Goal: Task Accomplishment & Management: Manage account settings

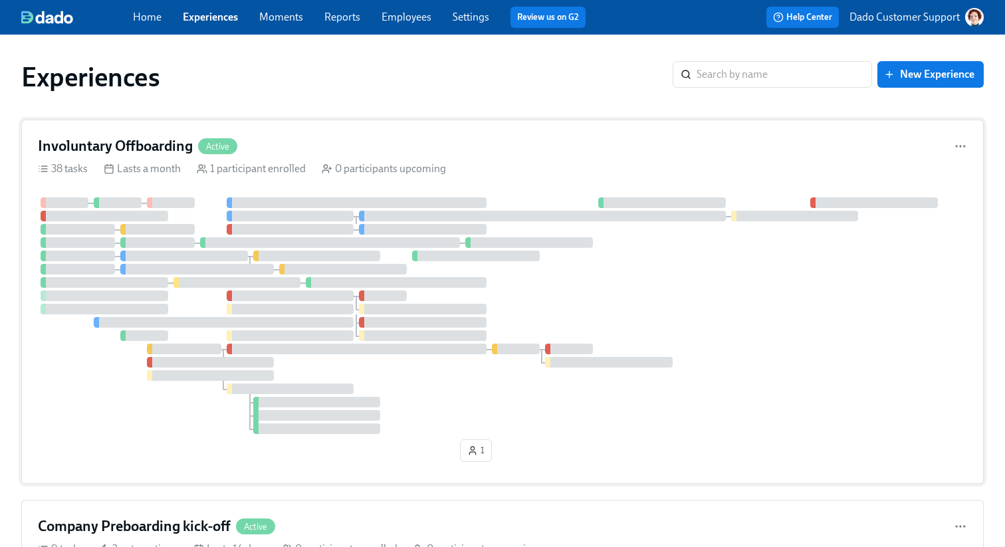
click at [239, 142] on div "Involuntary Offboarding Active" at bounding box center [502, 146] width 929 height 20
click at [690, 73] on div "​" at bounding box center [771, 74] width 199 height 27
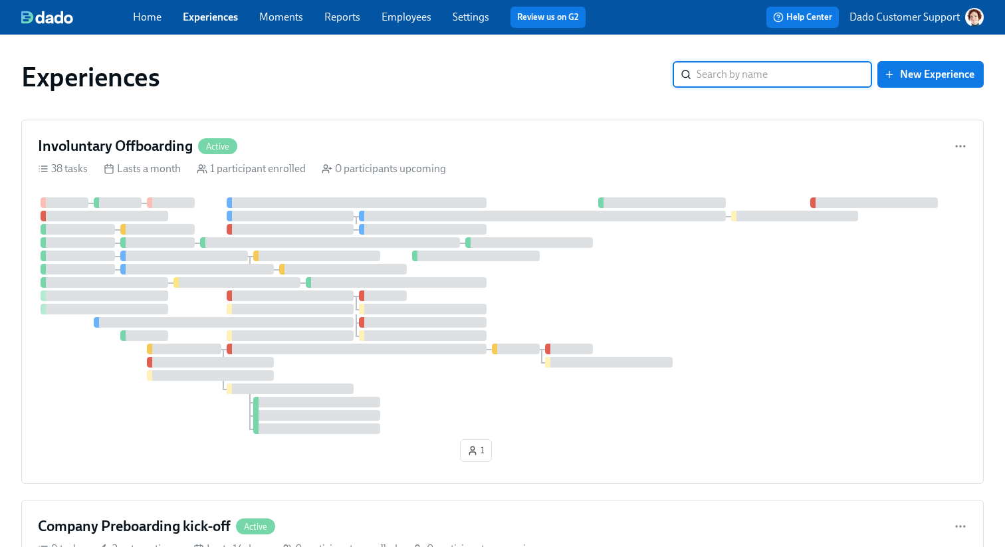
paste input "Voluntary offboarding"
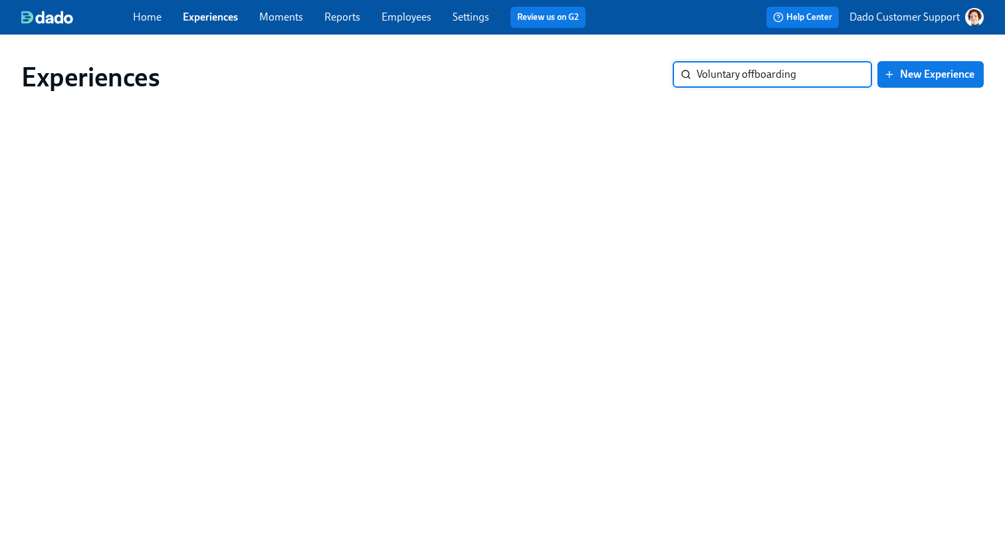
type input "Voluntary"
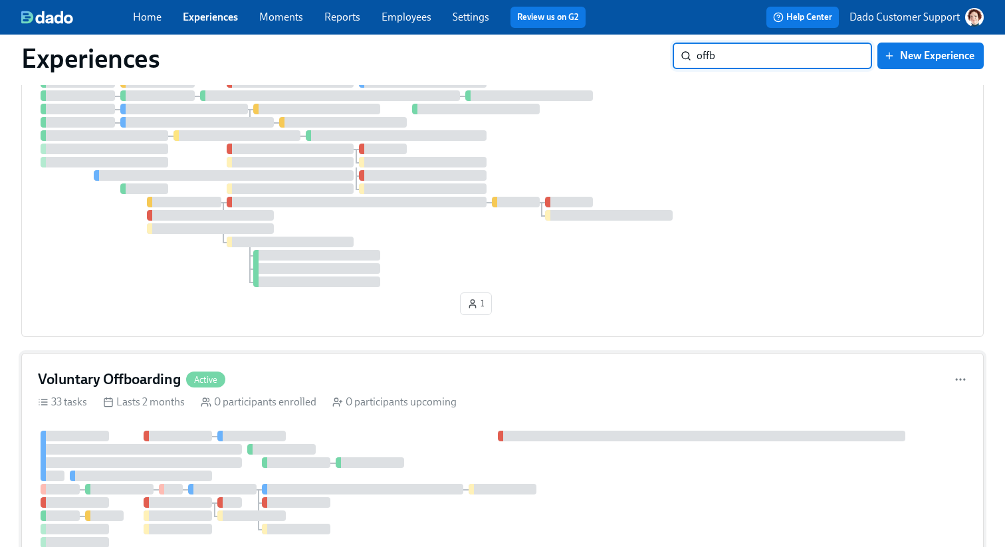
scroll to position [120, 0]
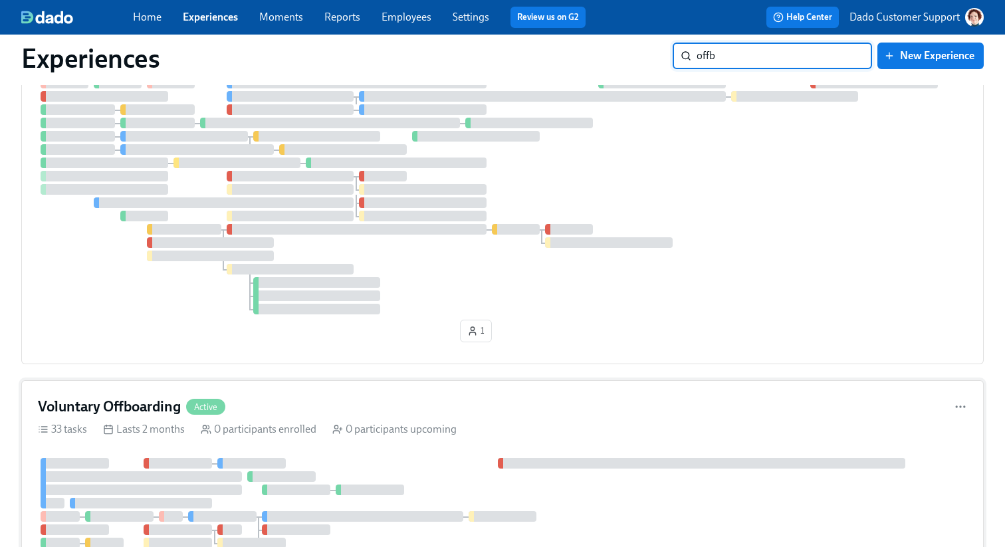
type input "offb"
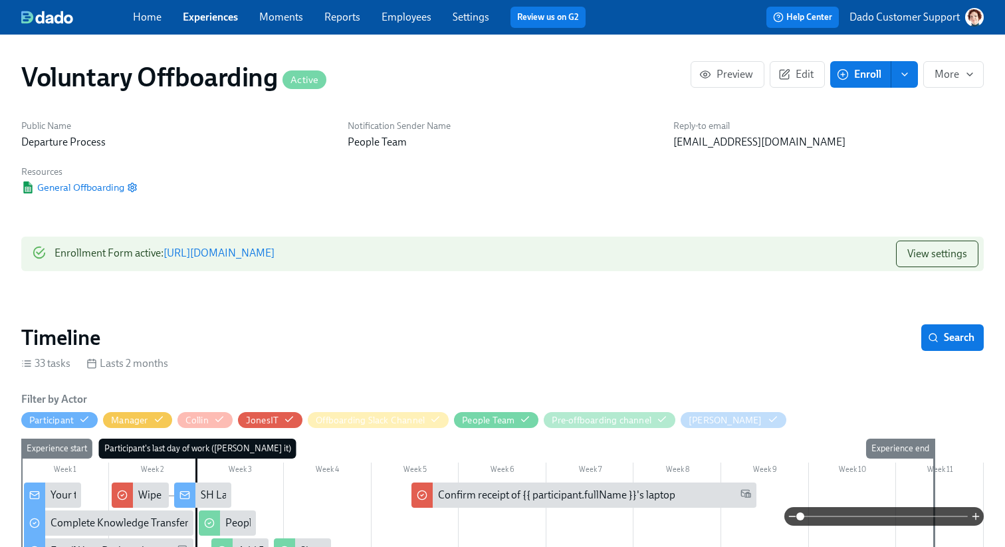
scroll to position [217, 0]
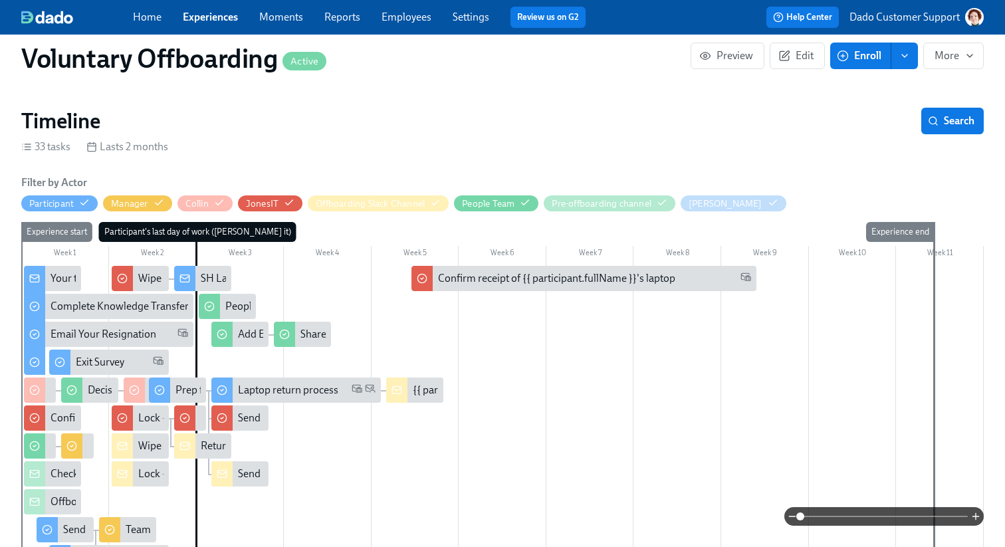
click at [921, 527] on div at bounding box center [502, 545] width 962 height 558
click at [919, 518] on span at bounding box center [883, 516] width 167 height 19
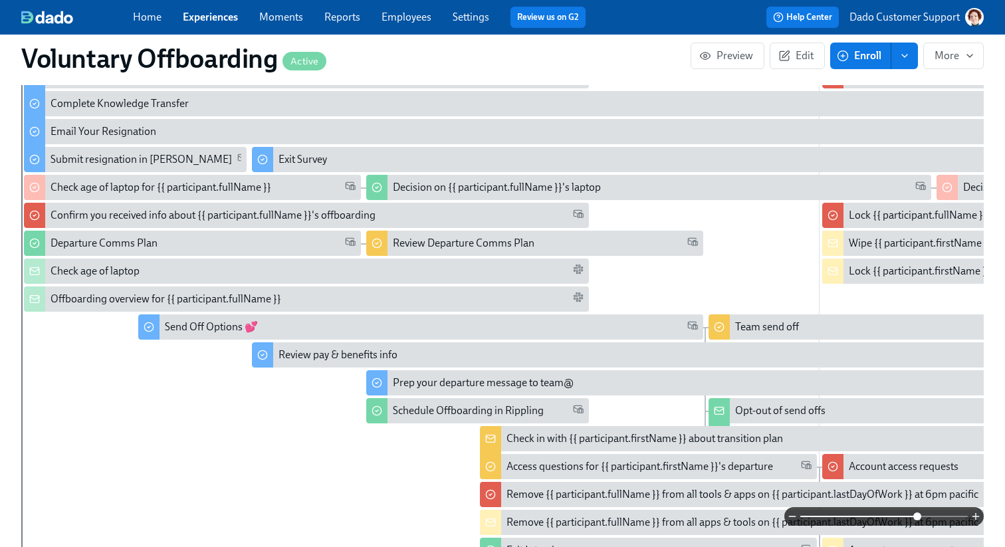
scroll to position [423, 0]
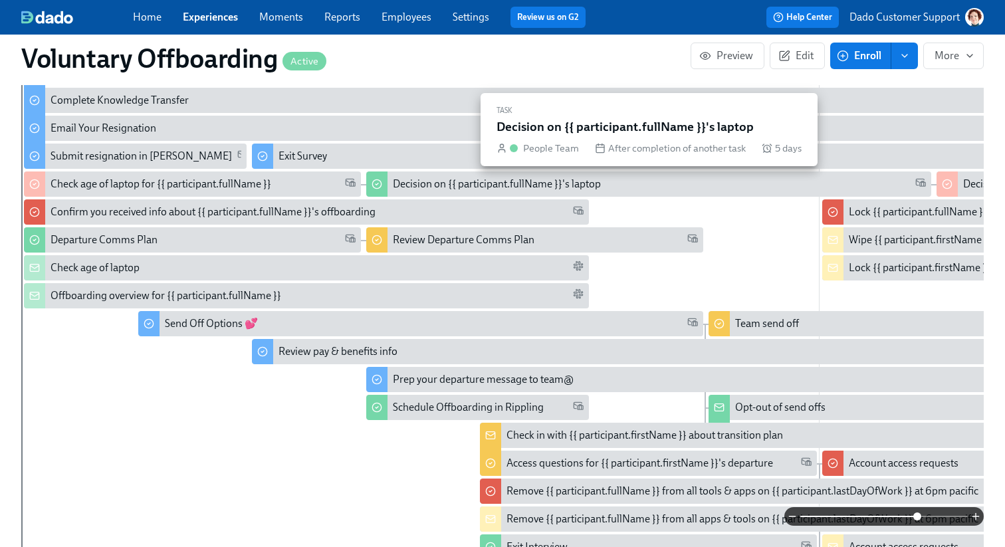
click at [460, 182] on div "Decision on {{ participant.fullName }}'s laptop" at bounding box center [497, 184] width 208 height 15
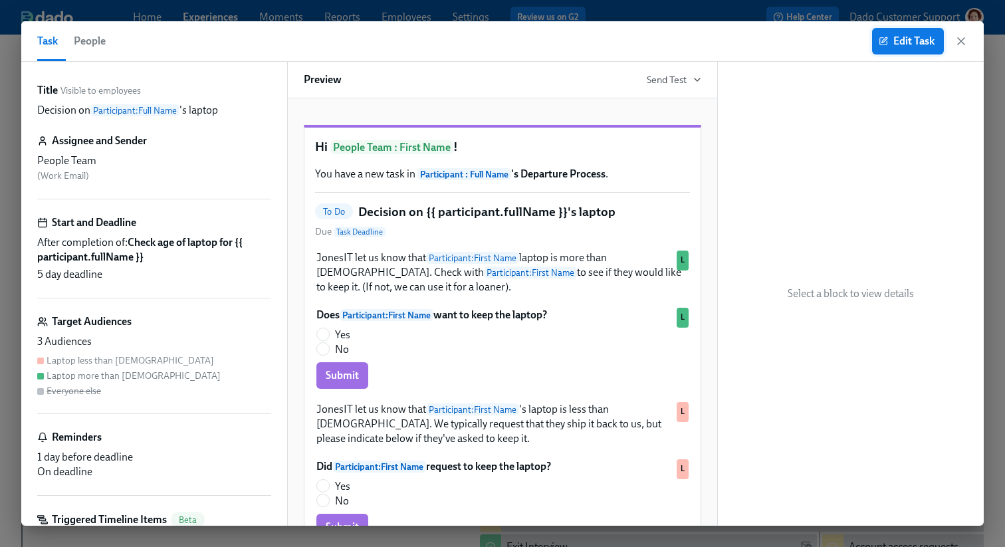
click at [903, 35] on span "Edit Task" at bounding box center [907, 41] width 53 height 13
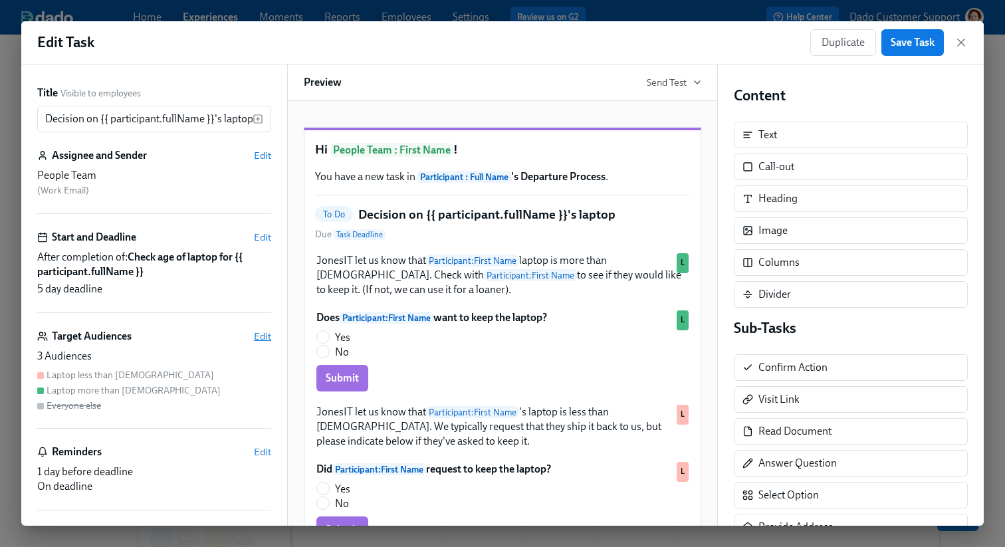
click at [264, 336] on span "Edit" at bounding box center [262, 336] width 17 height 13
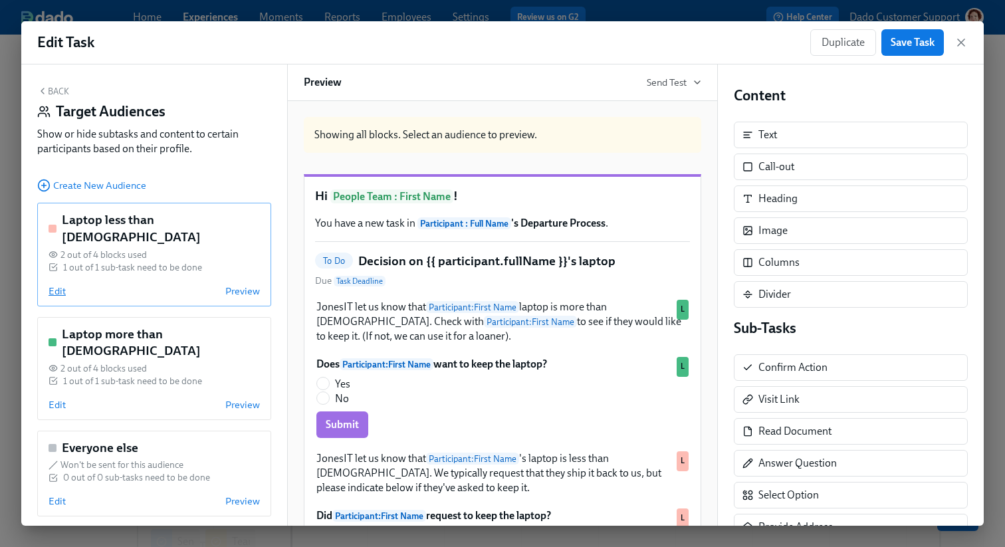
click at [64, 284] on span "Edit" at bounding box center [57, 290] width 17 height 13
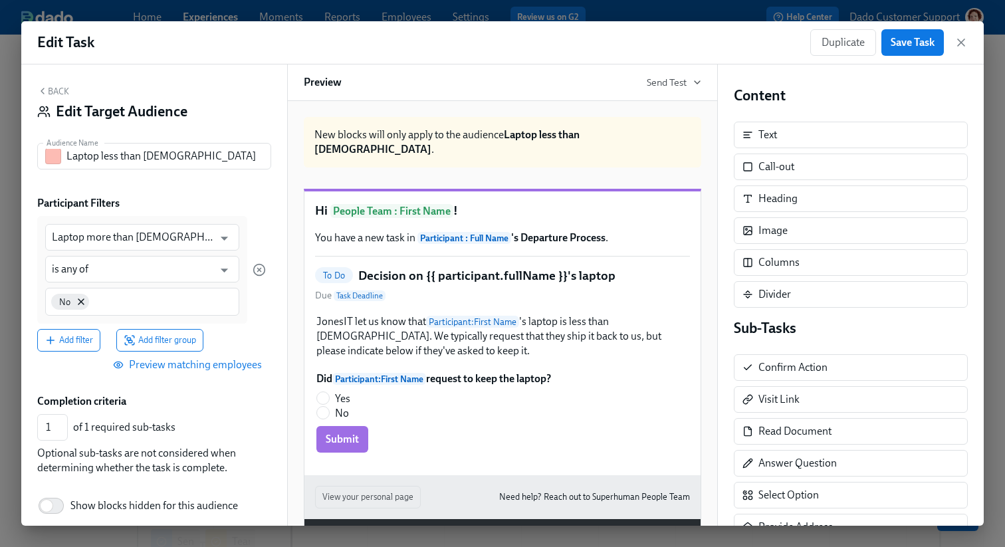
click at [58, 88] on button "Back" at bounding box center [53, 91] width 32 height 11
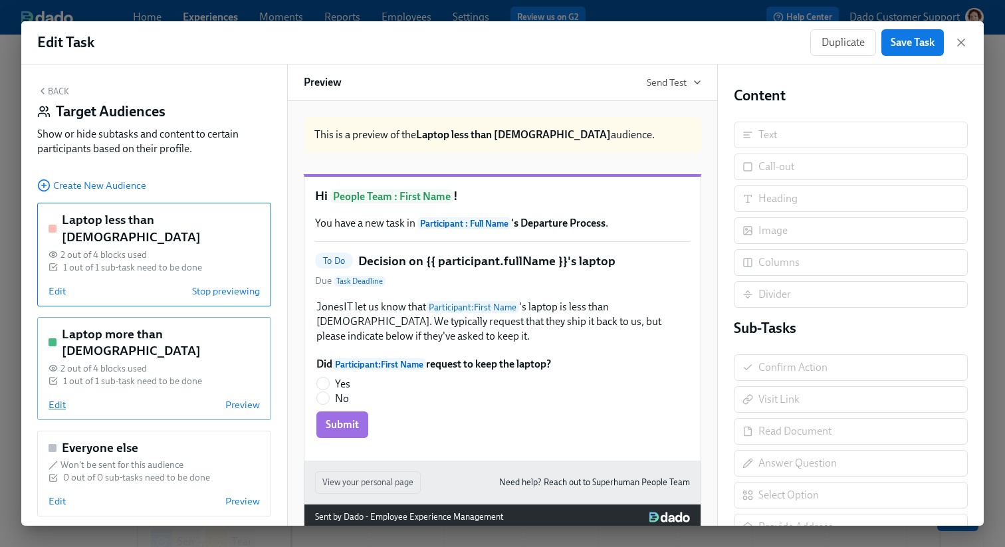
click at [54, 398] on span "Edit" at bounding box center [57, 404] width 17 height 13
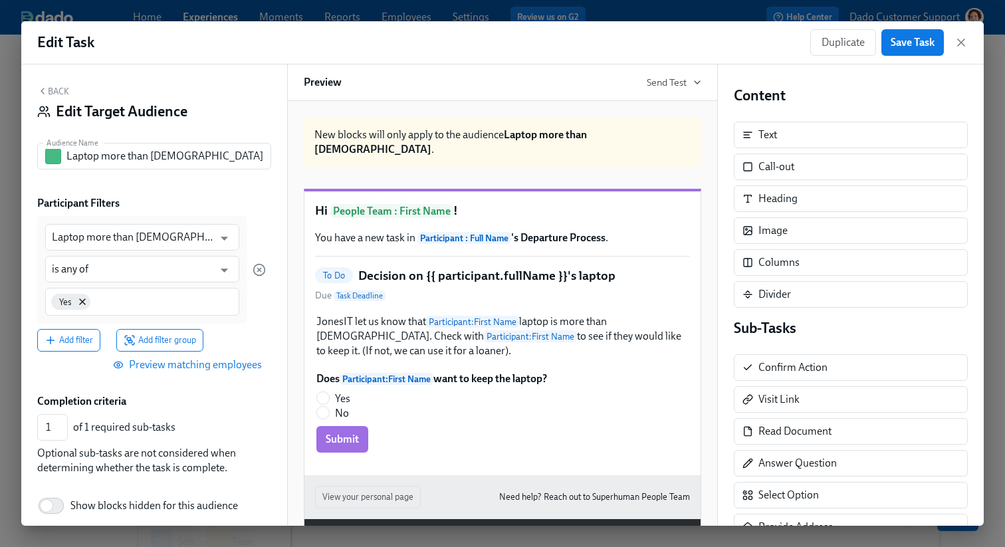
click at [51, 94] on button "Back" at bounding box center [53, 91] width 32 height 11
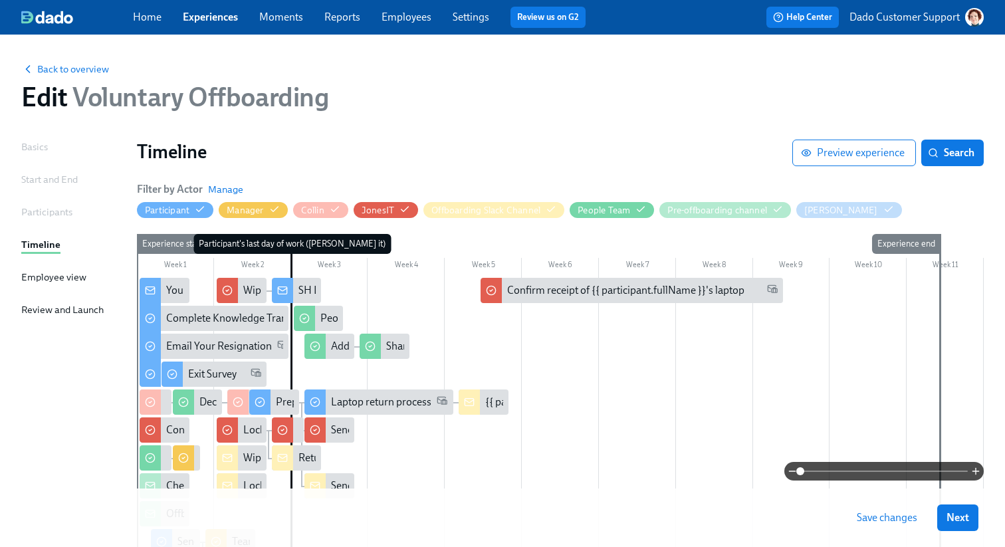
click at [926, 468] on span at bounding box center [883, 471] width 167 height 19
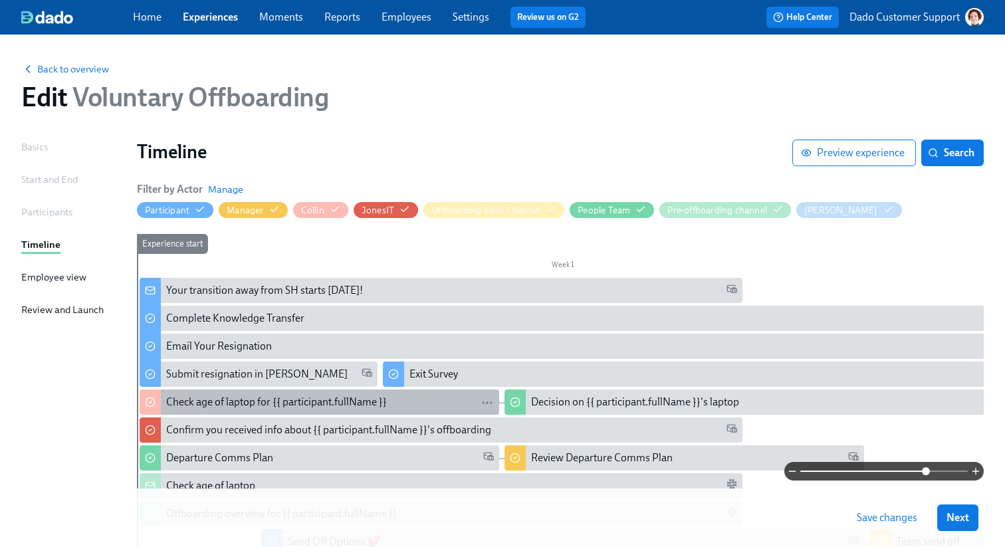
click at [300, 399] on div "Check age of laptop for {{ participant.fullName }}" at bounding box center [276, 402] width 221 height 15
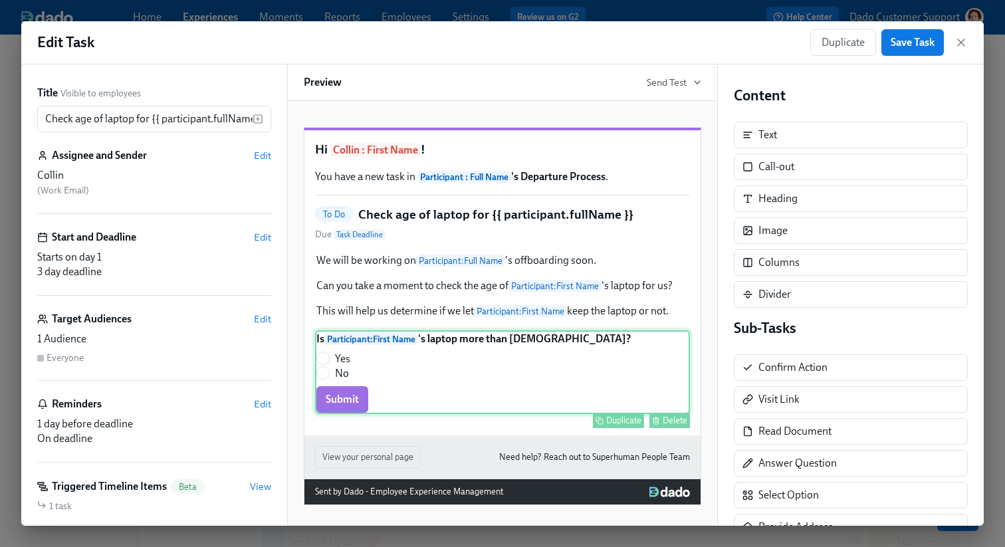
click at [430, 405] on div "Is Participant : First Name 's laptop more than [DEMOGRAPHIC_DATA]? Yes No Subm…" at bounding box center [502, 372] width 375 height 84
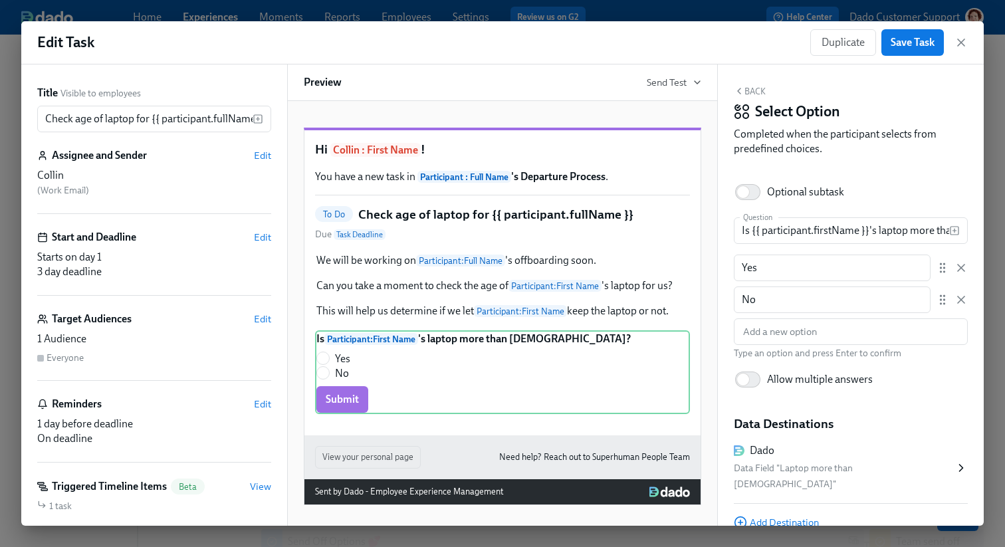
click at [646, 21] on div "Edit Task Duplicate Save Task" at bounding box center [502, 42] width 962 height 43
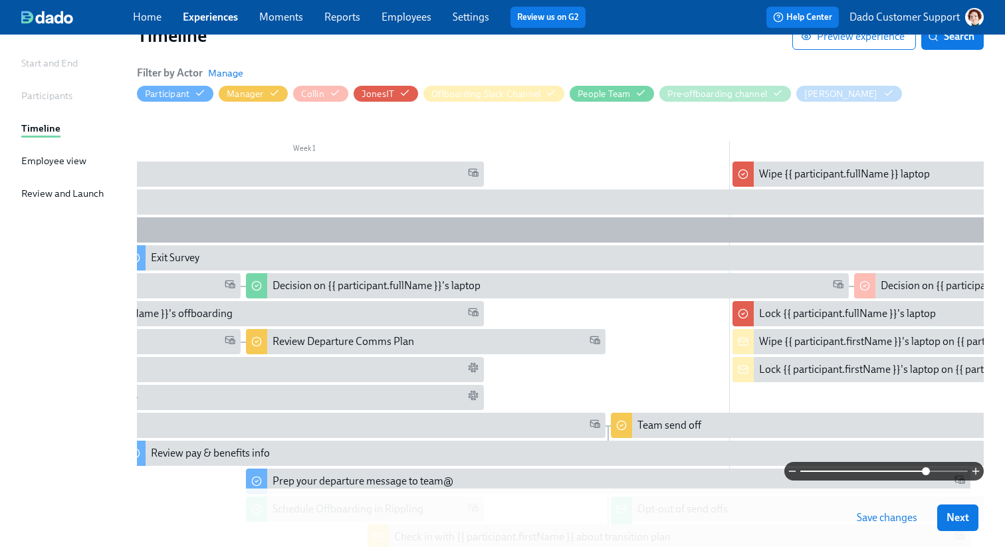
scroll to position [0, 407]
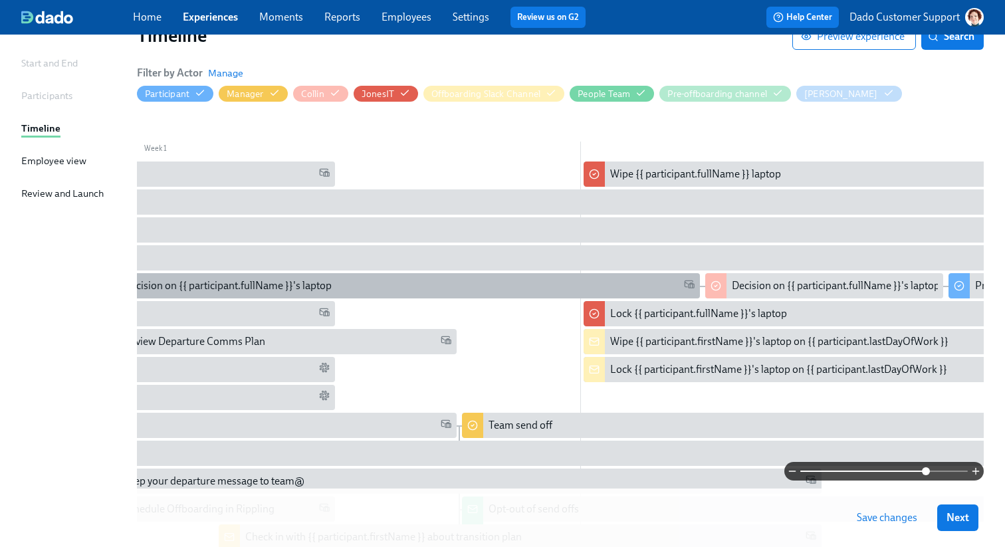
click at [599, 293] on div "Decision on {{ participant.fullName }}'s laptop" at bounding box center [409, 285] width 571 height 15
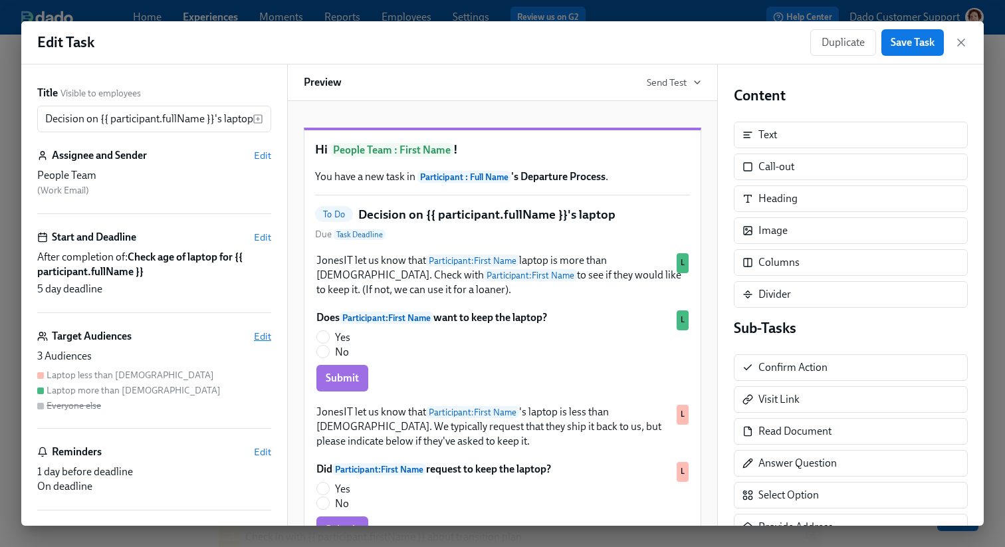
click at [270, 334] on span "Edit" at bounding box center [262, 336] width 17 height 13
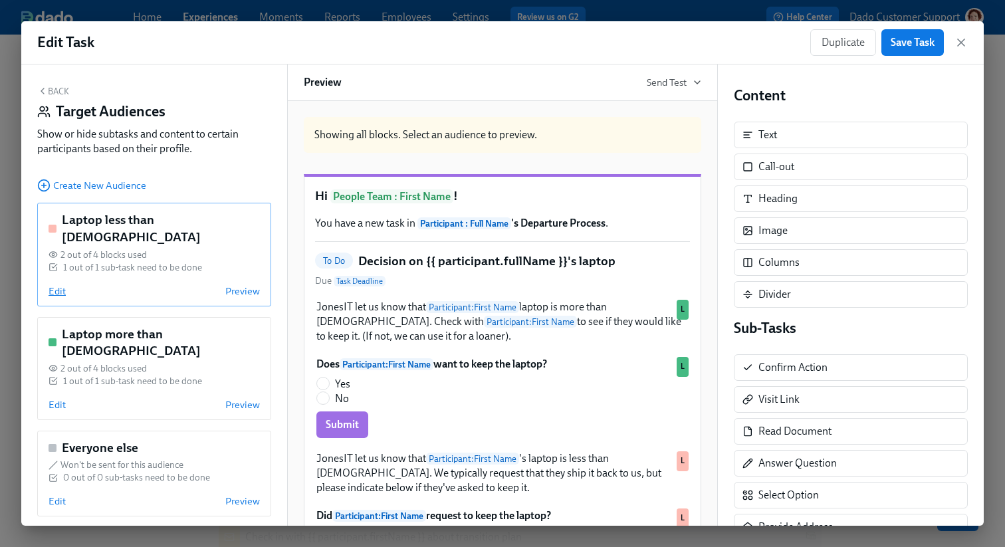
click at [62, 284] on span "Edit" at bounding box center [57, 290] width 17 height 13
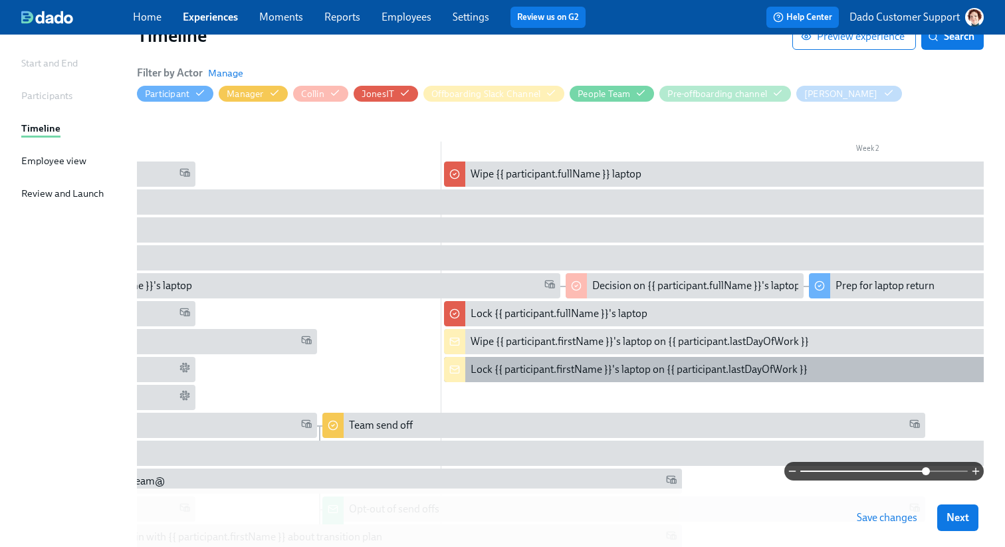
scroll to position [0, 706]
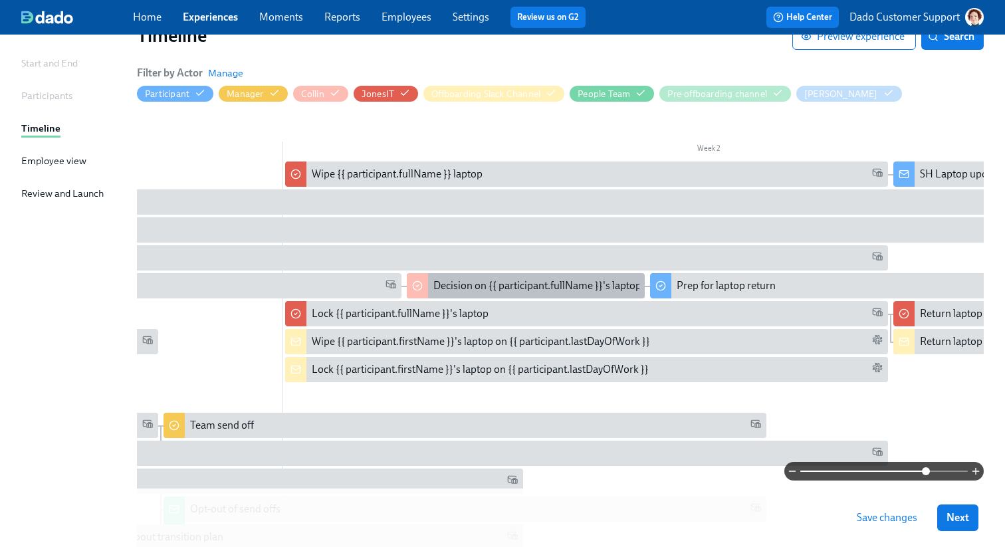
click at [542, 283] on div "Decision on {{ participant.fullName }}'s laptop" at bounding box center [537, 285] width 208 height 15
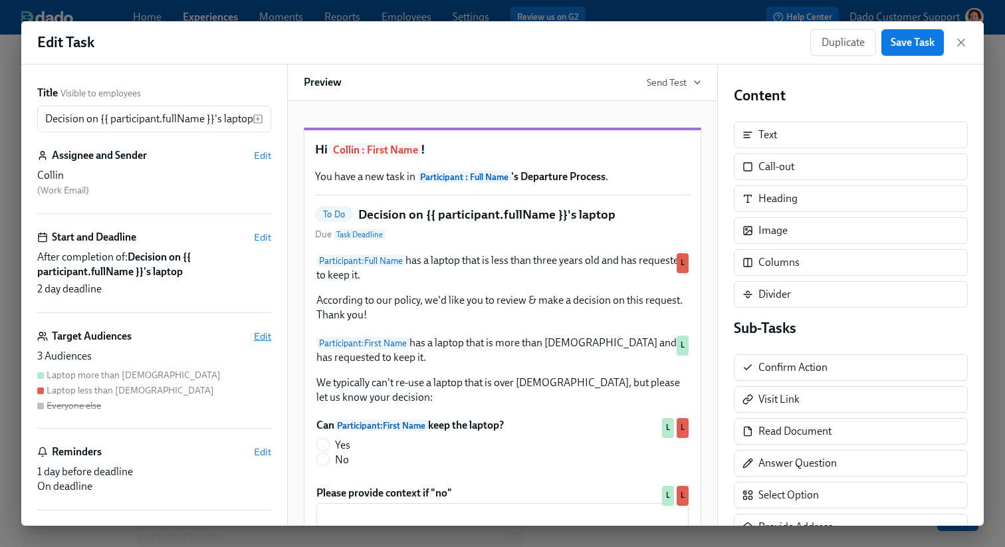
click at [267, 336] on span "Edit" at bounding box center [262, 336] width 17 height 13
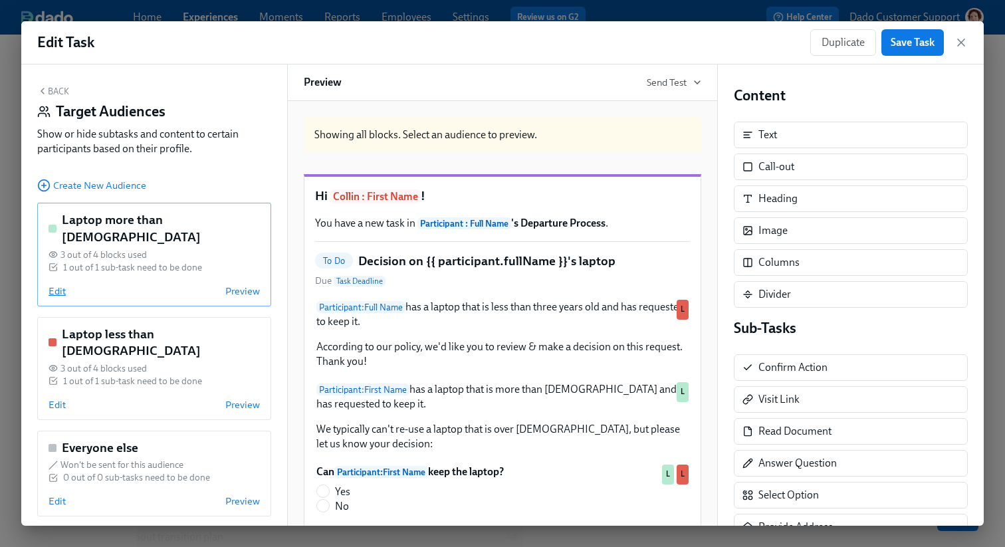
click at [56, 284] on span "Edit" at bounding box center [57, 290] width 17 height 13
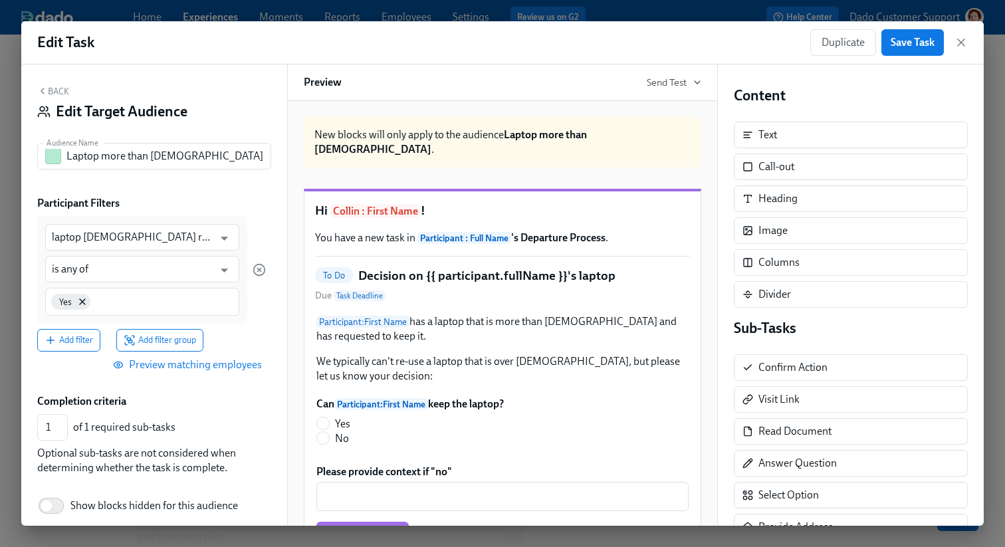
click at [57, 94] on button "Back" at bounding box center [53, 91] width 32 height 11
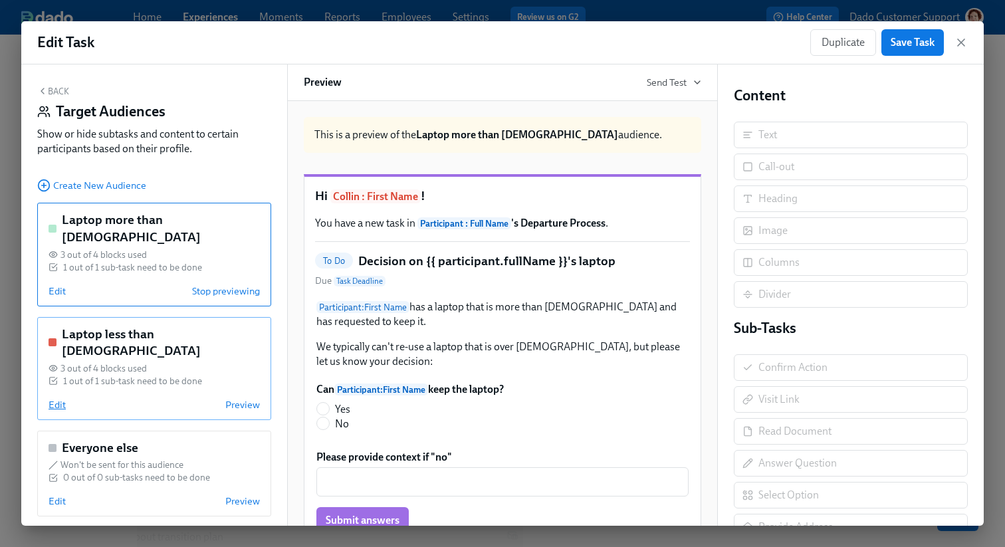
click at [59, 398] on span "Edit" at bounding box center [57, 404] width 17 height 13
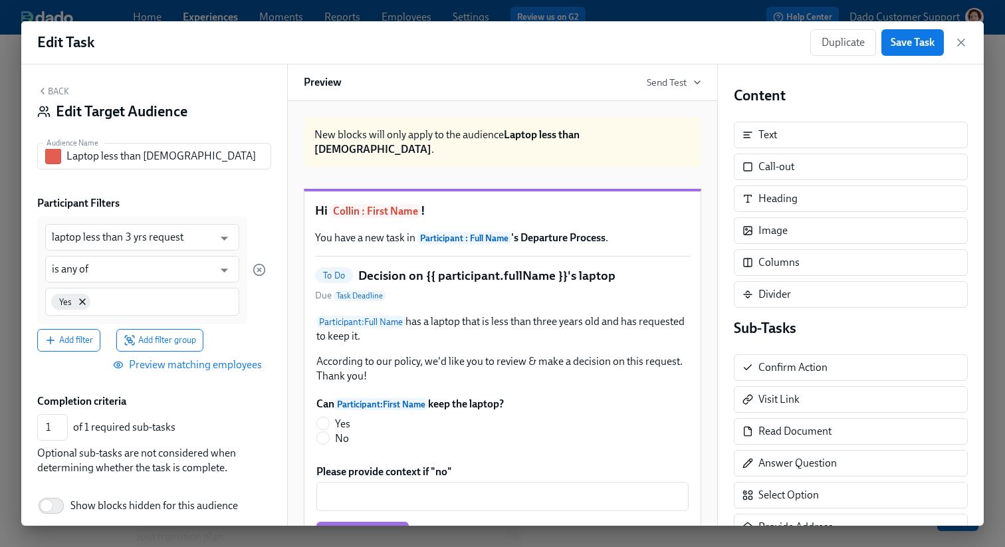
click at [54, 90] on button "Back" at bounding box center [53, 91] width 32 height 11
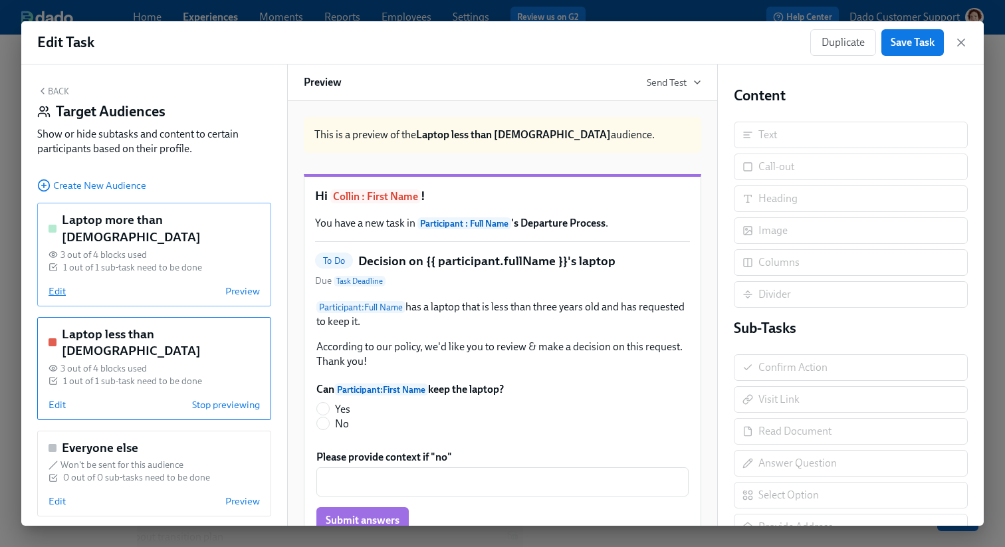
click at [51, 284] on span "Edit" at bounding box center [57, 290] width 17 height 13
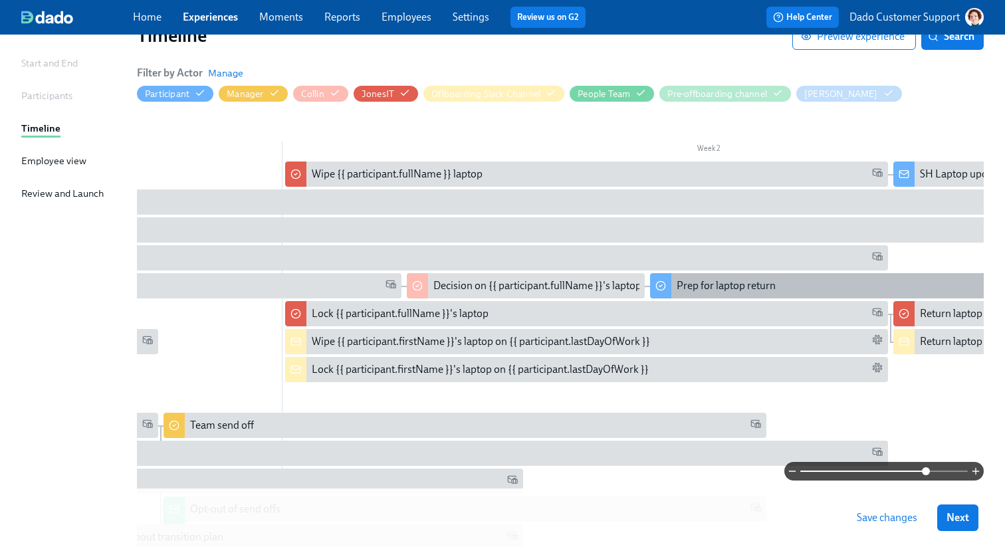
click at [685, 293] on div "Prep for laptop return" at bounding box center [725, 285] width 99 height 15
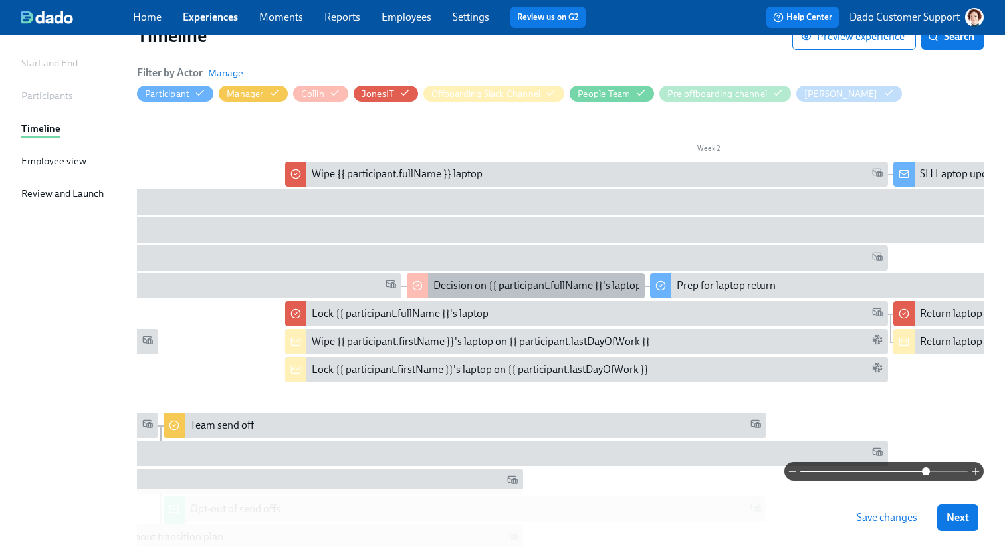
click at [456, 286] on div "Decision on {{ participant.fullName }}'s laptop" at bounding box center [537, 285] width 208 height 15
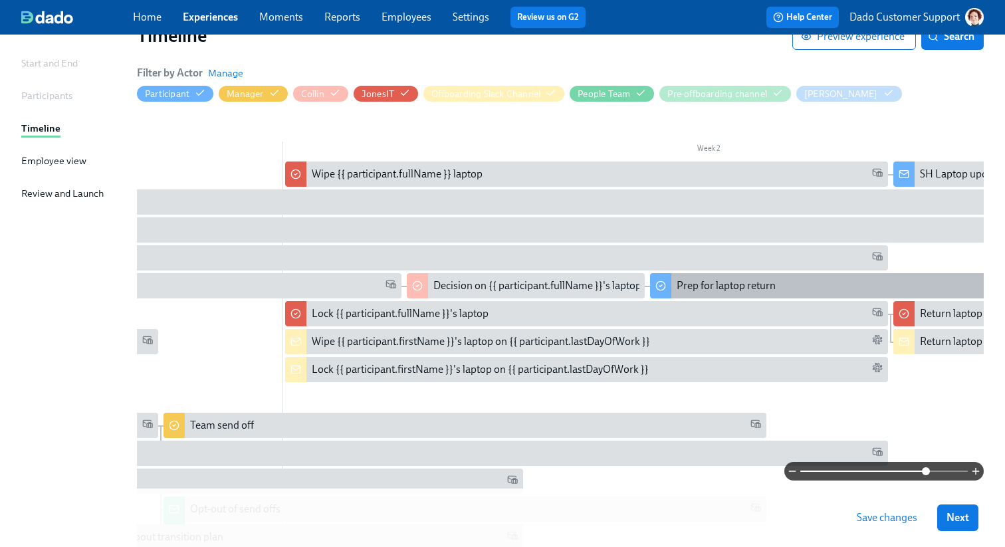
click at [729, 282] on div "Prep for laptop return" at bounding box center [725, 285] width 99 height 15
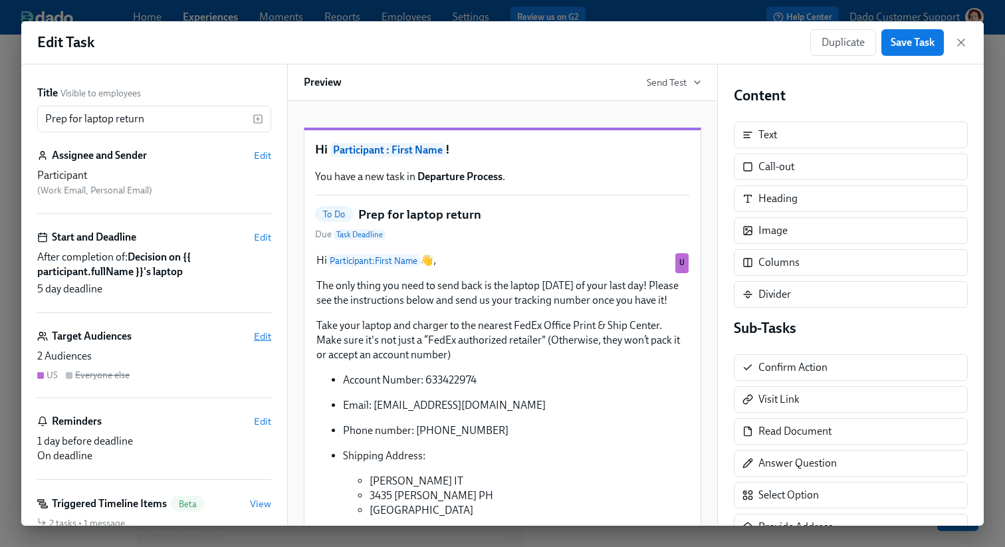
click at [262, 336] on span "Edit" at bounding box center [262, 336] width 17 height 13
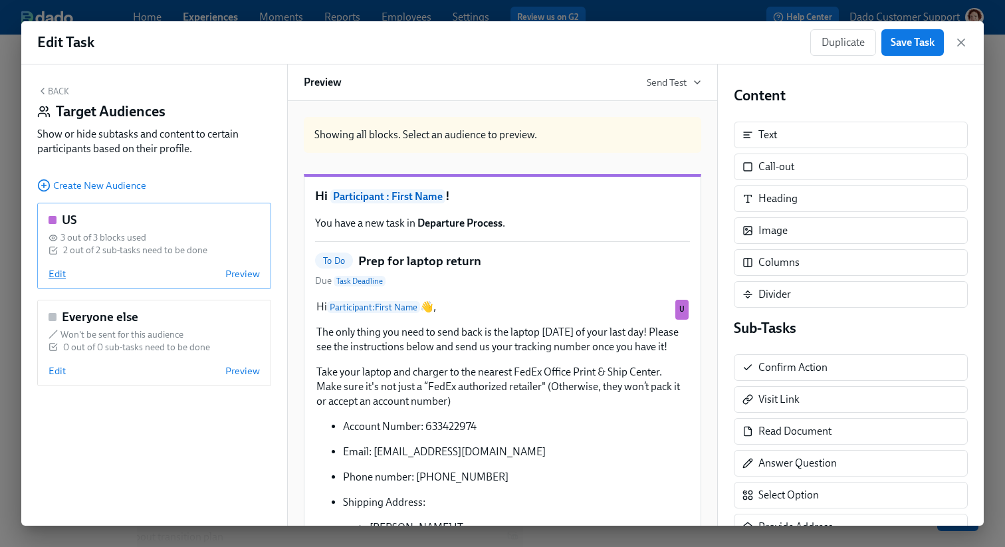
click at [54, 270] on span "Edit" at bounding box center [57, 273] width 17 height 13
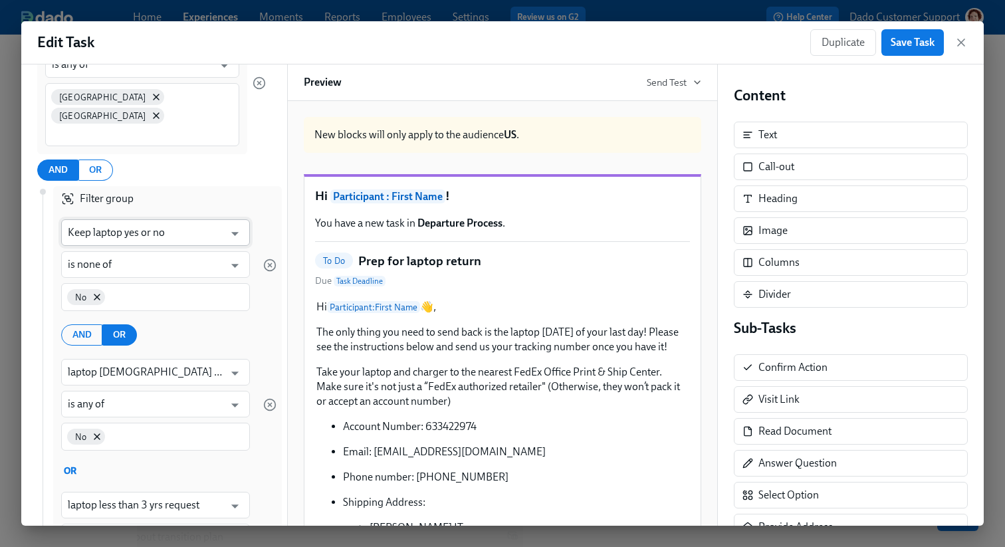
scroll to position [536, 0]
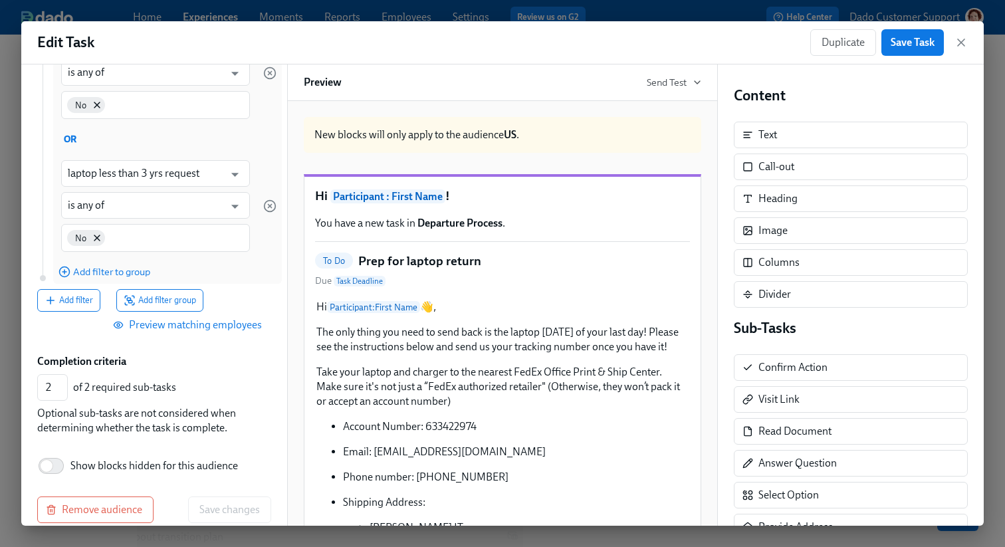
click at [176, 318] on span "Preview matching employees" at bounding box center [189, 324] width 146 height 13
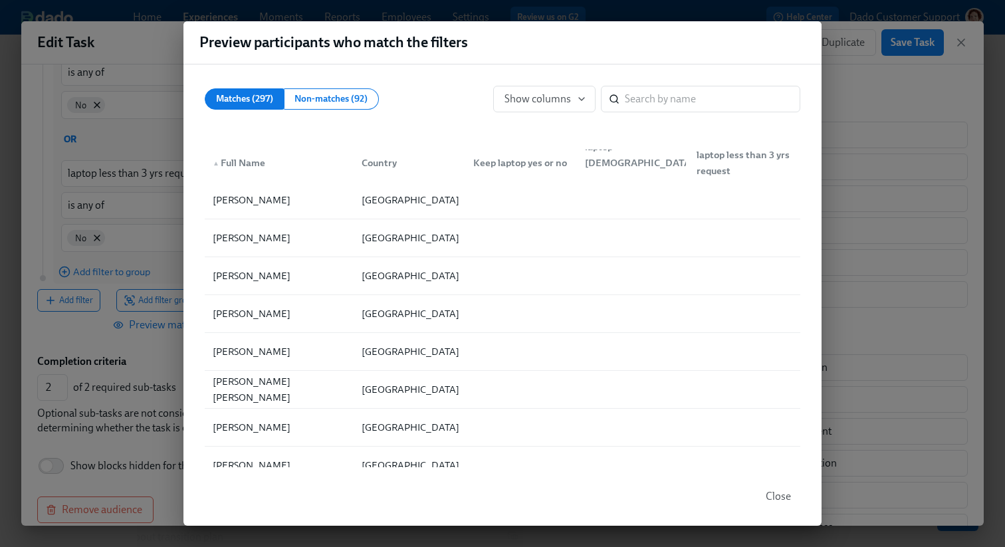
click at [62, 328] on div "Preview participants who match the filters Matches (297) Non-matches (92) Show …" at bounding box center [502, 273] width 1005 height 547
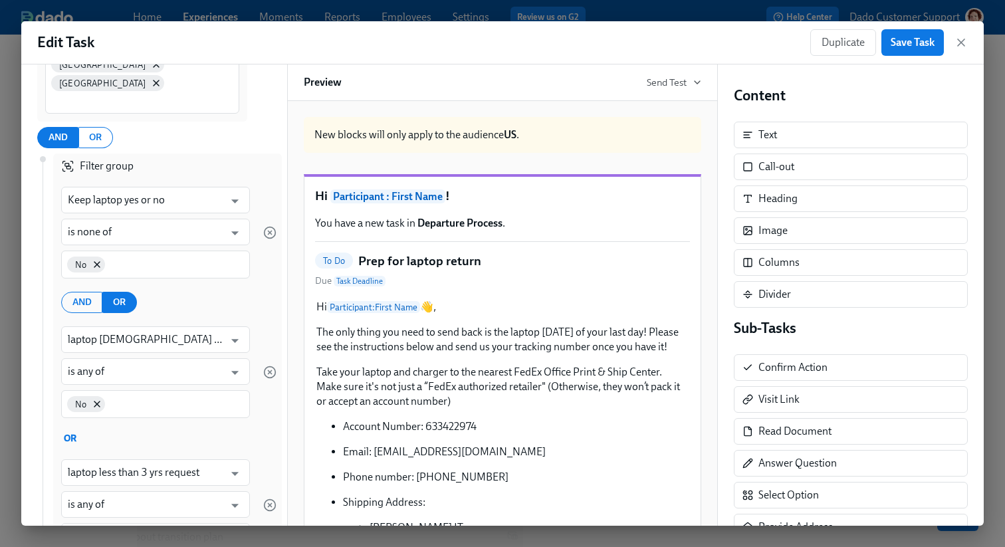
scroll to position [223, 0]
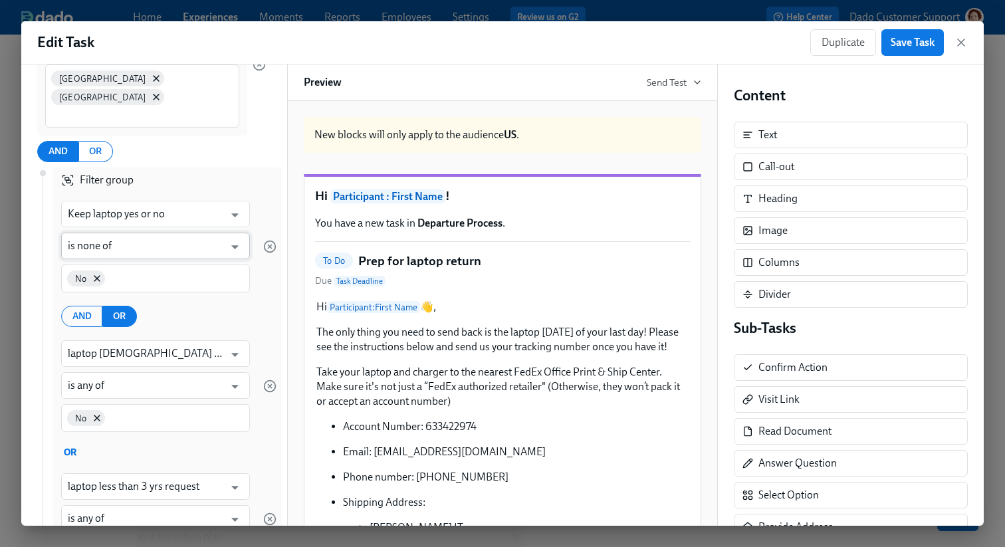
click at [99, 233] on input "is none of" at bounding box center [146, 246] width 156 height 27
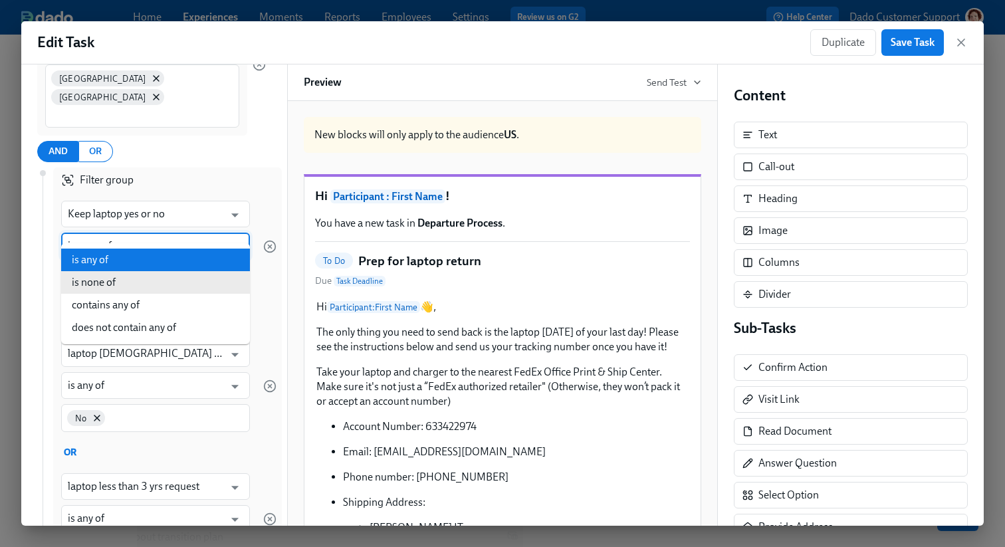
click at [98, 264] on li "is any of" at bounding box center [155, 259] width 189 height 23
type input "is any of"
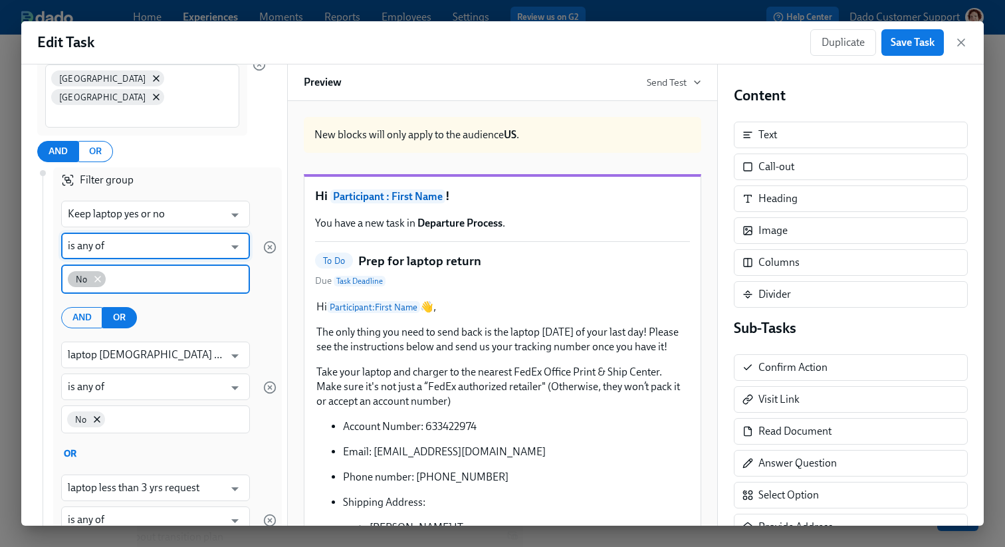
click at [99, 274] on icon at bounding box center [97, 279] width 11 height 11
click at [104, 271] on input at bounding box center [155, 278] width 175 height 14
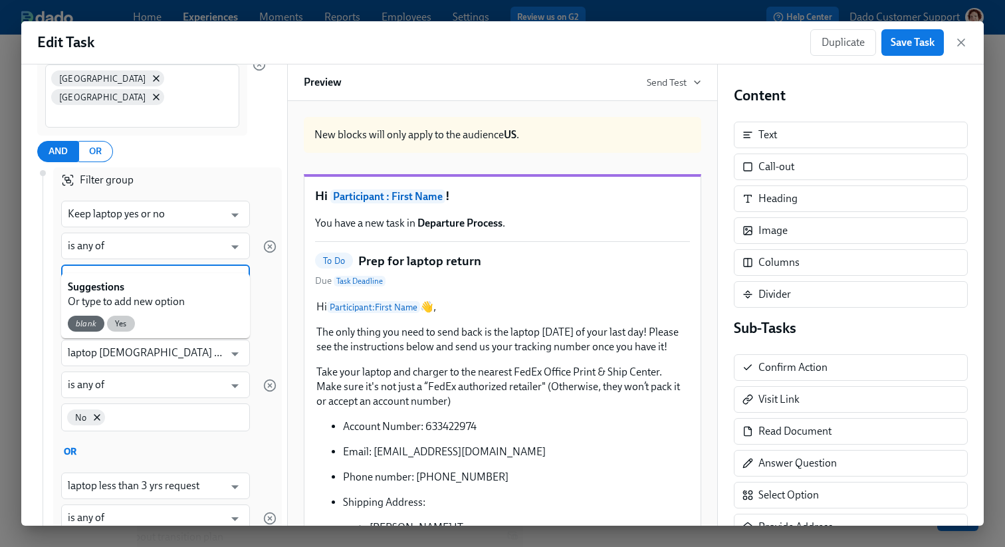
click at [125, 330] on div "Yes" at bounding box center [121, 324] width 28 height 16
click at [246, 306] on div "AND OR" at bounding box center [164, 316] width 223 height 21
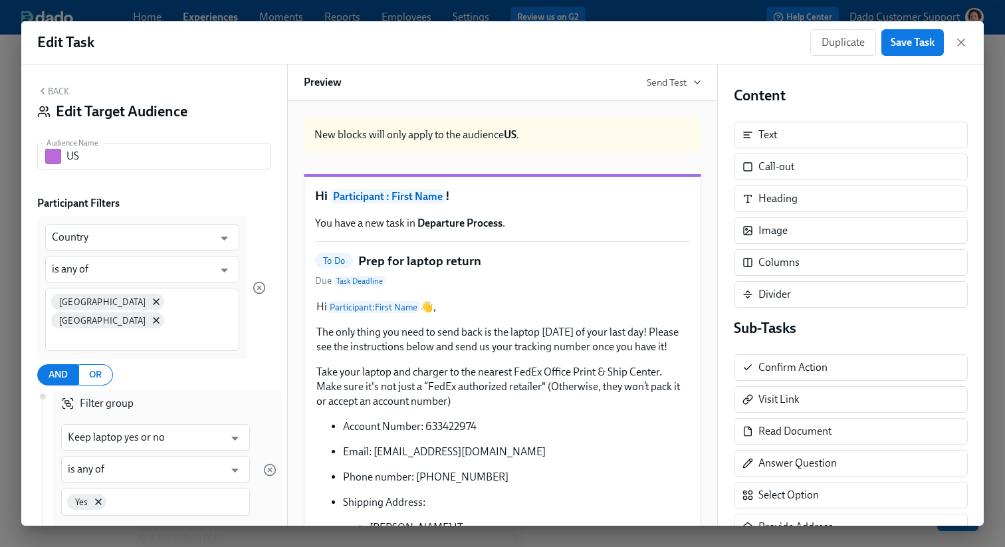
click at [54, 88] on button "Back" at bounding box center [53, 91] width 32 height 11
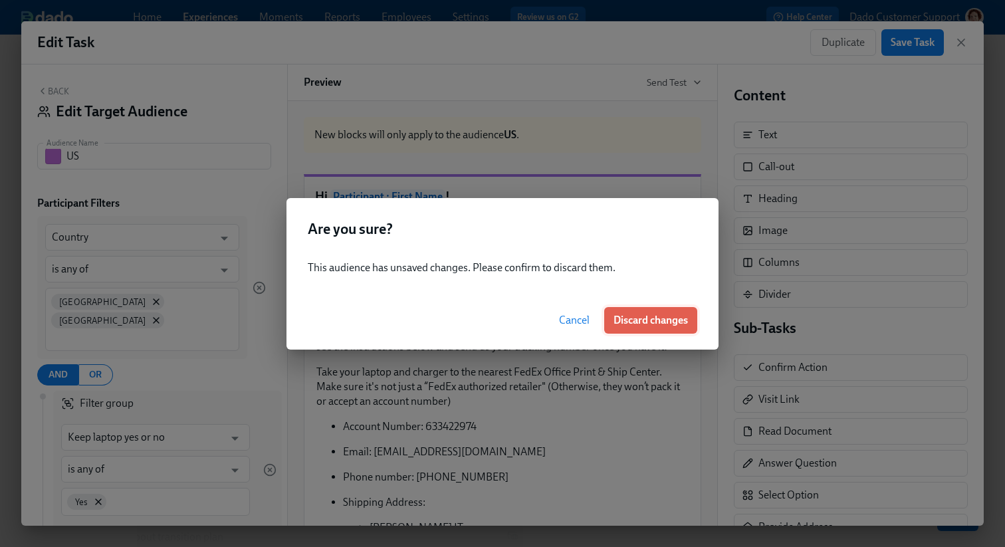
click at [627, 316] on span "Discard changes" at bounding box center [650, 320] width 74 height 13
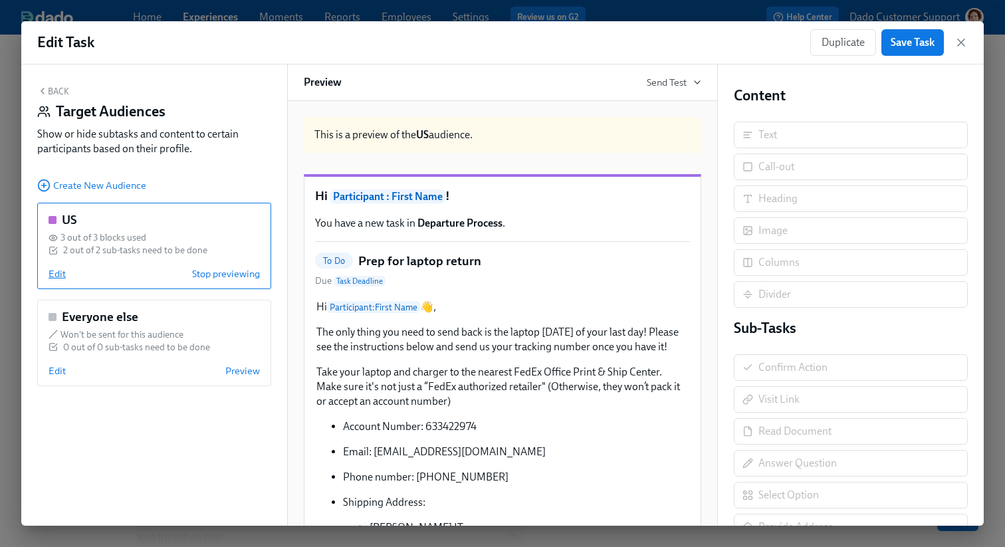
click at [49, 275] on span "Edit" at bounding box center [57, 273] width 17 height 13
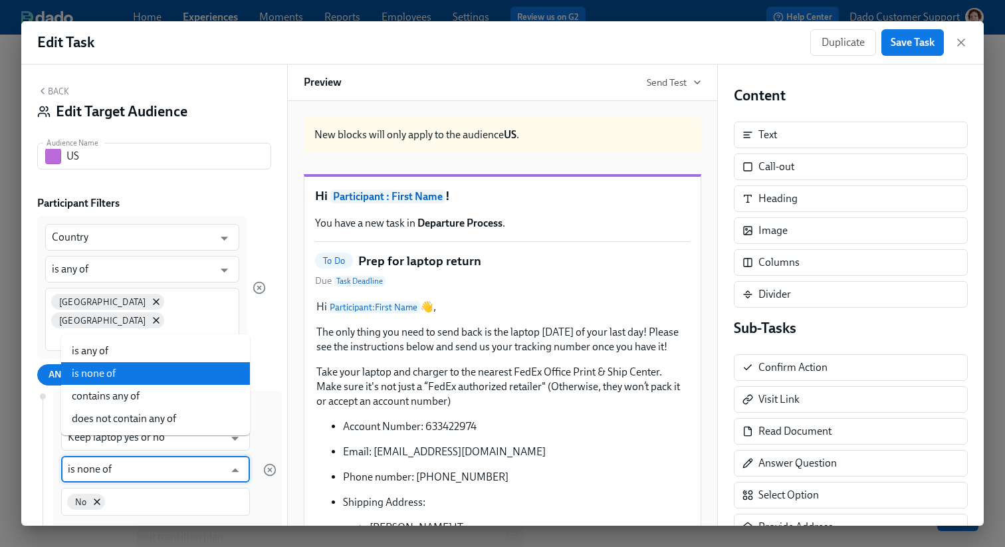
click at [124, 456] on input "is none of" at bounding box center [146, 469] width 156 height 27
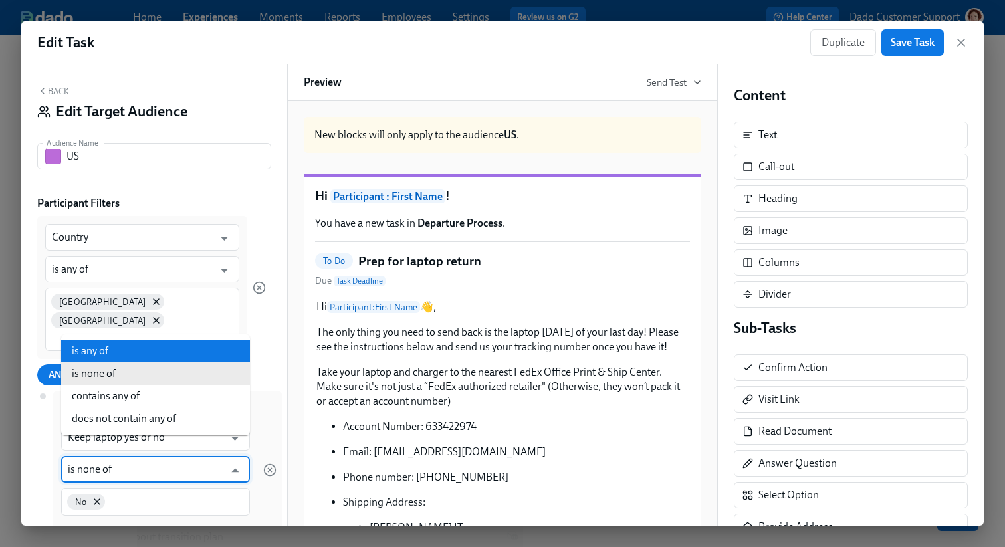
click at [98, 353] on li "is any of" at bounding box center [155, 351] width 189 height 23
type input "is any of"
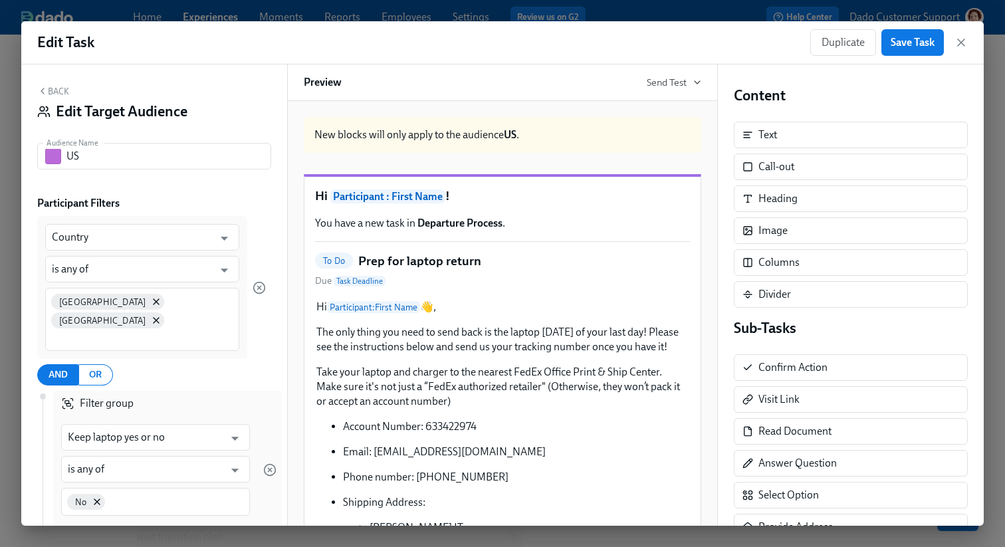
click at [241, 391] on div "Filter group" at bounding box center [164, 401] width 223 height 20
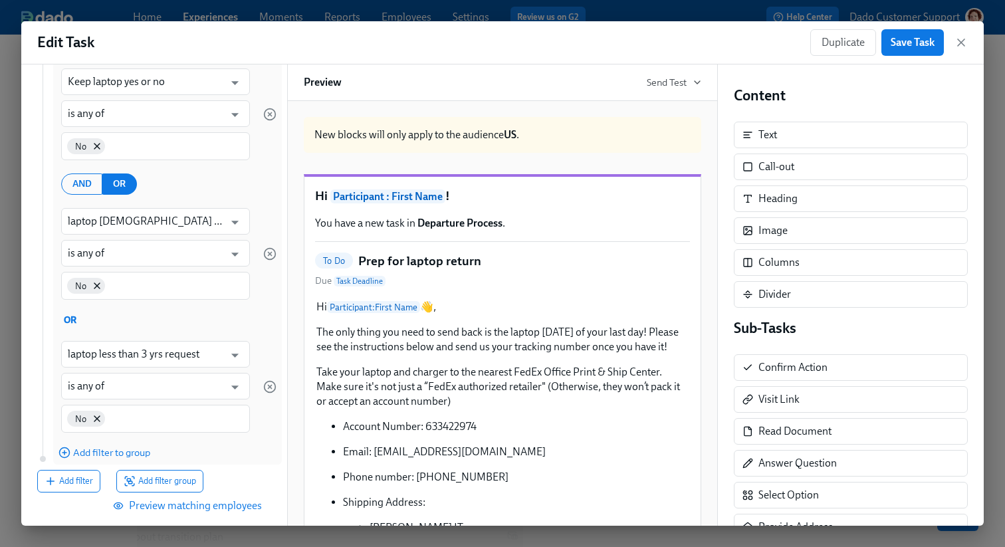
scroll to position [356, 0]
click at [422, 21] on div "Edit Task Duplicate Save Task" at bounding box center [502, 42] width 962 height 43
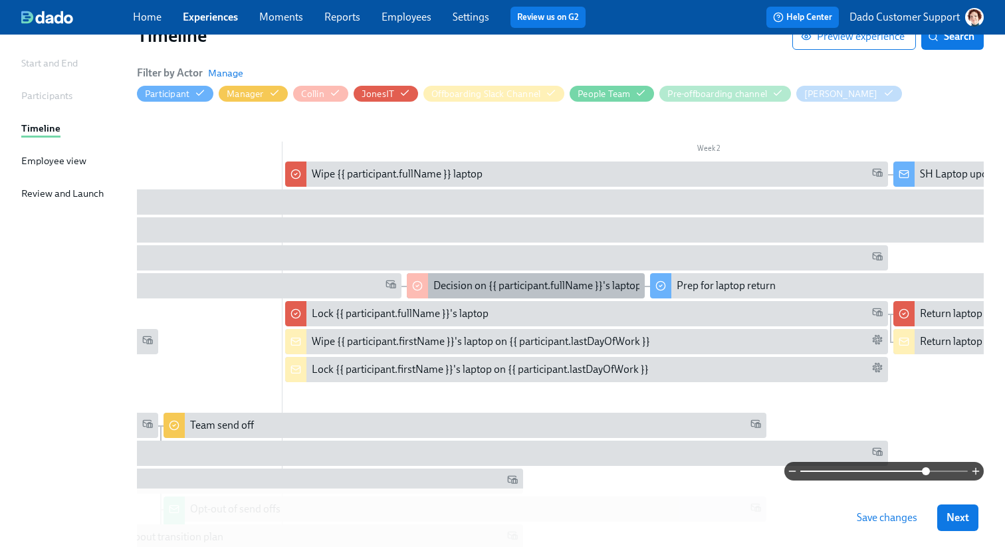
click at [452, 277] on div "Decision on {{ participant.fullName }}'s laptop" at bounding box center [526, 285] width 238 height 25
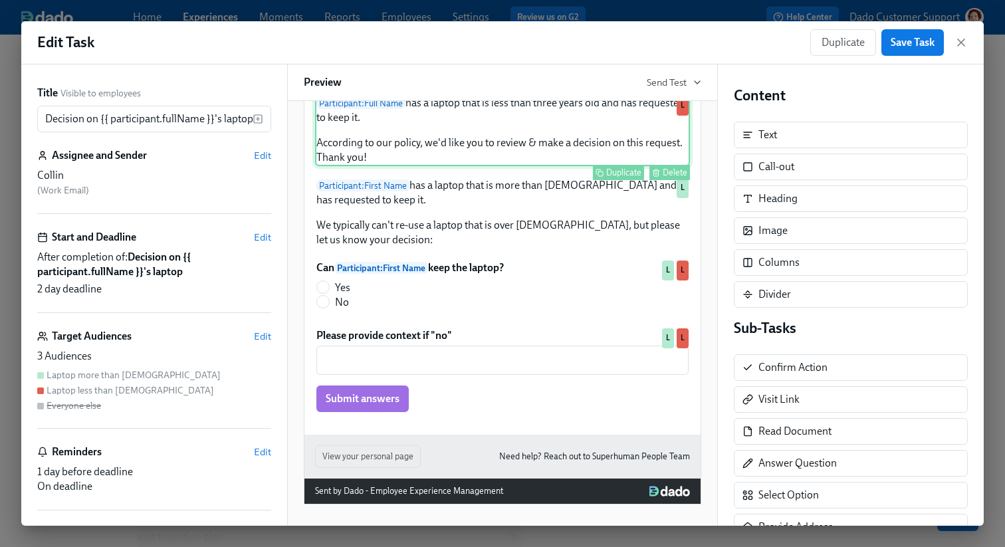
scroll to position [171, 0]
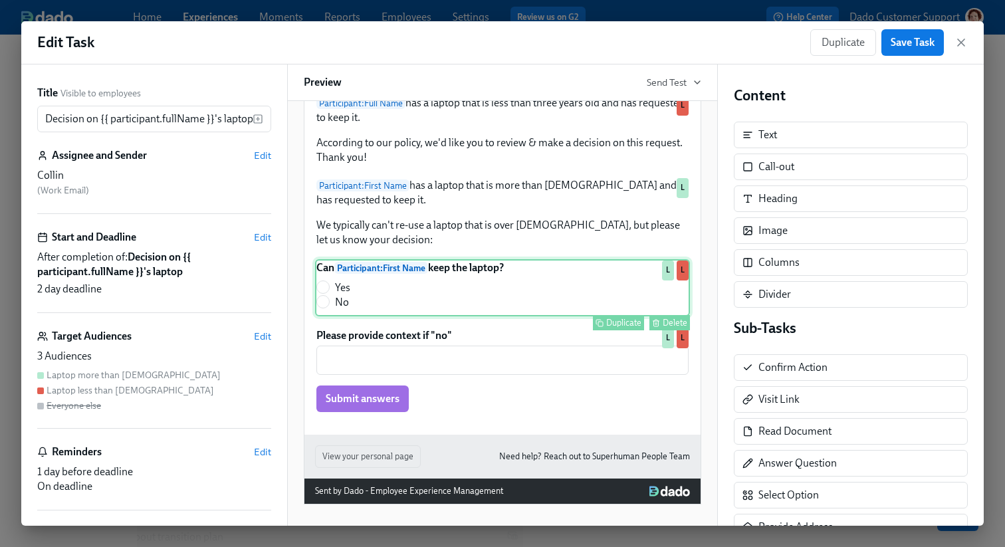
click at [464, 305] on div "Can Participant : First Name keep the laptop? Yes No Duplicate Delete L L" at bounding box center [502, 287] width 375 height 57
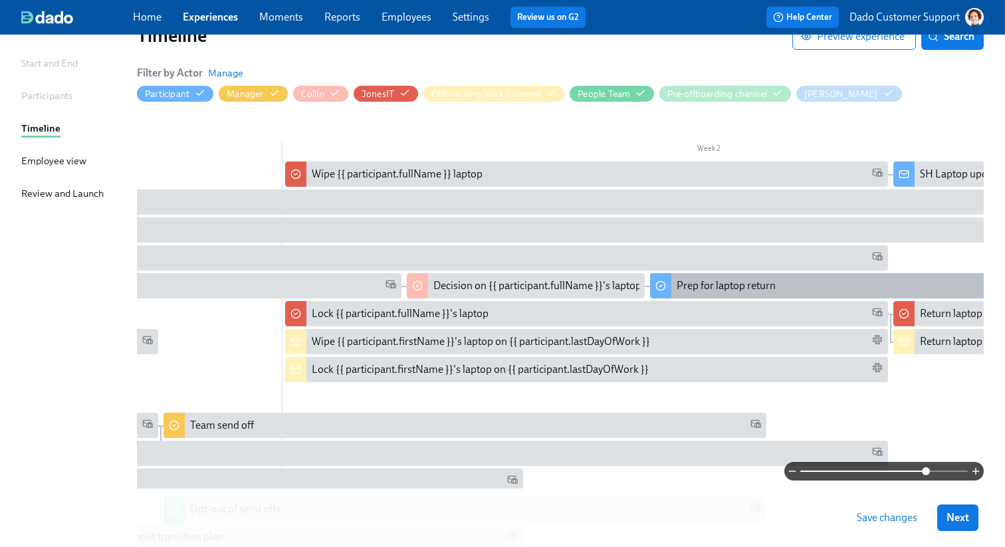
click at [717, 286] on div "Prep for laptop return" at bounding box center [725, 285] width 99 height 15
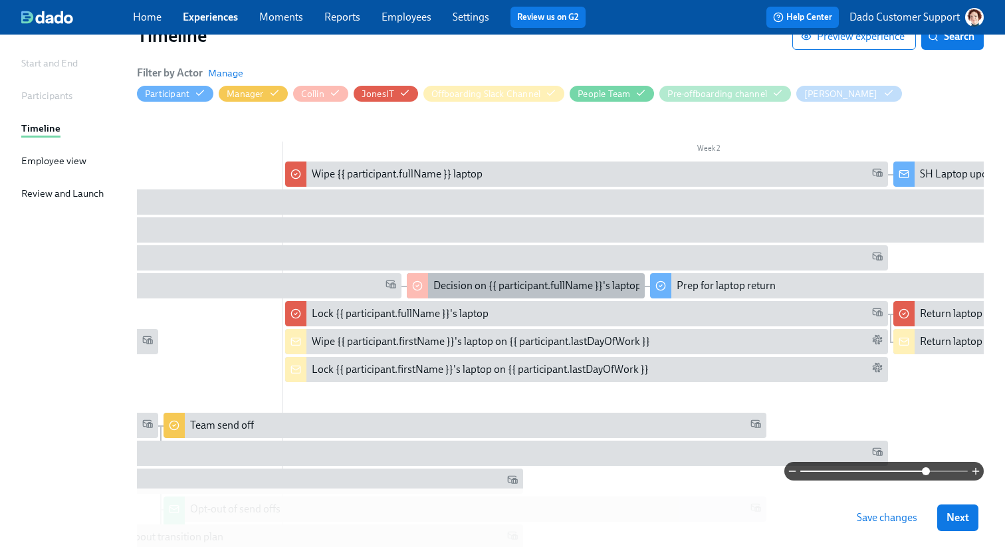
click at [488, 287] on div "Decision on {{ participant.fullName }}'s laptop" at bounding box center [537, 285] width 208 height 15
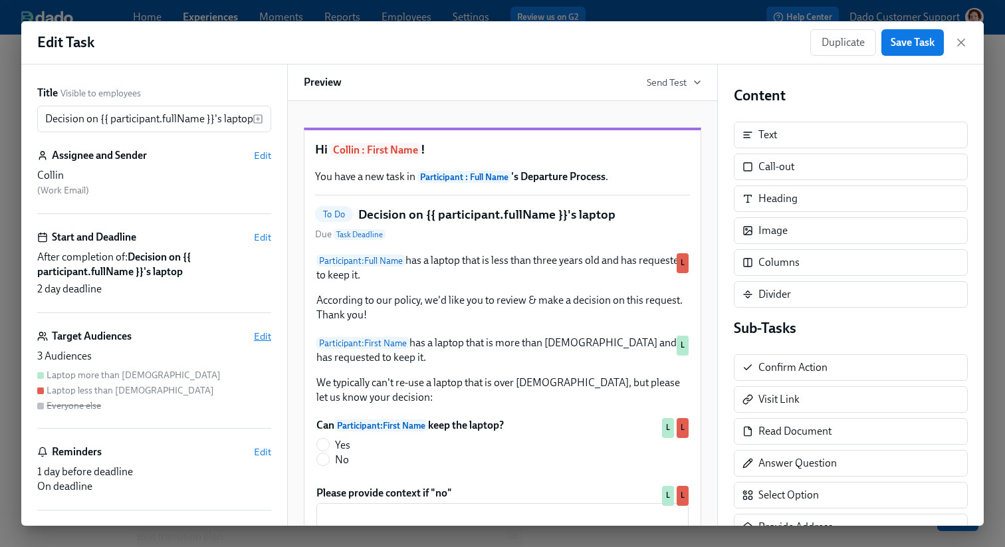
click at [268, 335] on span "Edit" at bounding box center [262, 336] width 17 height 13
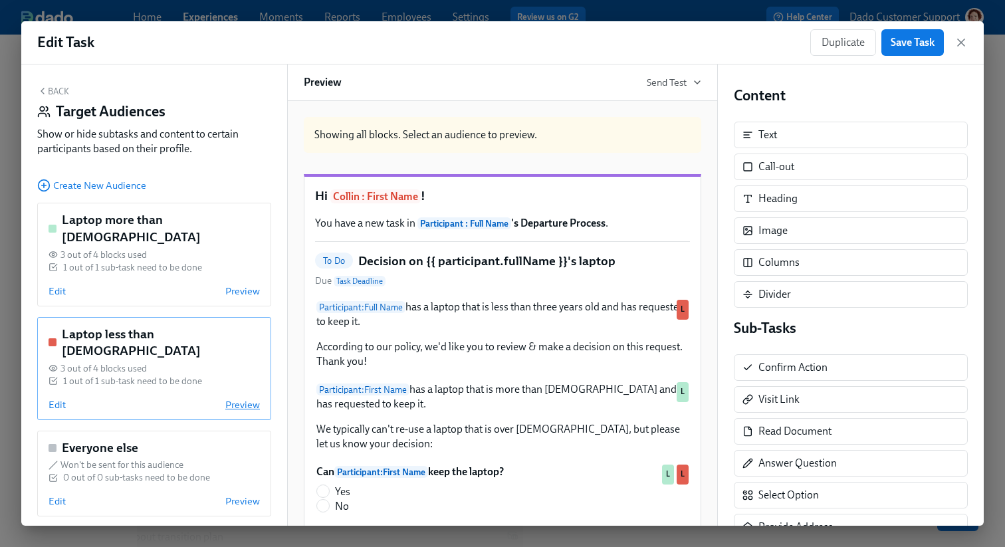
click at [243, 398] on span "Preview" at bounding box center [242, 404] width 35 height 13
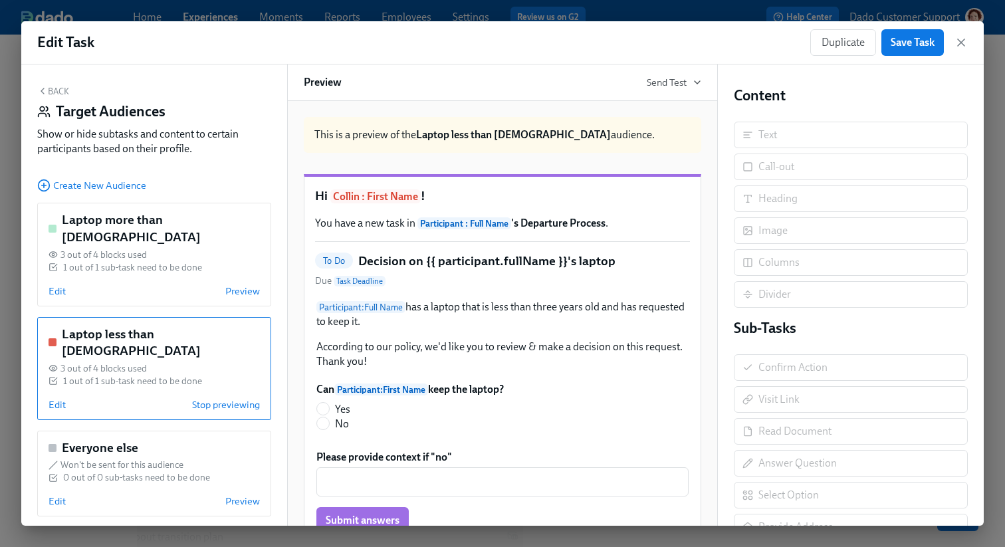
scroll to position [134, 0]
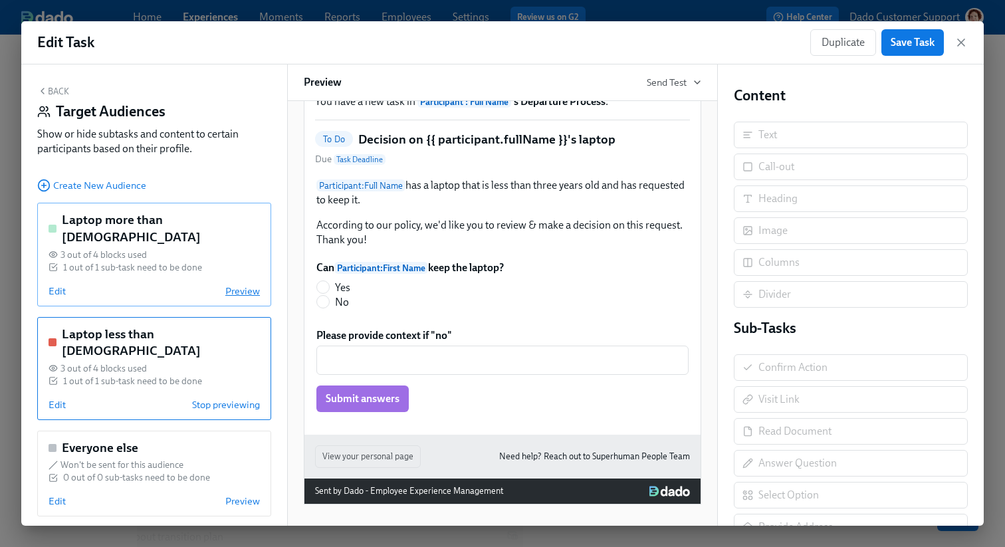
click at [248, 284] on span "Preview" at bounding box center [242, 290] width 35 height 13
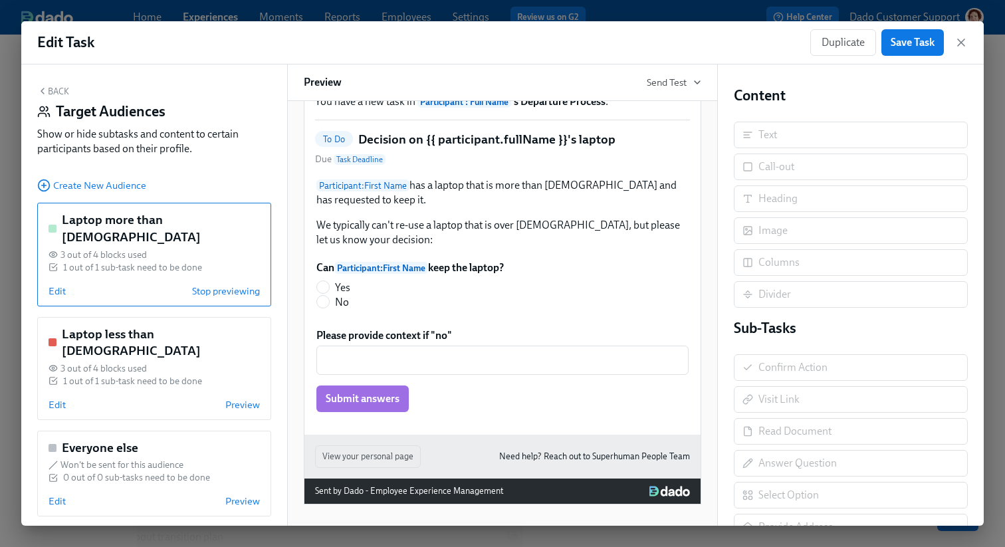
click at [506, 290] on div "Can Participant : First Name keep the laptop? Yes No Duplicate" at bounding box center [502, 287] width 375 height 57
click at [223, 284] on span "Stop previewing" at bounding box center [226, 290] width 68 height 13
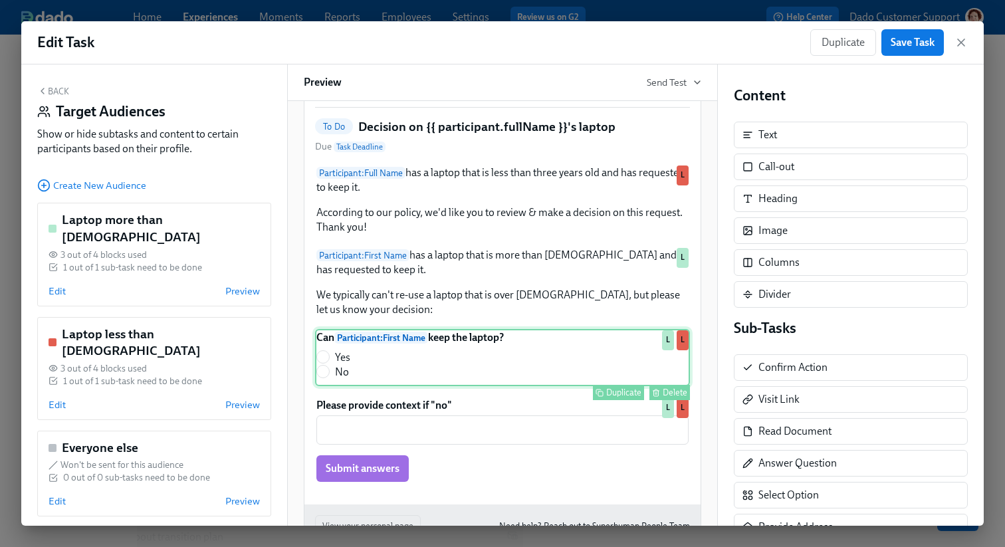
click at [414, 386] on div "Can Participant : First Name keep the laptop? Yes No Duplicate Delete L L" at bounding box center [502, 357] width 375 height 57
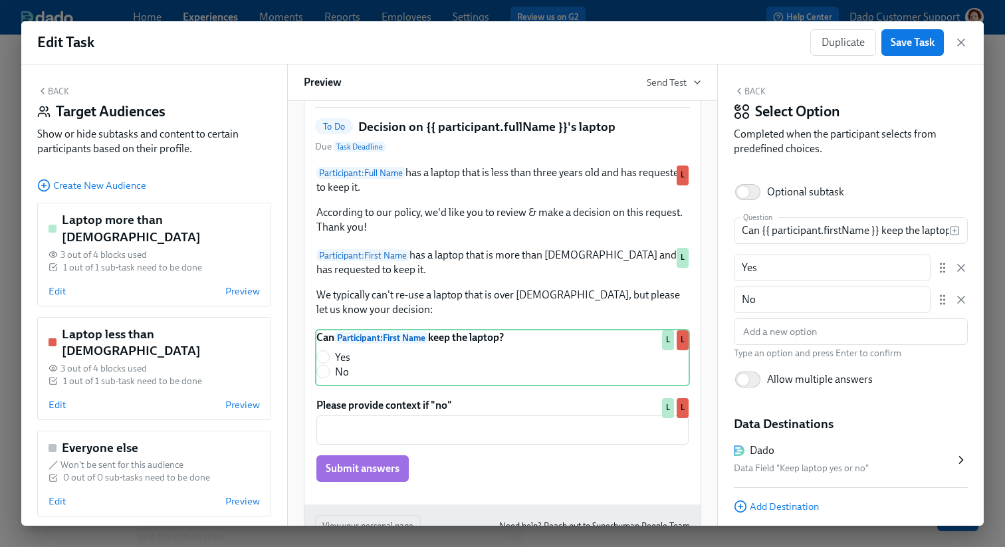
scroll to position [45, 0]
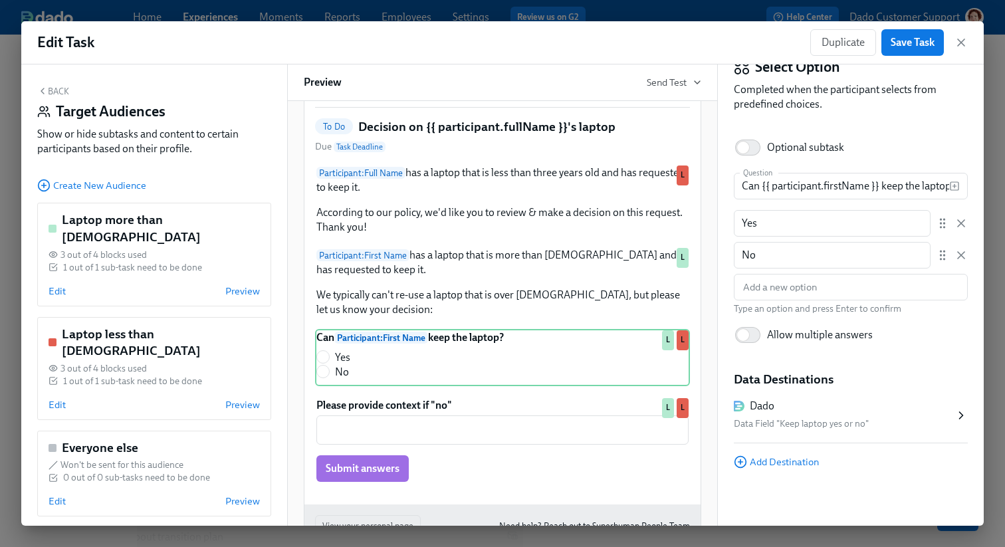
click at [832, 420] on div "Data Field "Keep laptop yes or no"" at bounding box center [843, 424] width 221 height 16
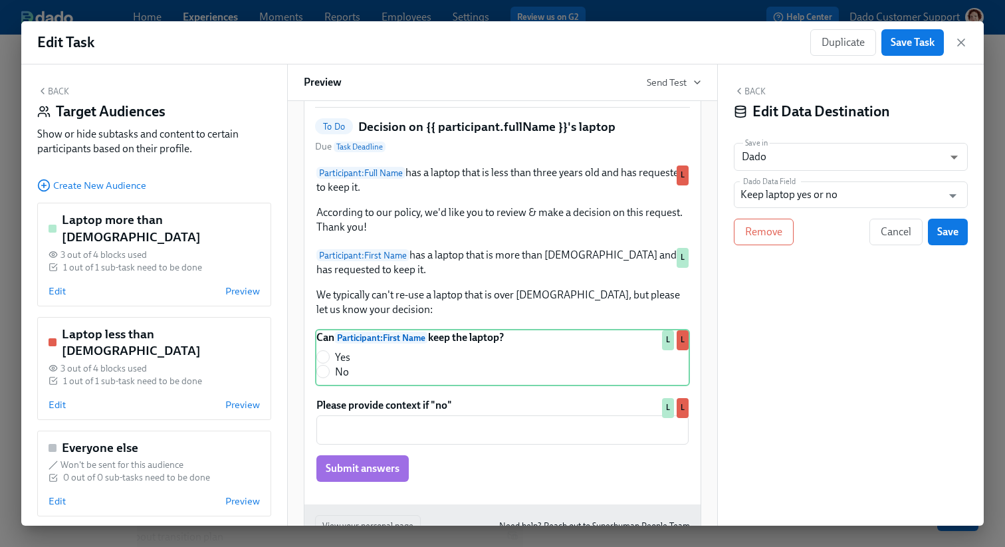
scroll to position [0, 0]
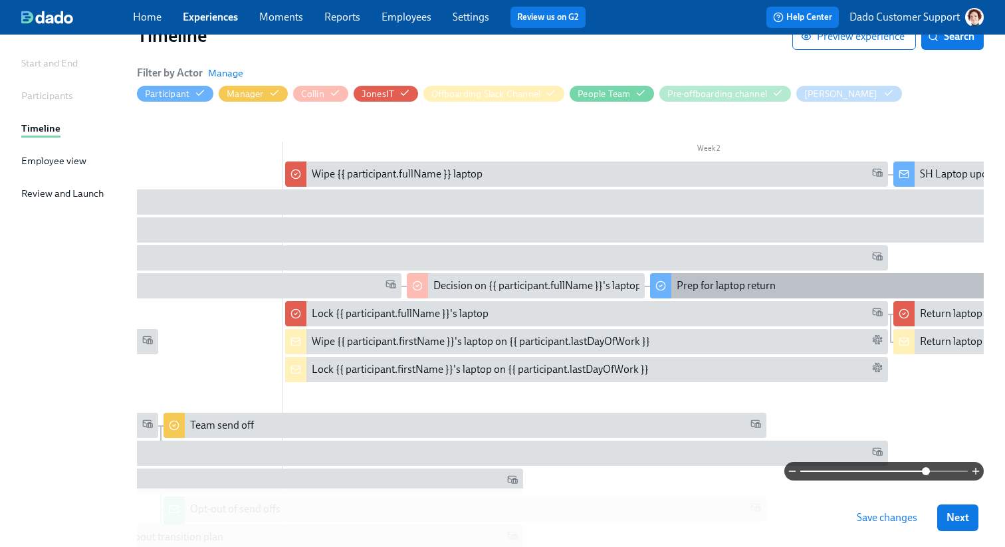
click at [745, 281] on div "Prep for laptop return" at bounding box center [725, 285] width 99 height 15
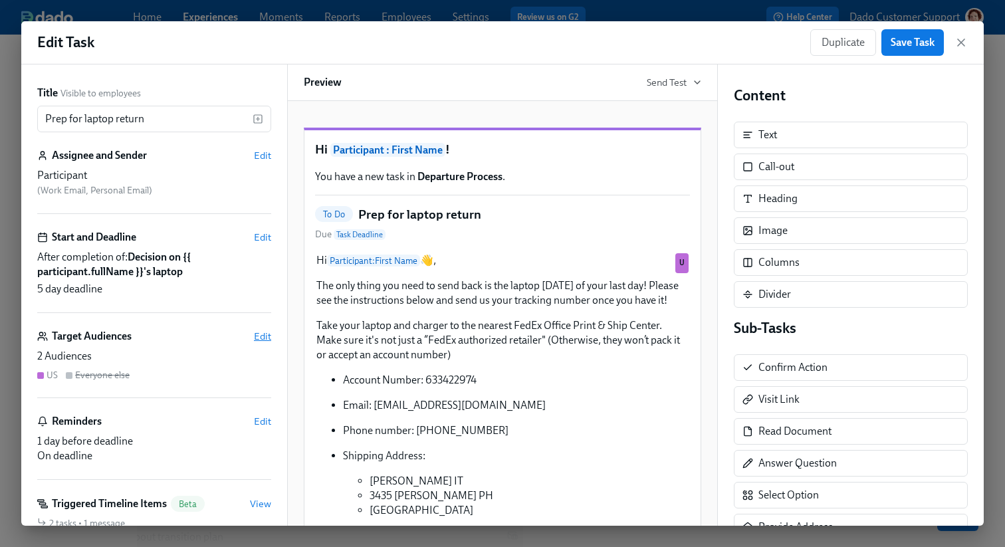
click at [268, 340] on span "Edit" at bounding box center [262, 336] width 17 height 13
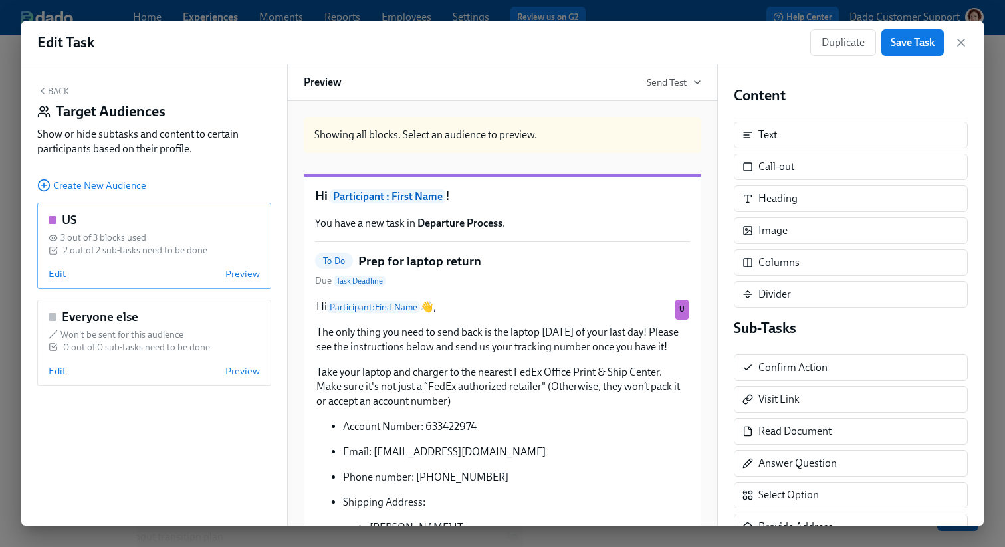
click at [54, 270] on span "Edit" at bounding box center [57, 273] width 17 height 13
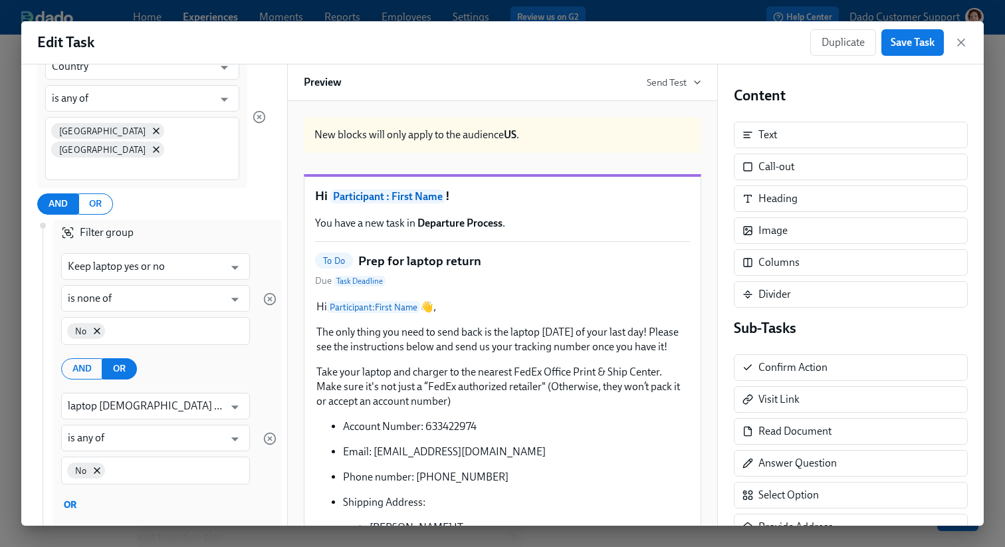
scroll to position [179, 0]
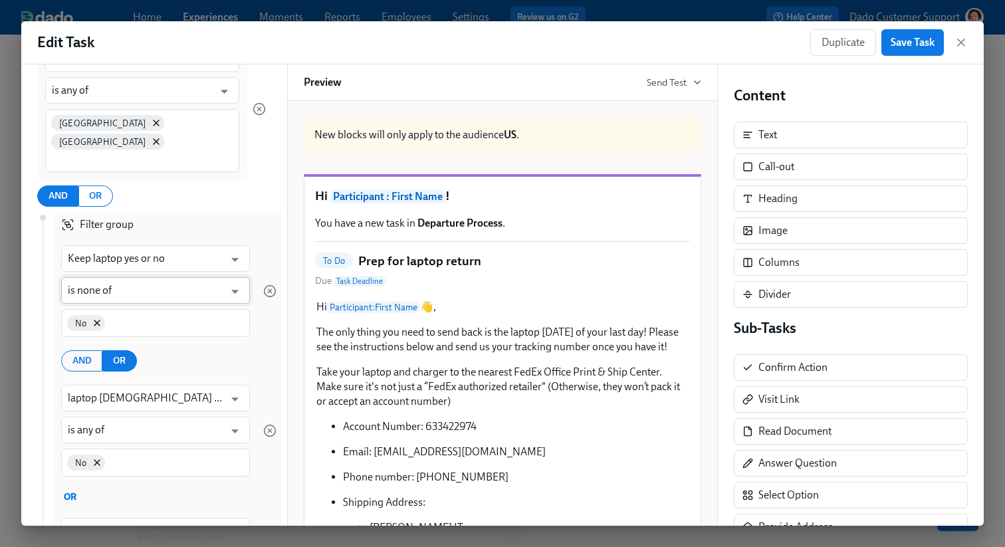
click at [136, 277] on input "is none of" at bounding box center [146, 290] width 156 height 27
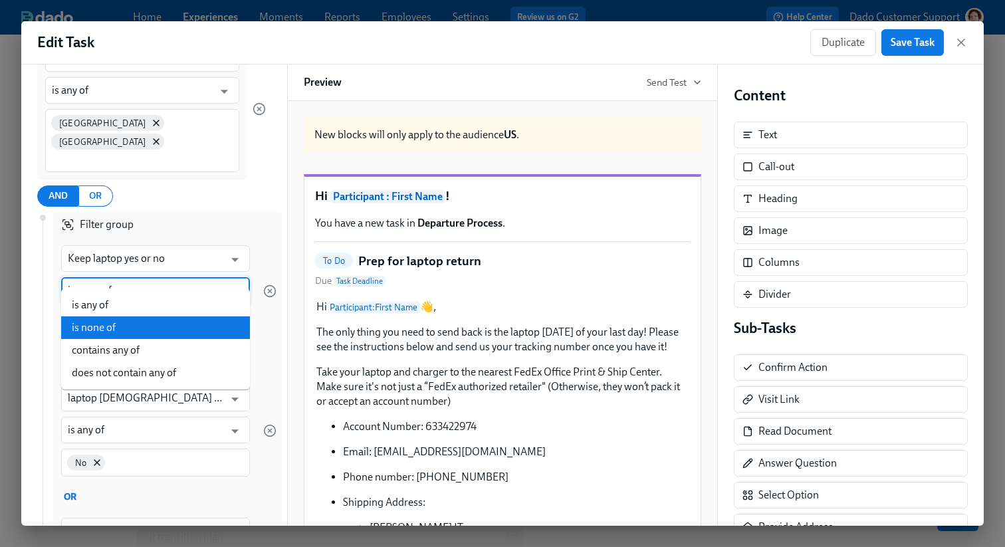
click at [136, 277] on input "is none of" at bounding box center [146, 290] width 156 height 27
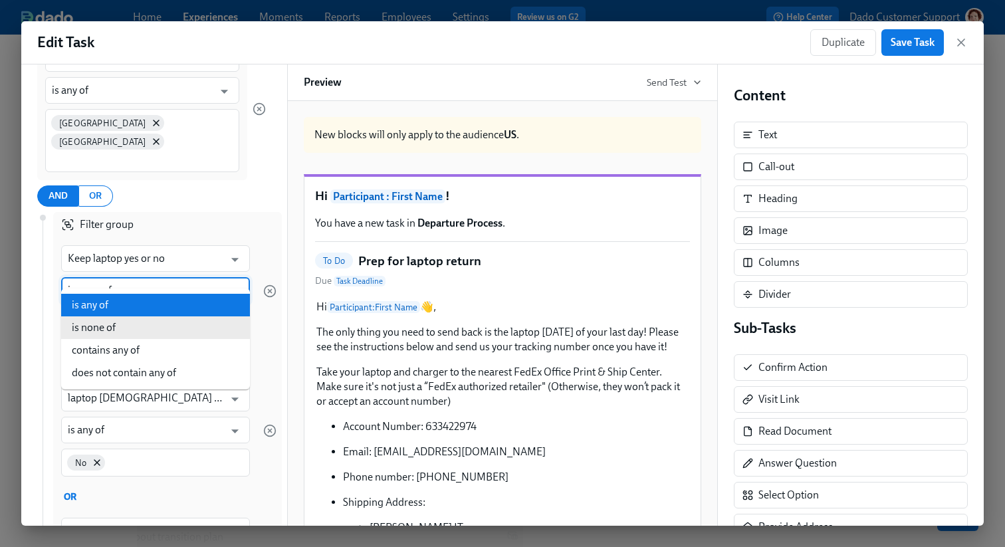
click at [119, 300] on li "is any of" at bounding box center [155, 305] width 189 height 23
type input "is any of"
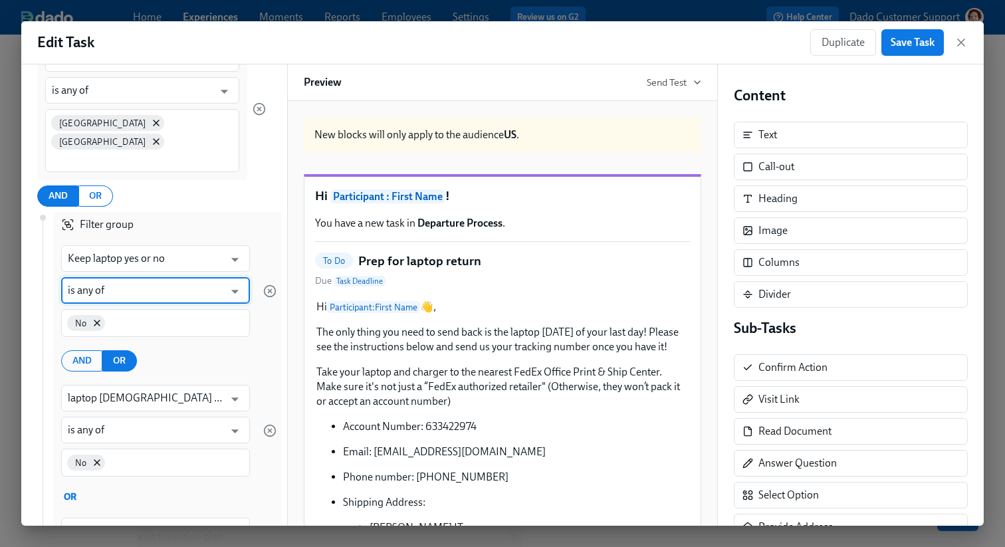
click at [246, 350] on div "AND OR" at bounding box center [164, 360] width 223 height 21
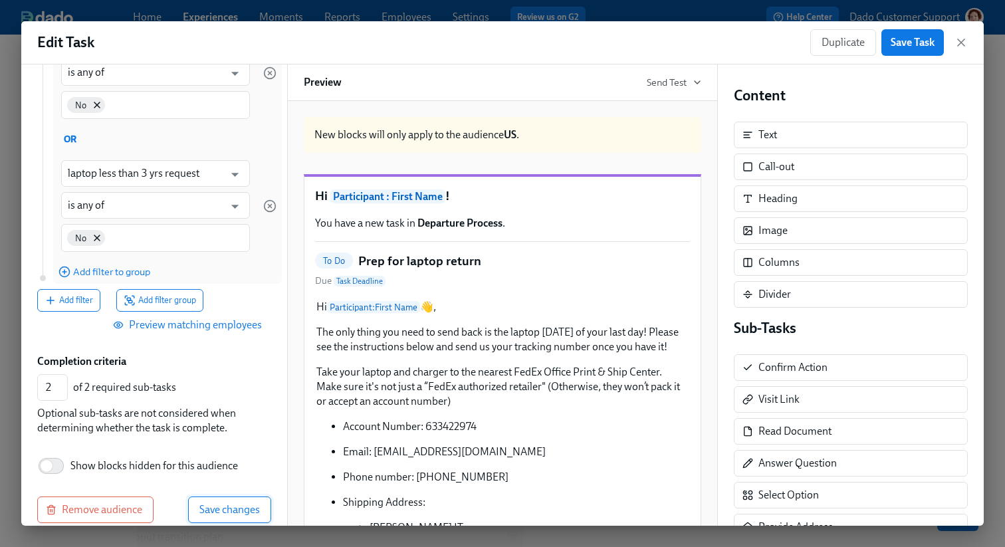
click at [232, 503] on span "Save changes" at bounding box center [229, 509] width 60 height 13
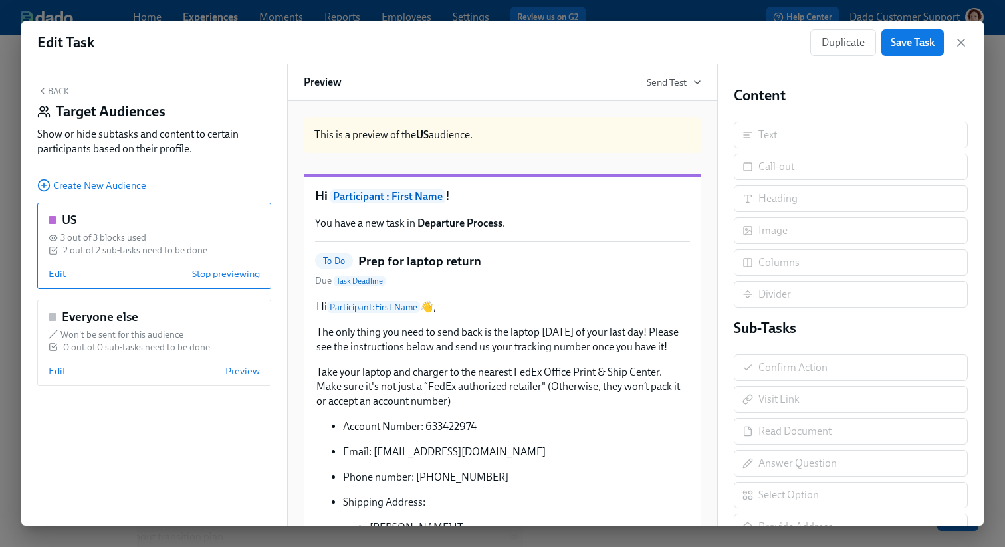
click at [44, 277] on div "US 3 out of 3 blocks used 2 out of 2 sub-tasks need to be done Edit Stop previe…" at bounding box center [154, 246] width 234 height 86
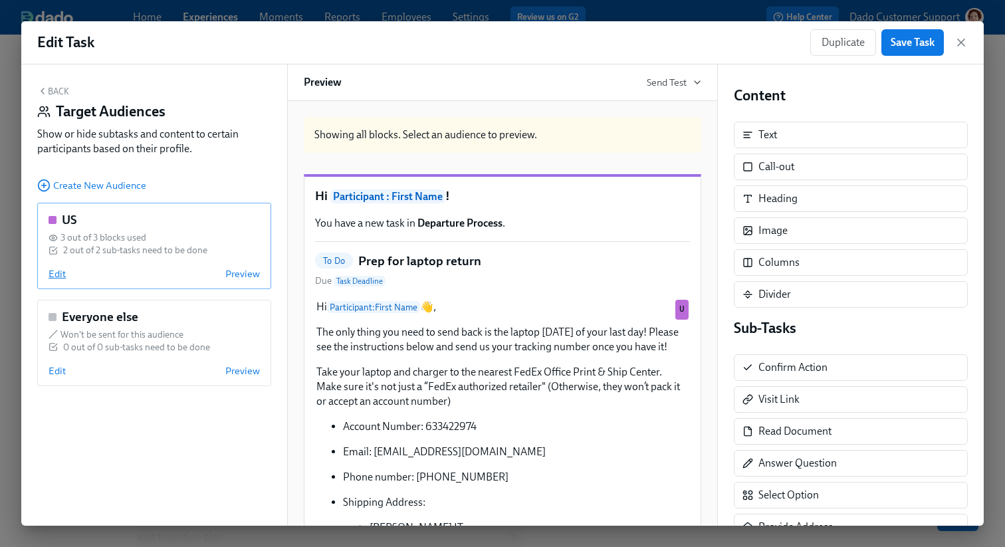
click at [51, 276] on span "Edit" at bounding box center [57, 273] width 17 height 13
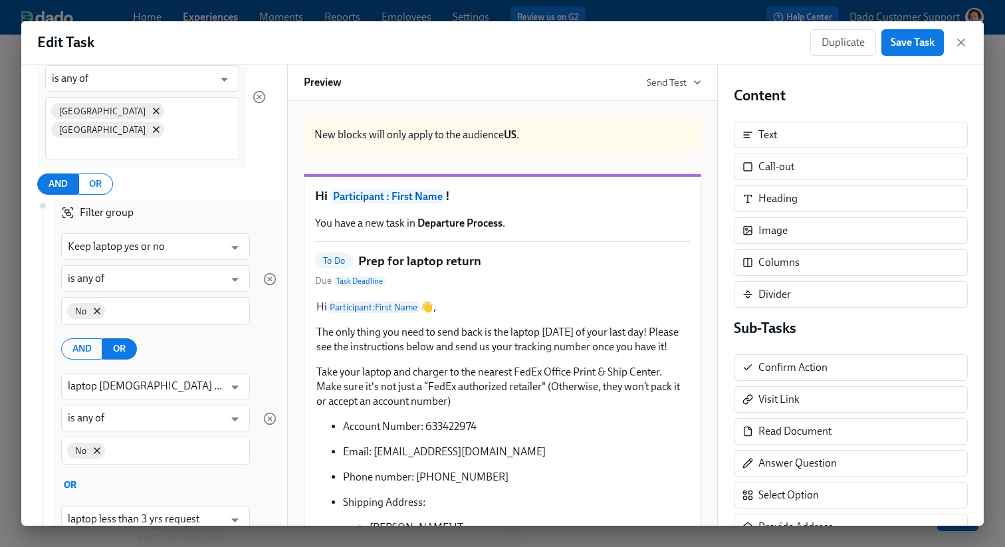
scroll to position [191, 0]
click at [269, 412] on icon "button" at bounding box center [269, 418] width 13 height 13
type input "laptop less than 3 yrs request"
click at [269, 412] on icon "button" at bounding box center [269, 418] width 13 height 13
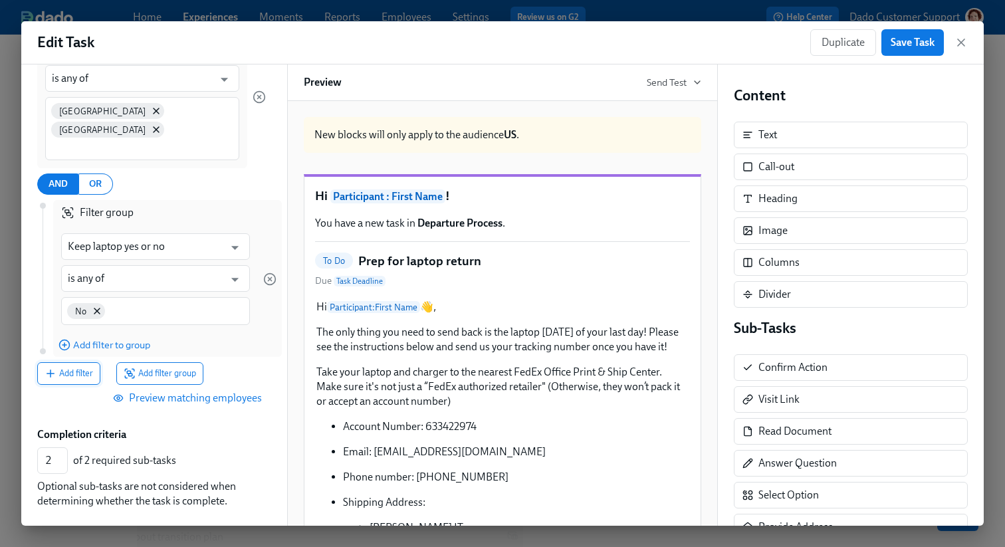
click at [51, 367] on icon "button" at bounding box center [51, 373] width 12 height 12
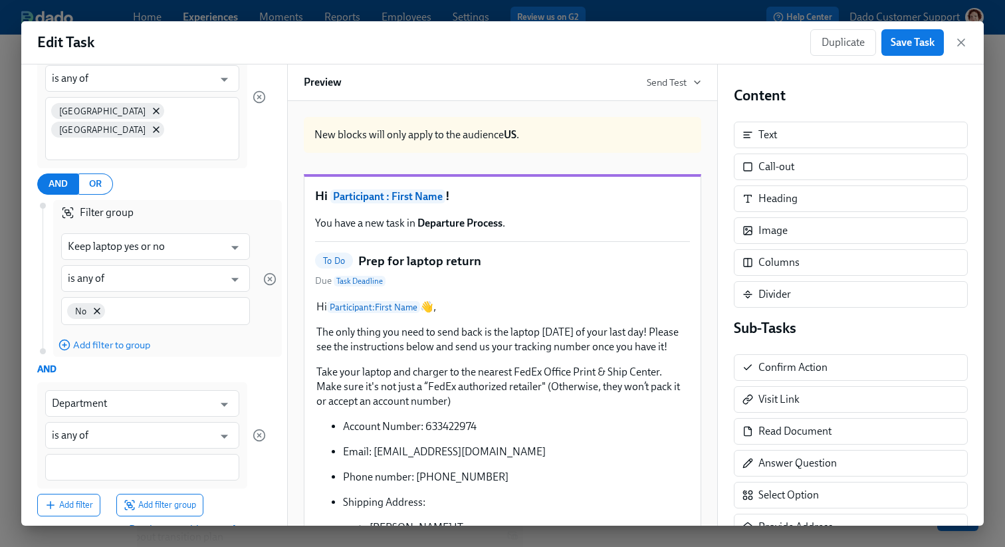
click at [116, 382] on div "Department ​ is any of ​" at bounding box center [142, 435] width 210 height 106
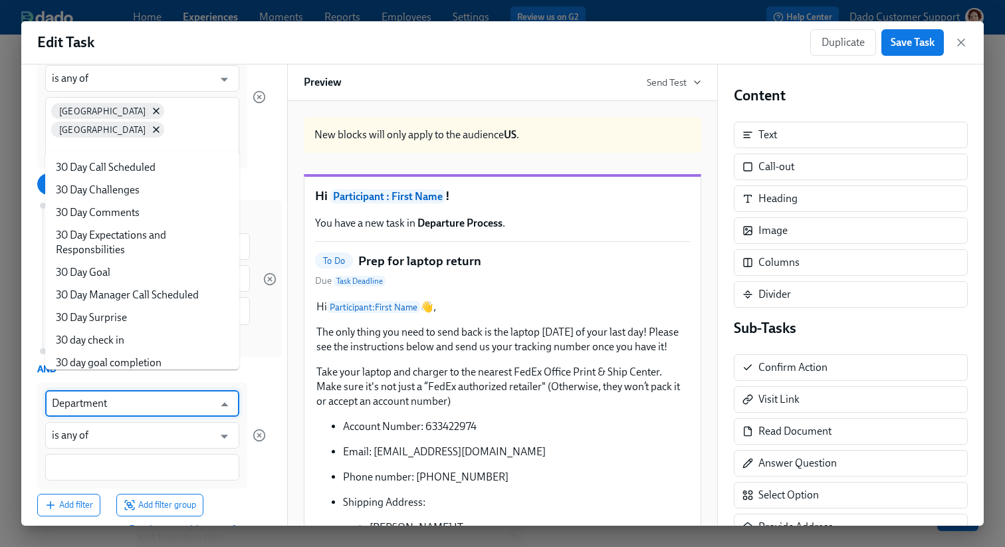
click at [116, 390] on input "Department" at bounding box center [132, 403] width 161 height 27
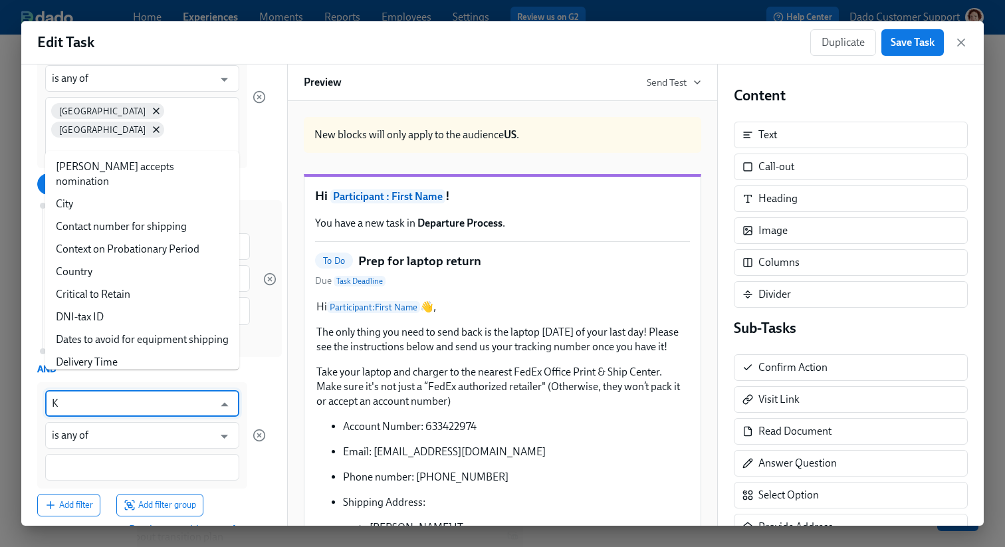
scroll to position [0, 0]
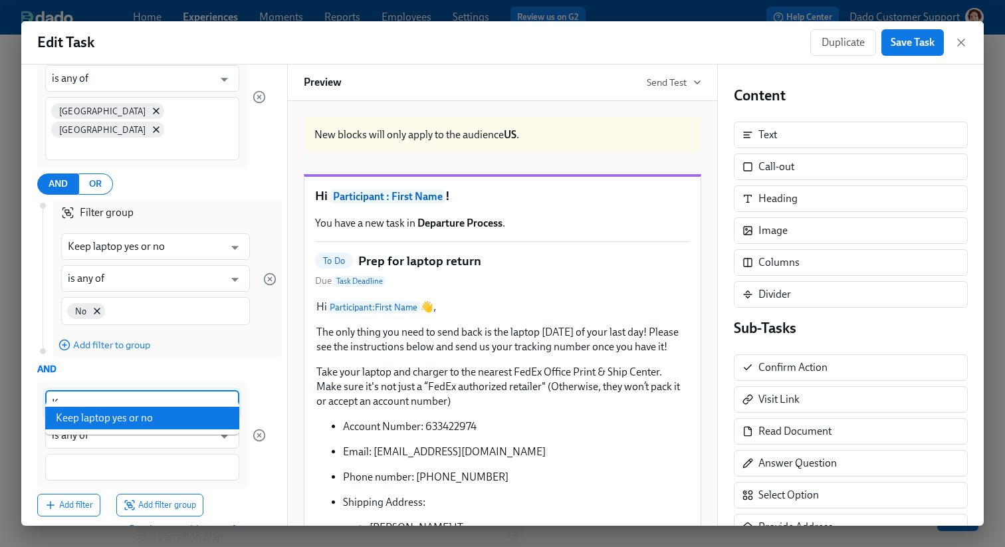
click at [112, 413] on li "Keep laptop yes or no" at bounding box center [142, 418] width 194 height 23
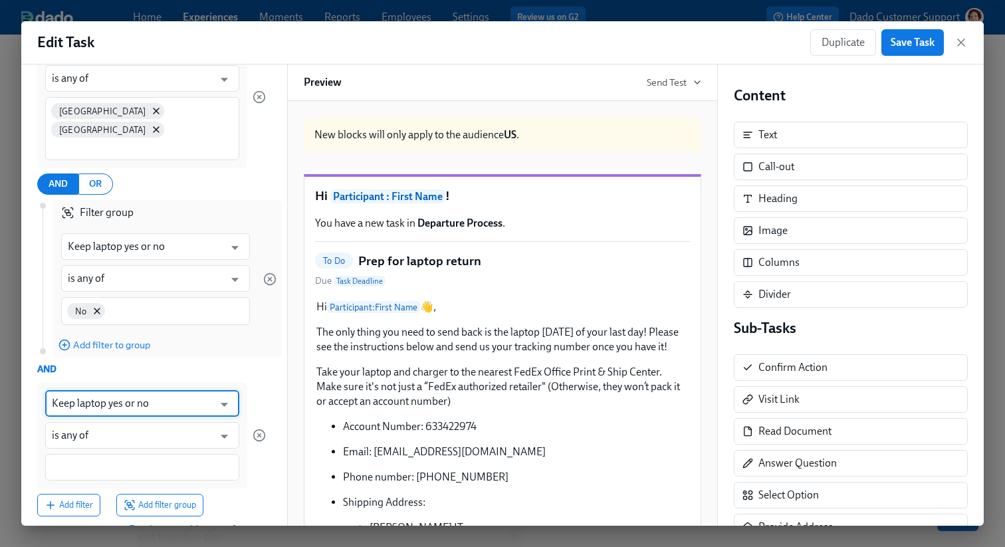
type input "Keep laptop yes or no"
click at [99, 454] on div at bounding box center [142, 467] width 194 height 27
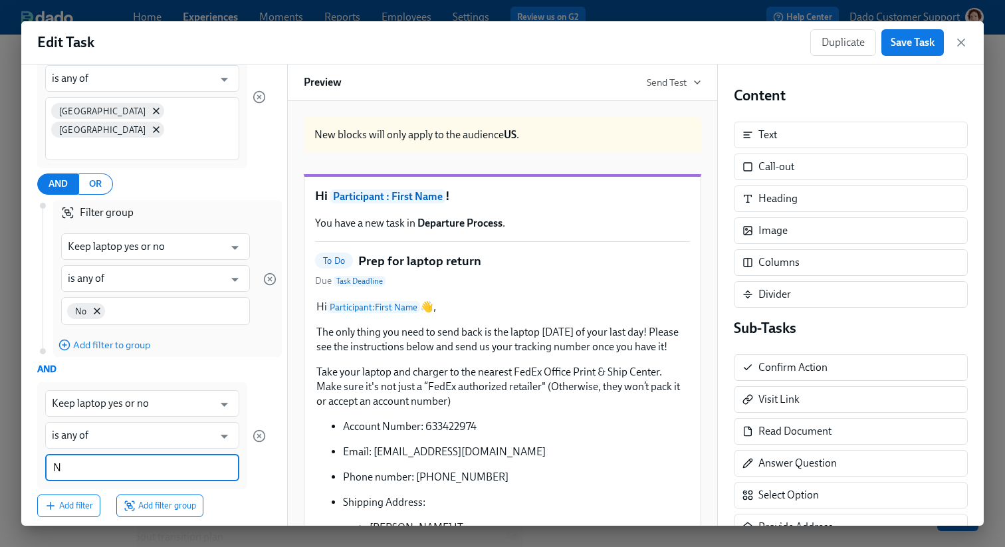
type input "No"
click at [268, 272] on icon "button" at bounding box center [269, 278] width 13 height 13
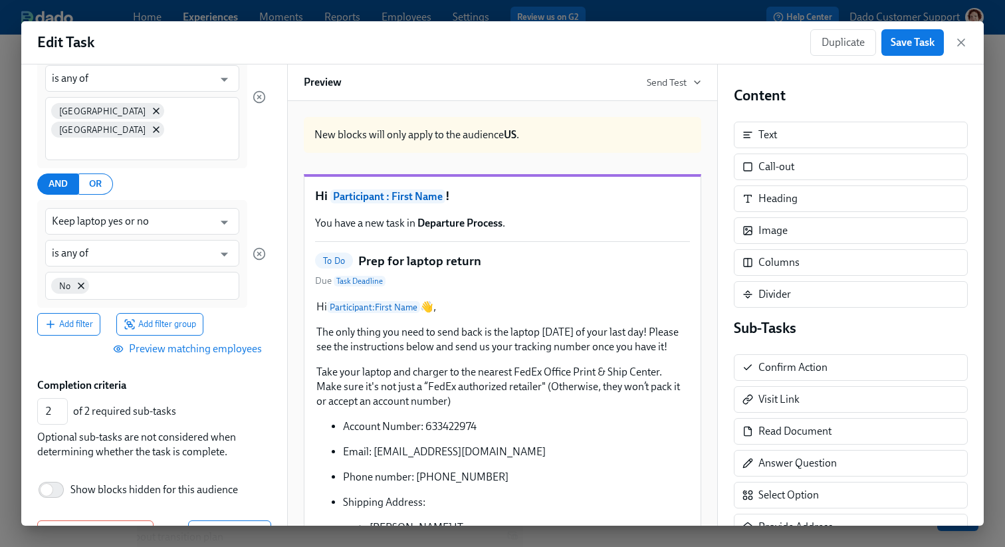
click at [187, 173] on div "AND OR" at bounding box center [151, 183] width 229 height 21
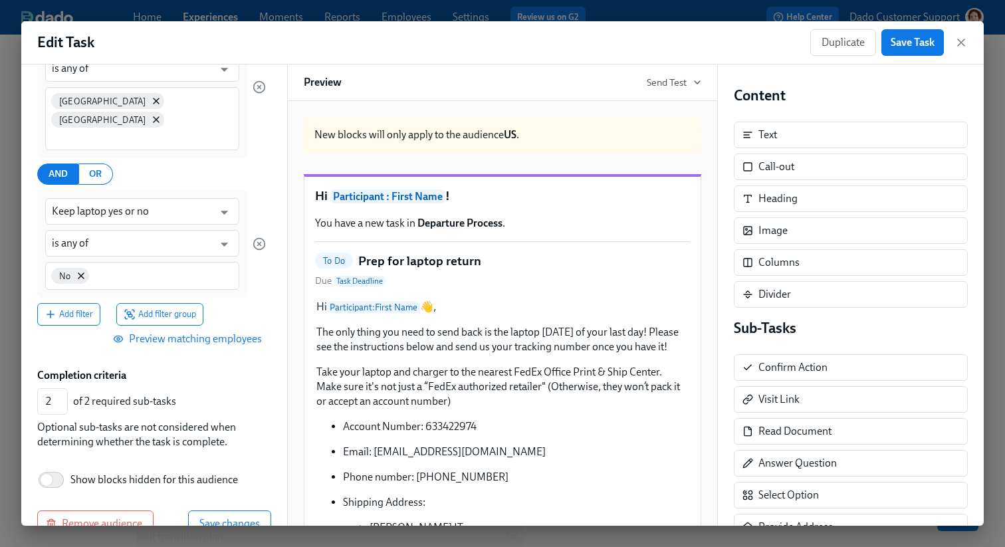
scroll to position [215, 0]
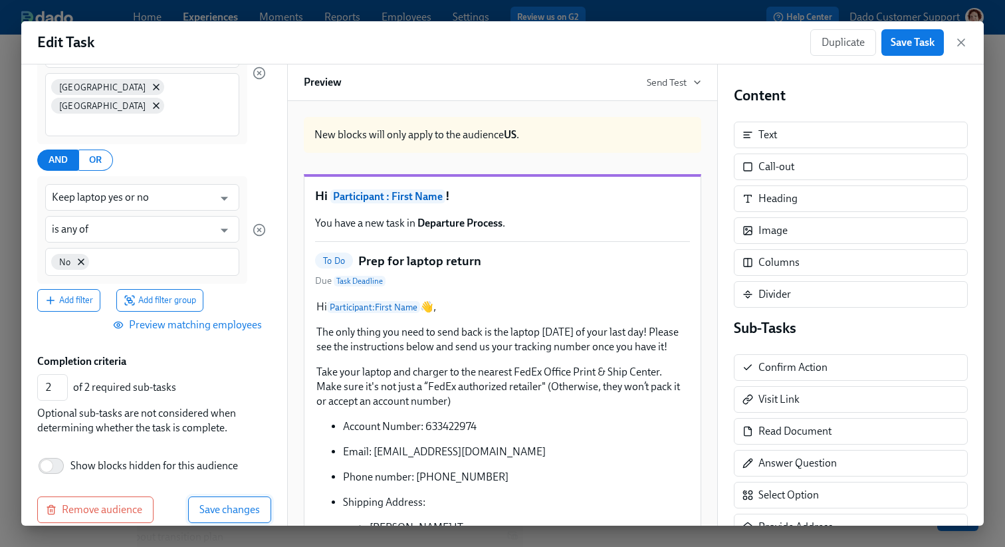
click at [223, 498] on button "Save changes" at bounding box center [229, 509] width 83 height 27
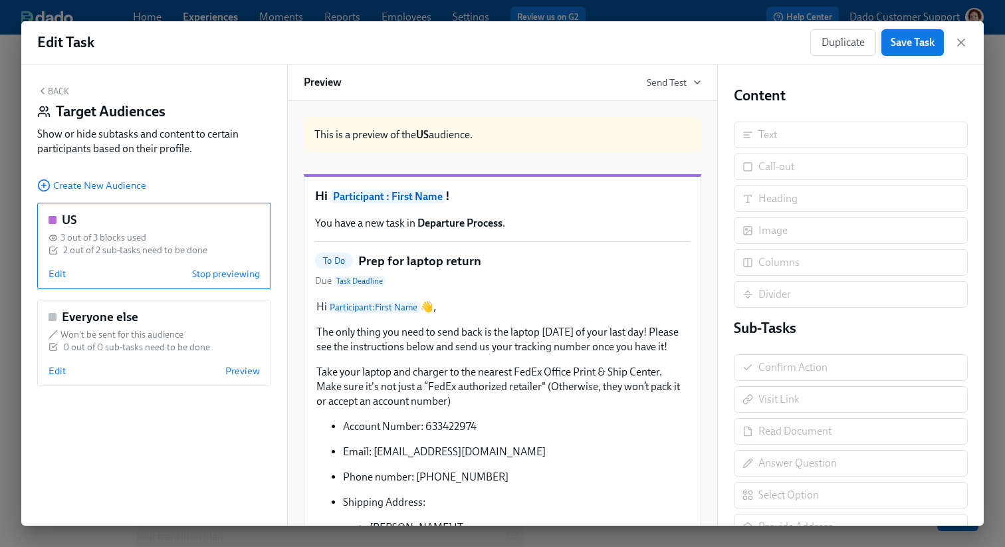
click at [908, 49] on button "Save Task" at bounding box center [912, 42] width 62 height 27
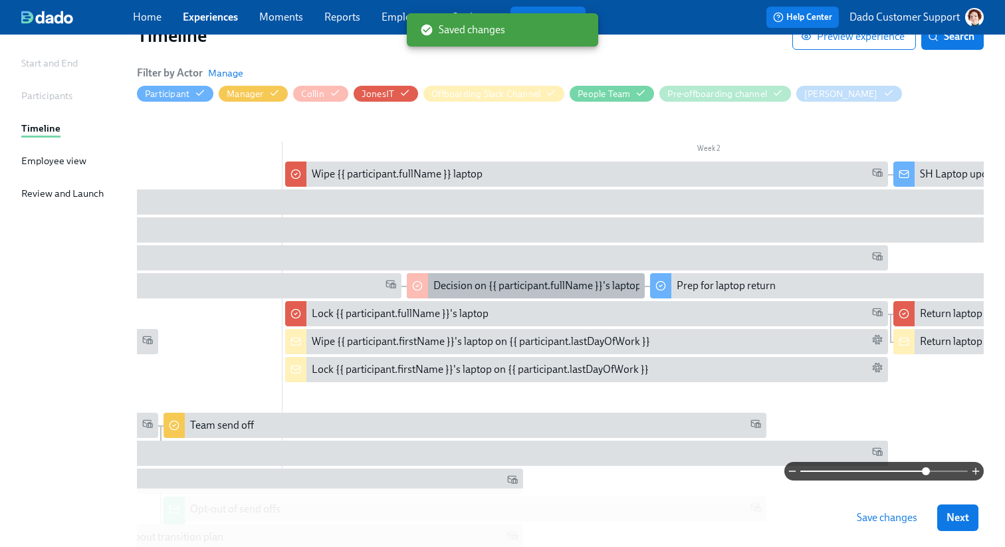
click at [547, 284] on div "Decision on {{ participant.fullName }}'s laptop" at bounding box center [537, 285] width 208 height 15
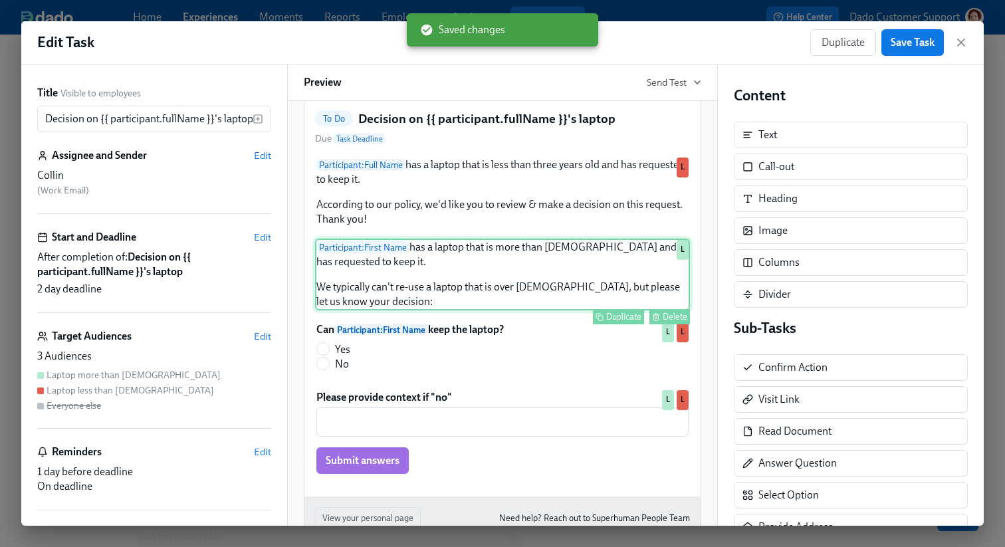
scroll to position [96, 0]
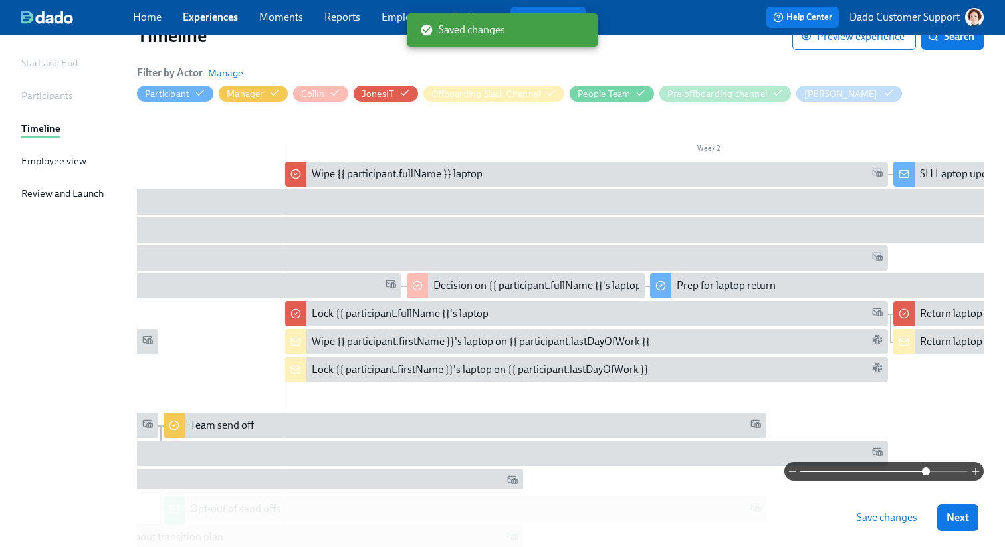
click at [882, 514] on span "Save changes" at bounding box center [886, 517] width 60 height 13
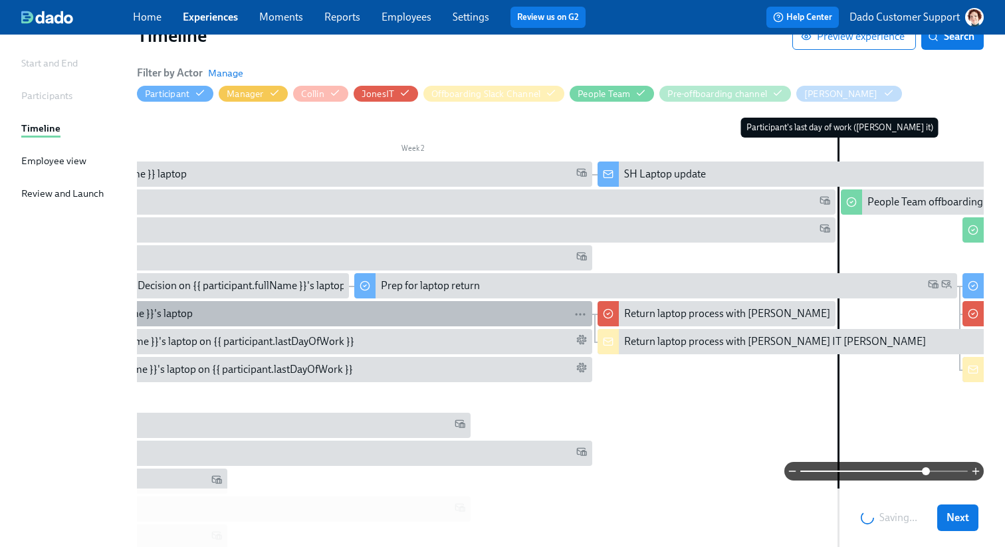
scroll to position [0, 1226]
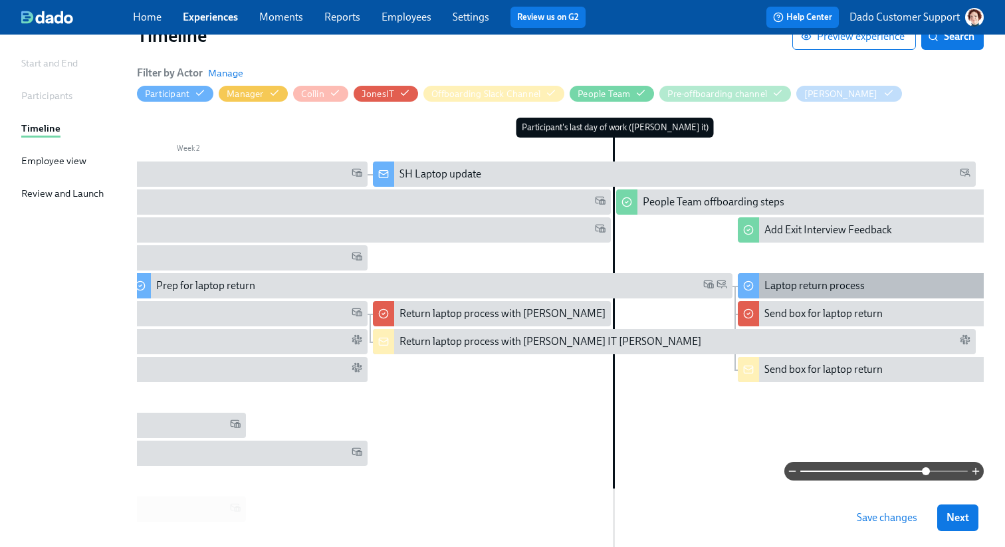
click at [773, 293] on div "Laptop return process" at bounding box center [814, 285] width 100 height 15
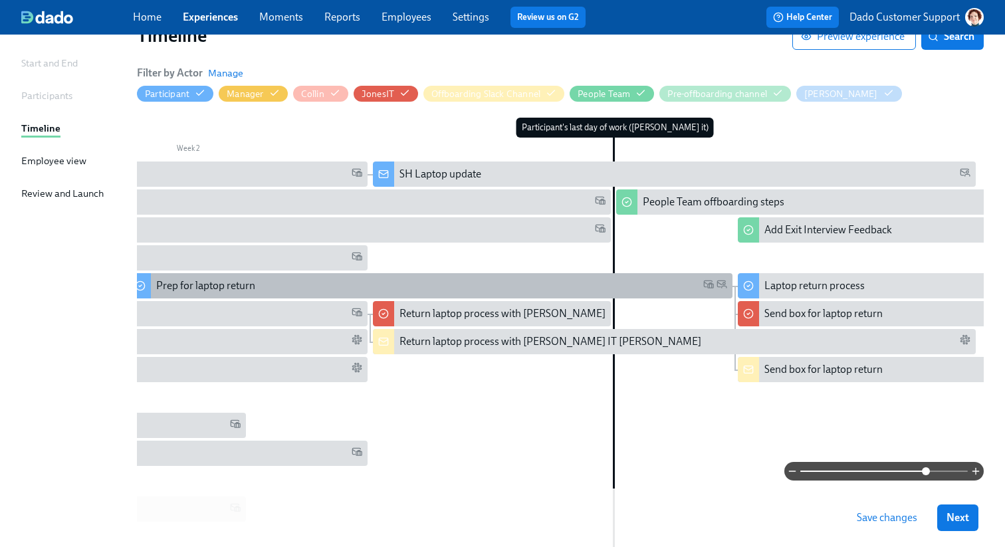
click at [481, 292] on div "Prep for laptop return" at bounding box center [441, 285] width 571 height 15
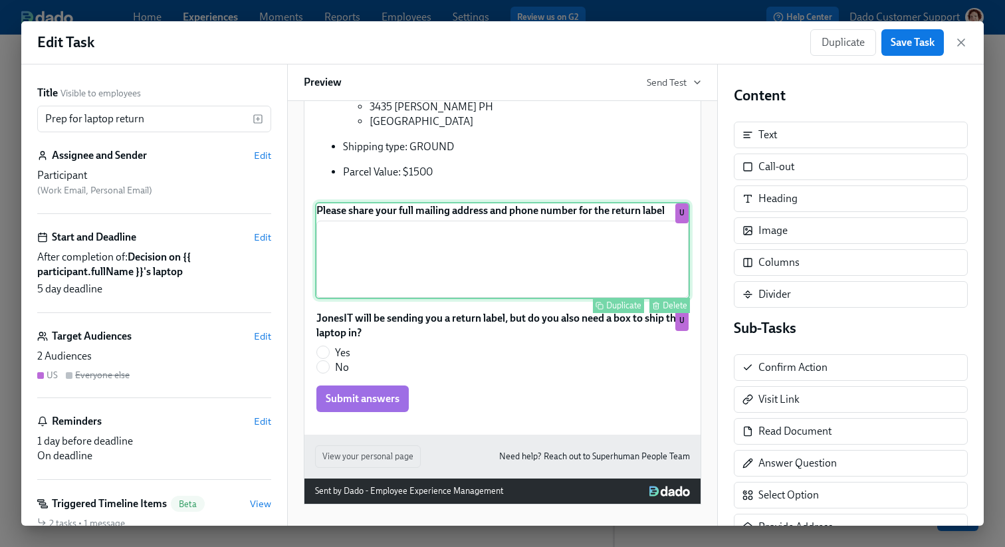
scroll to position [415, 0]
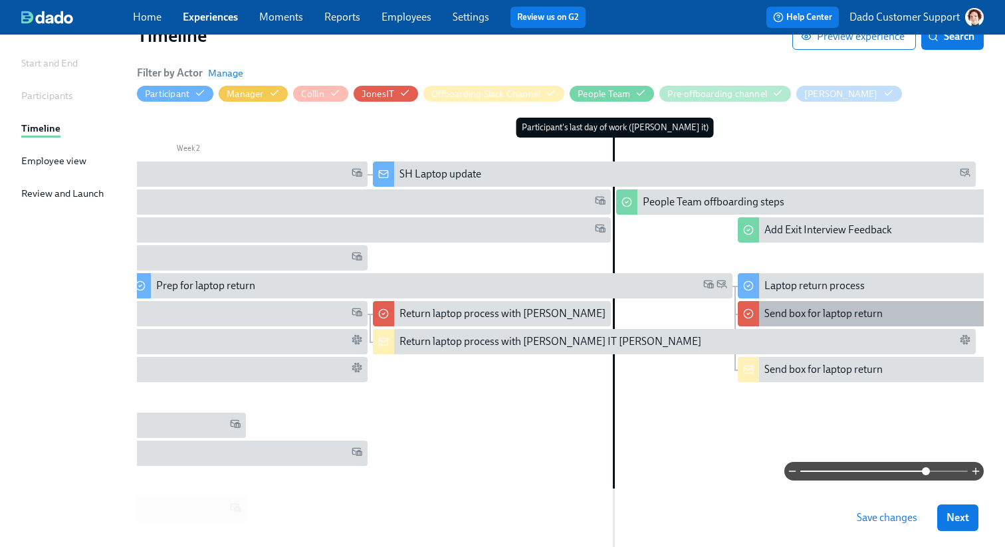
click at [785, 312] on div "Send box for laptop return" at bounding box center [823, 313] width 118 height 15
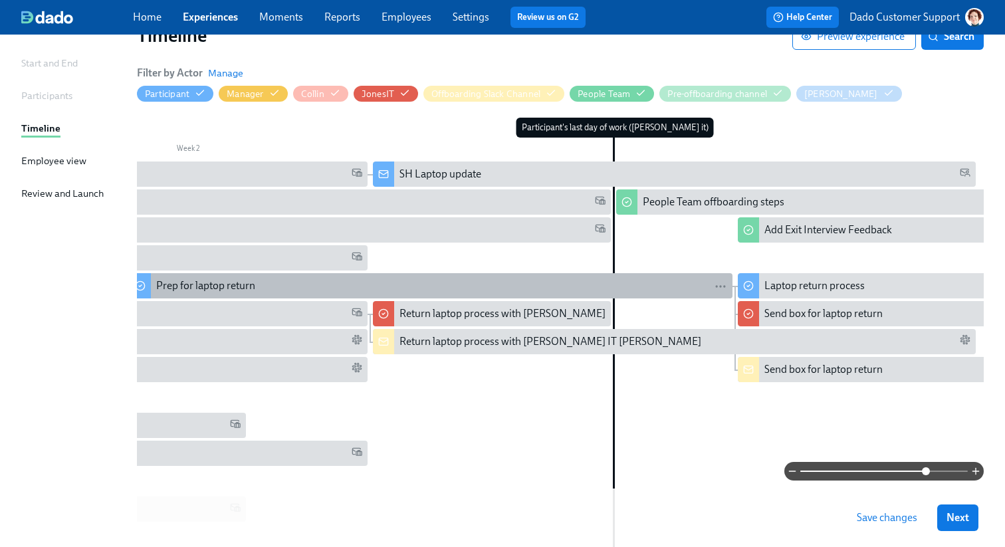
click at [460, 283] on div "Prep for laptop return" at bounding box center [441, 285] width 571 height 15
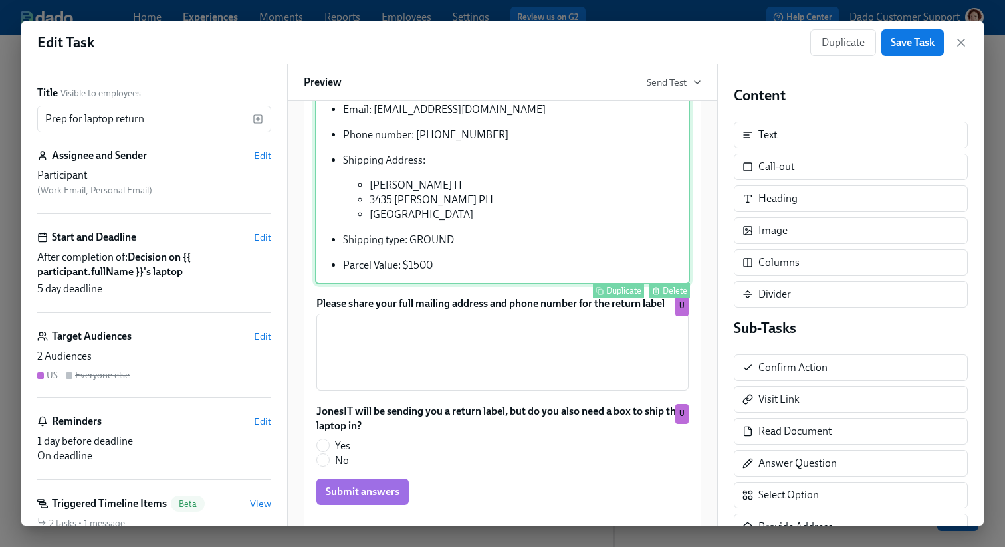
scroll to position [415, 0]
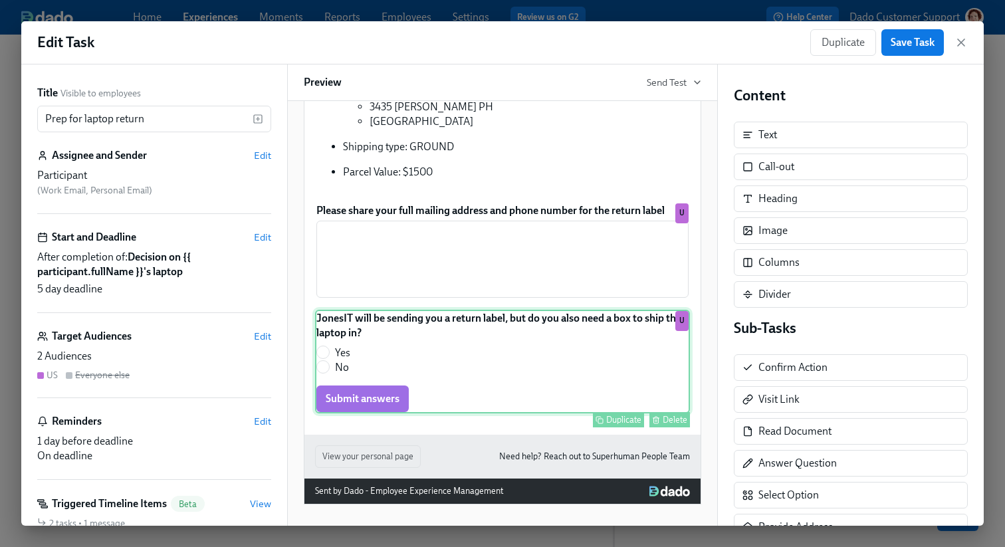
click at [392, 379] on div "JonesIT will be sending you a return label, but do you also need a box to ship …" at bounding box center [502, 362] width 375 height 104
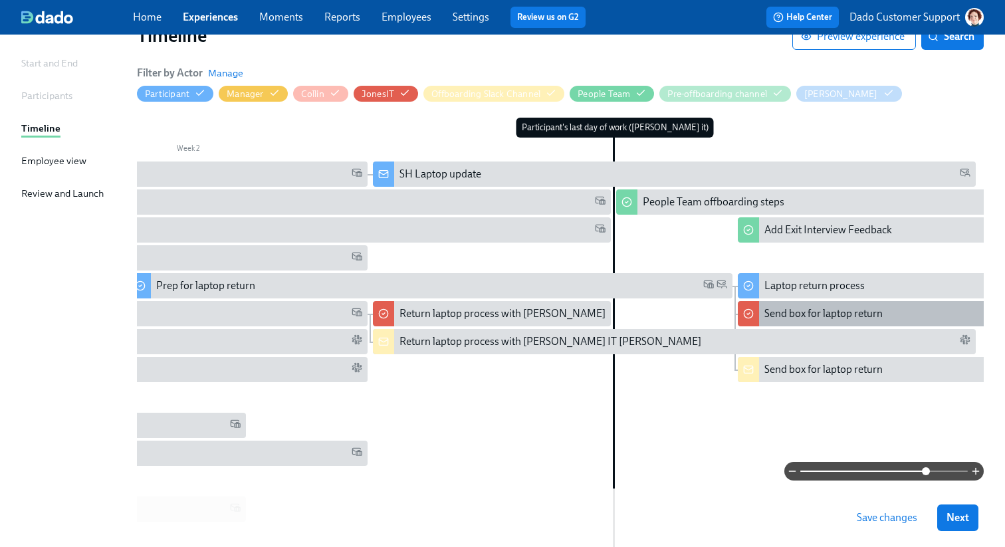
click at [805, 310] on div "Send box for laptop return" at bounding box center [823, 313] width 118 height 15
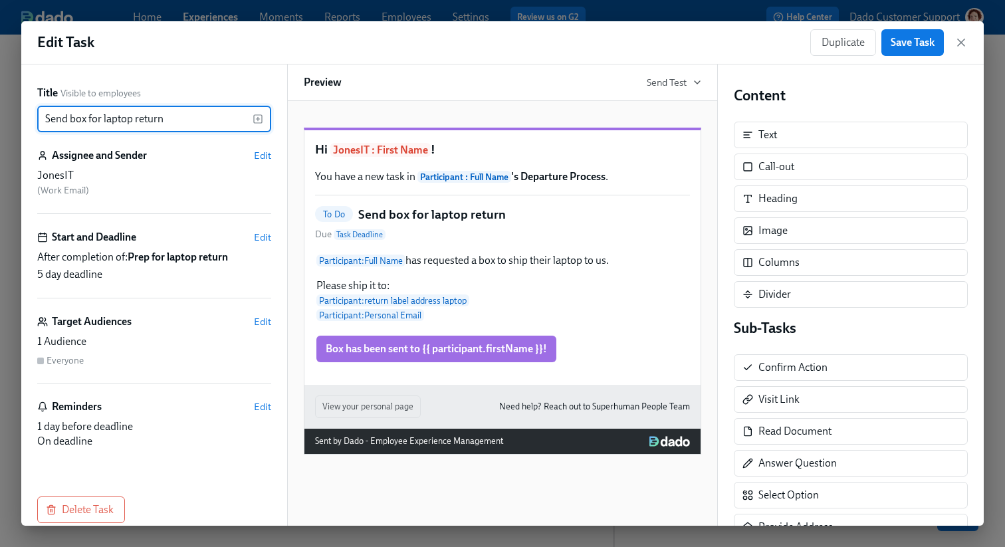
drag, startPoint x: 207, startPoint y: 121, endPoint x: 23, endPoint y: 108, distance: 184.5
click at [23, 108] on div "Title Visible to employees Send box for laptop return ​ Assignee and Sender Edi…" at bounding box center [154, 294] width 266 height 461
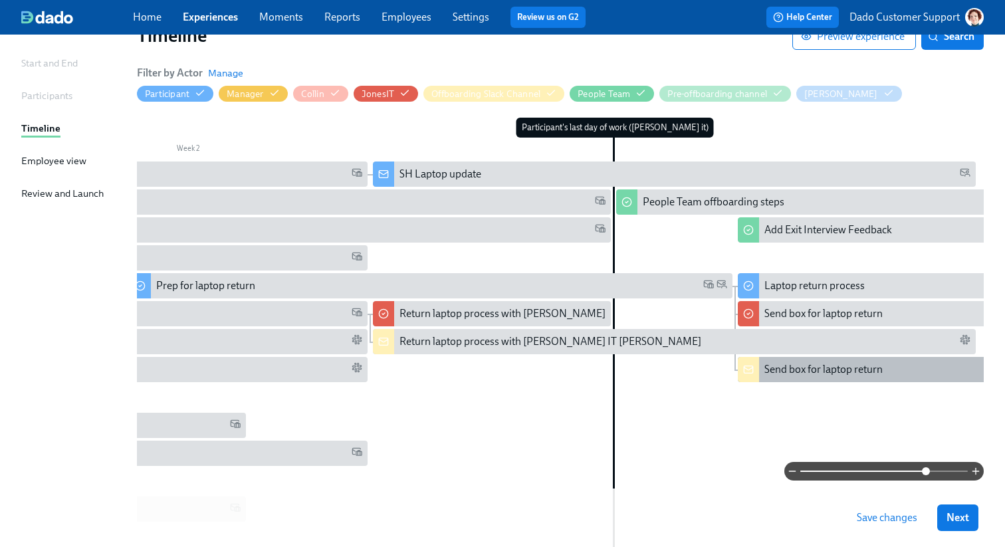
click at [822, 374] on div "Send box for laptop return" at bounding box center [823, 369] width 118 height 15
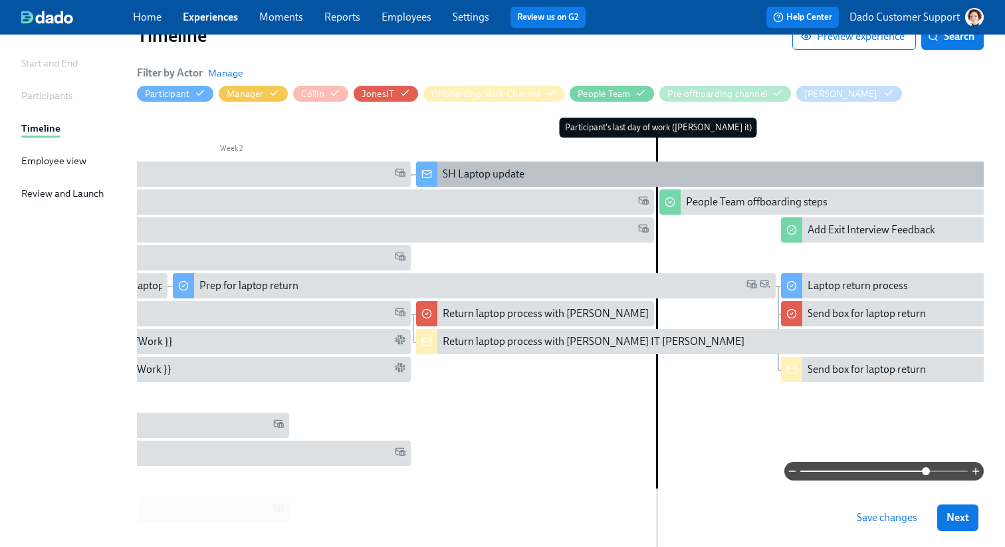
click at [483, 173] on div "SH Laptop update" at bounding box center [483, 174] width 82 height 15
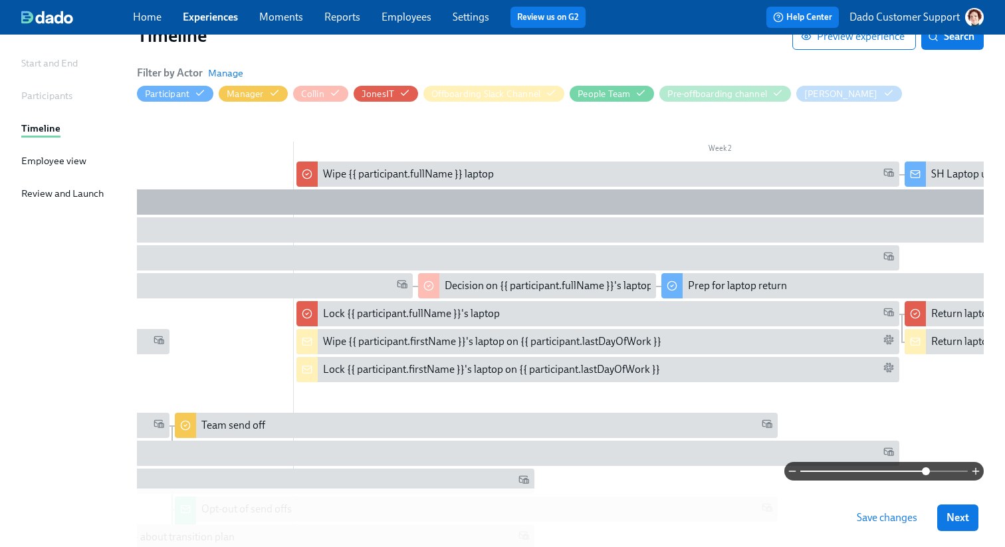
scroll to position [0, 680]
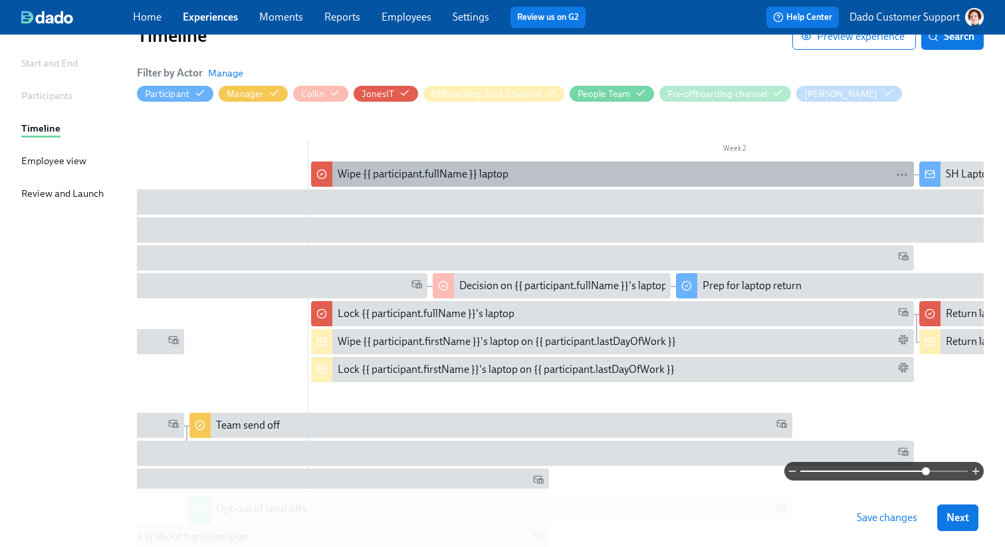
click at [427, 175] on div "Wipe {{ participant.fullName }} laptop" at bounding box center [423, 174] width 171 height 15
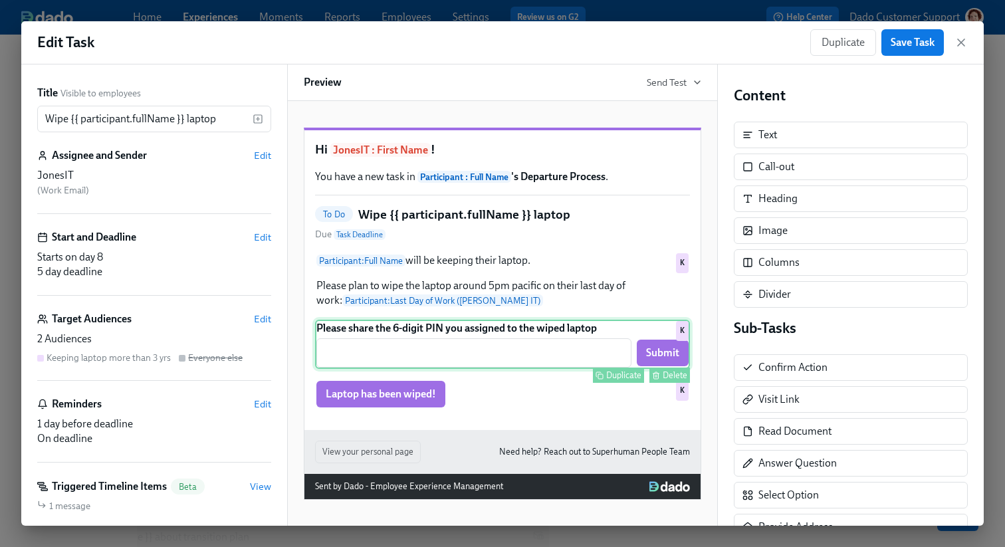
click at [634, 380] on div "Duplicate" at bounding box center [623, 375] width 35 height 10
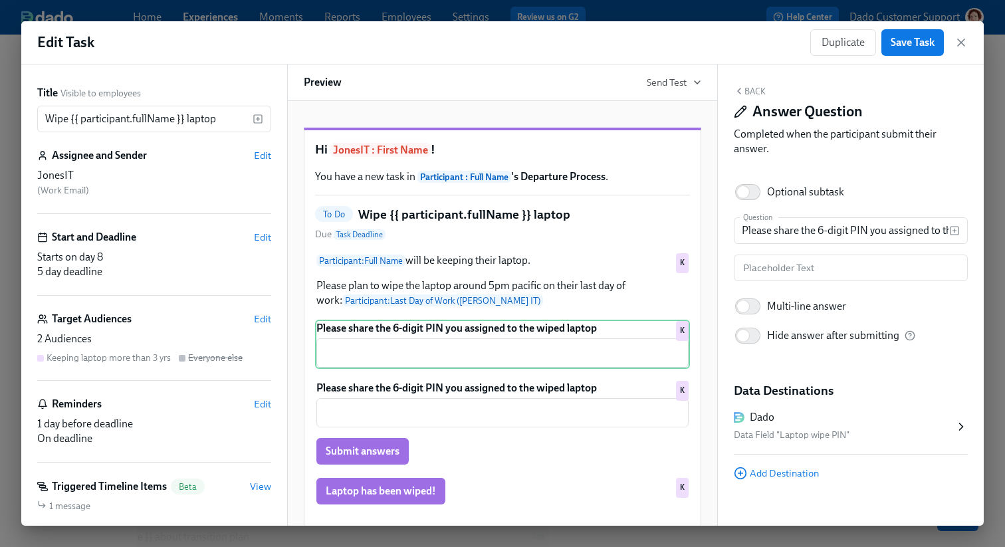
click at [690, 19] on div "Edit Task Duplicate Save Task Title Visible to employees [PERSON_NAME] {{ parti…" at bounding box center [502, 273] width 1005 height 547
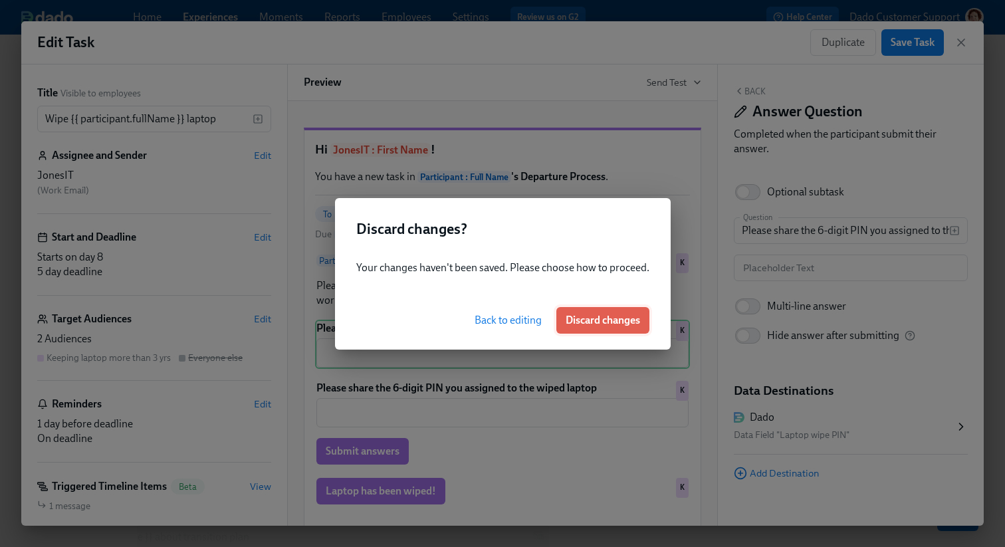
click at [606, 318] on span "Discard changes" at bounding box center [602, 320] width 74 height 13
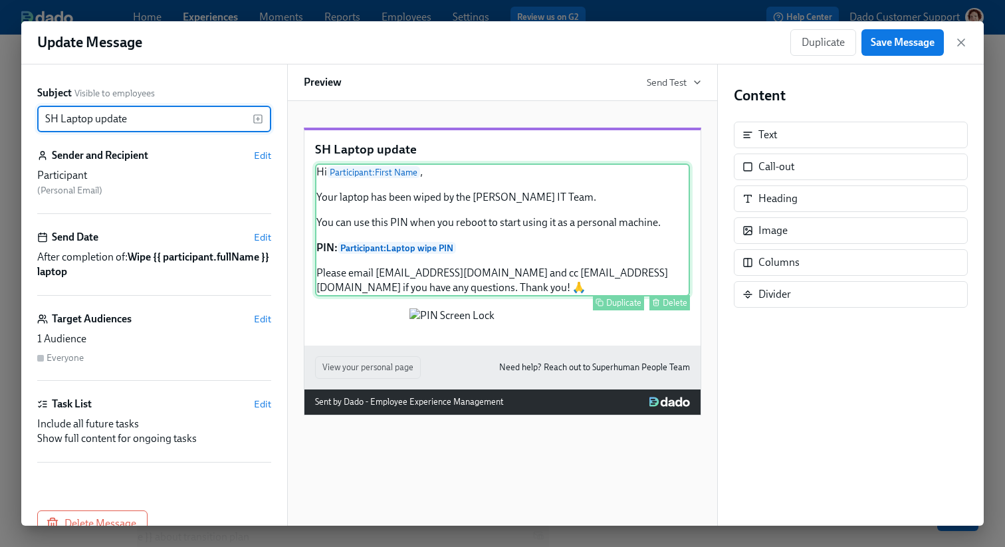
click at [491, 225] on div "Hi Participant : First Name , Your laptop has been wiped by the [PERSON_NAME] I…" at bounding box center [502, 229] width 375 height 133
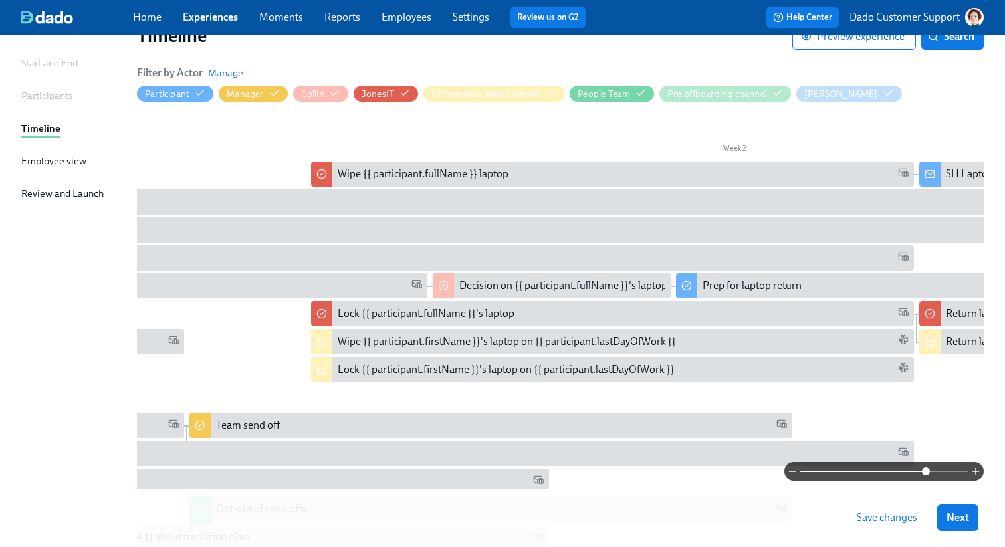
click at [523, 160] on div "Week 1 Week 2 Week 3 Week 4 Week 5 Week 6 Week 7 Week 8 Week 9 Week 10 Week 11 …" at bounding box center [560, 427] width 846 height 618
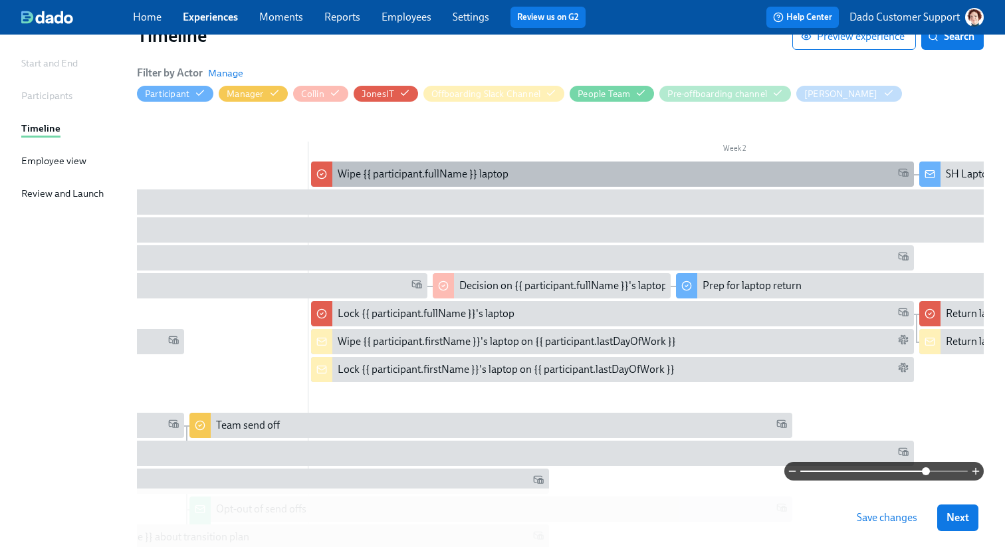
click at [516, 170] on div "Wipe {{ participant.fullName }} laptop" at bounding box center [623, 174] width 571 height 15
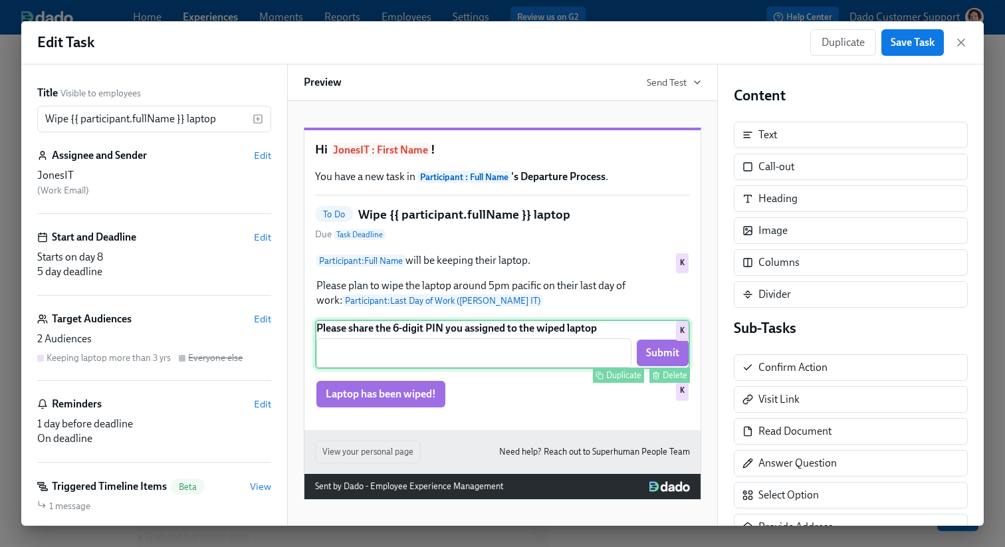
click at [474, 369] on div "Please share the 6-digit PIN you assigned to the wiped laptop ​ Submit Duplicat…" at bounding box center [502, 344] width 375 height 49
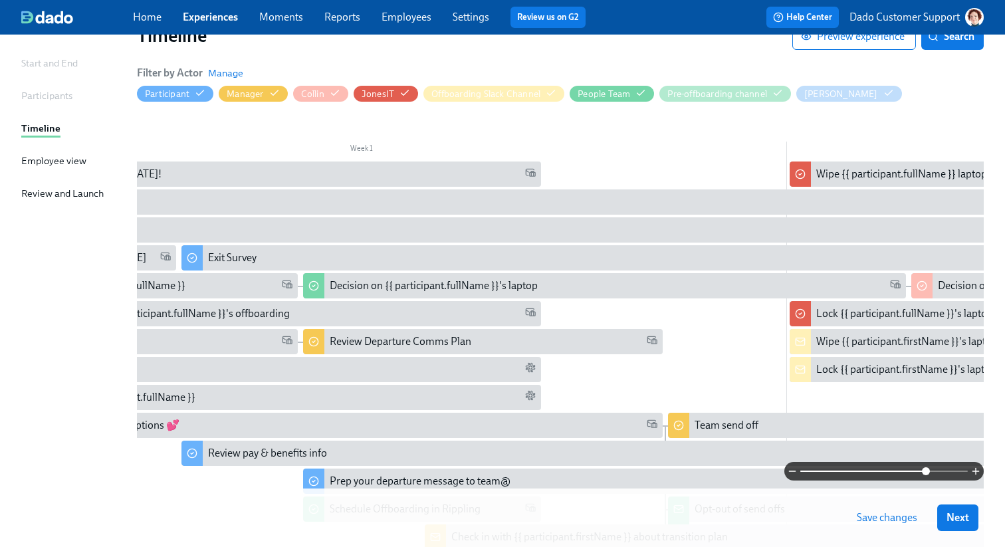
scroll to position [0, 320]
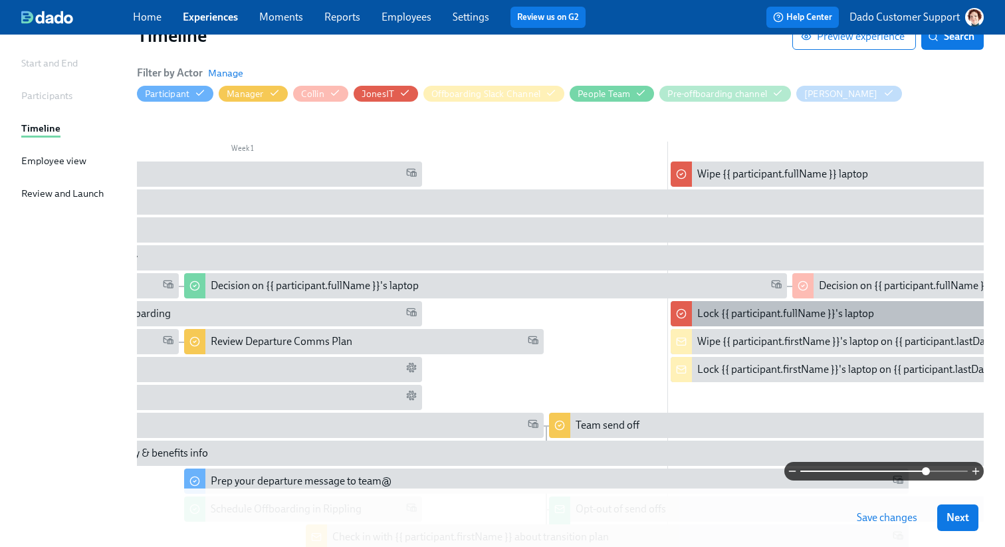
click at [700, 309] on div "Lock {{ participant.fullName }}'s laptop" at bounding box center [785, 313] width 177 height 15
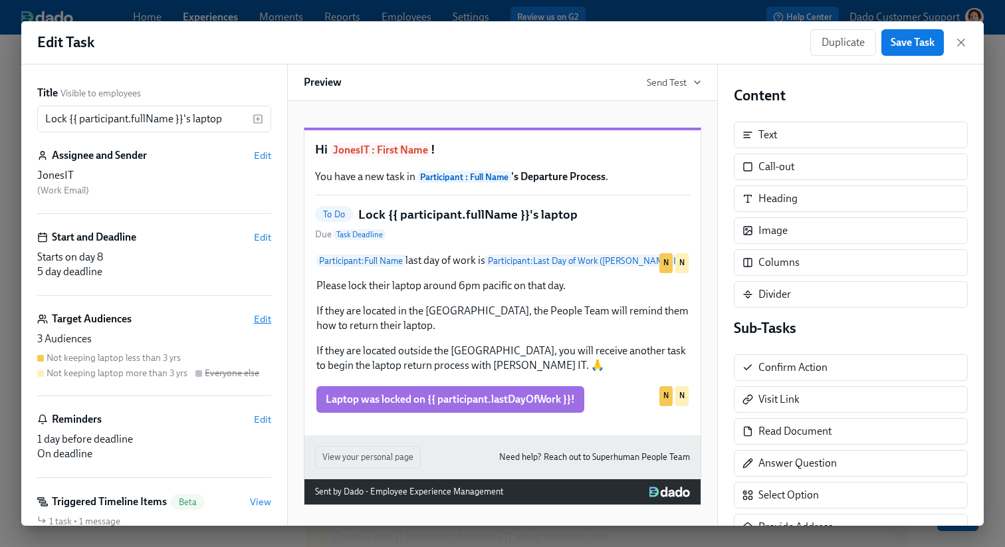
click at [260, 318] on span "Edit" at bounding box center [262, 318] width 17 height 13
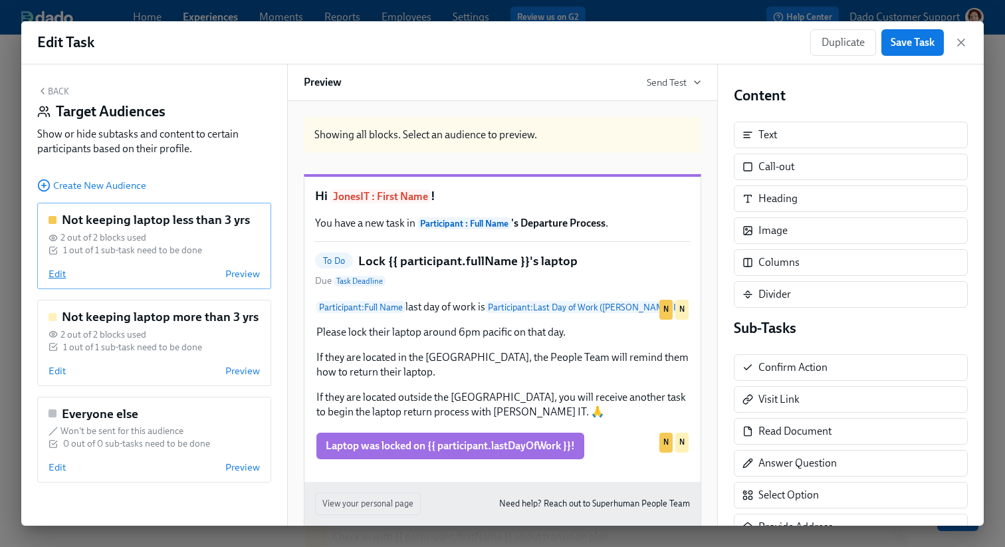
click at [61, 271] on span "Edit" at bounding box center [57, 273] width 17 height 13
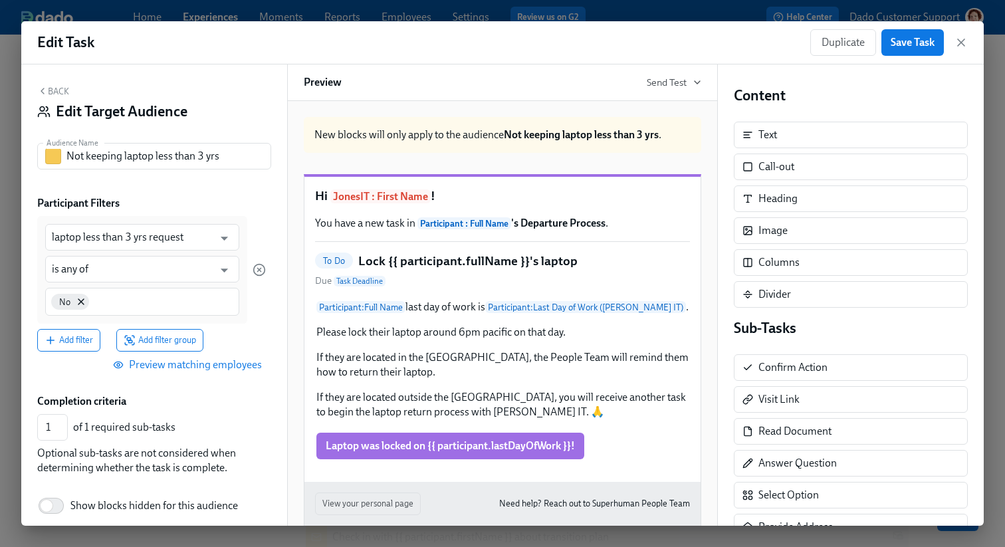
click at [53, 92] on button "Back" at bounding box center [53, 91] width 32 height 11
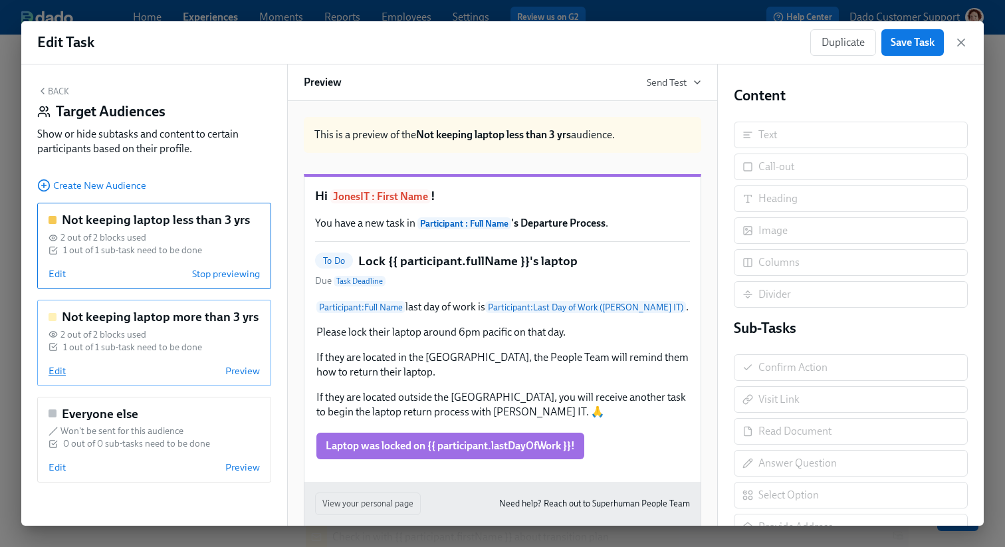
click at [54, 373] on span "Edit" at bounding box center [57, 370] width 17 height 13
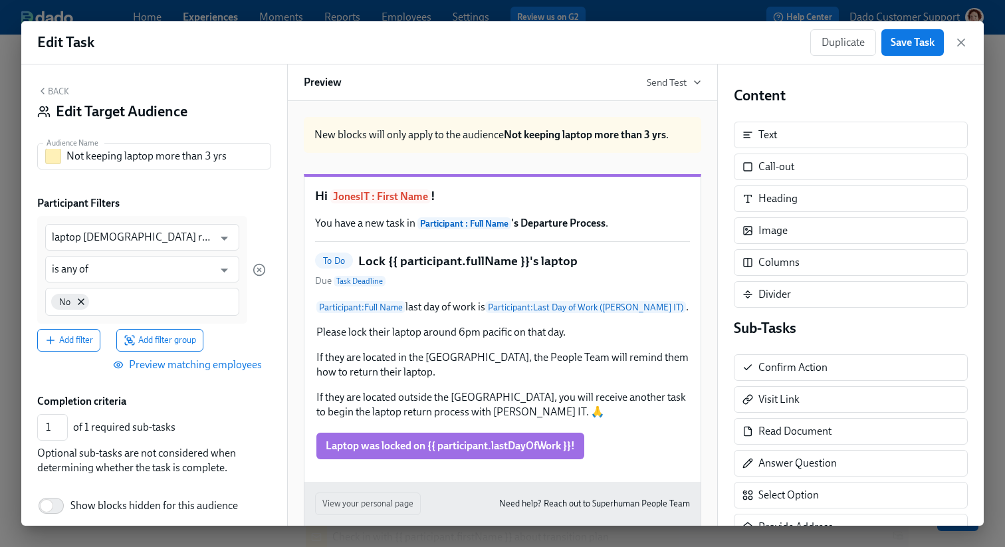
click at [58, 89] on button "Back" at bounding box center [53, 91] width 32 height 11
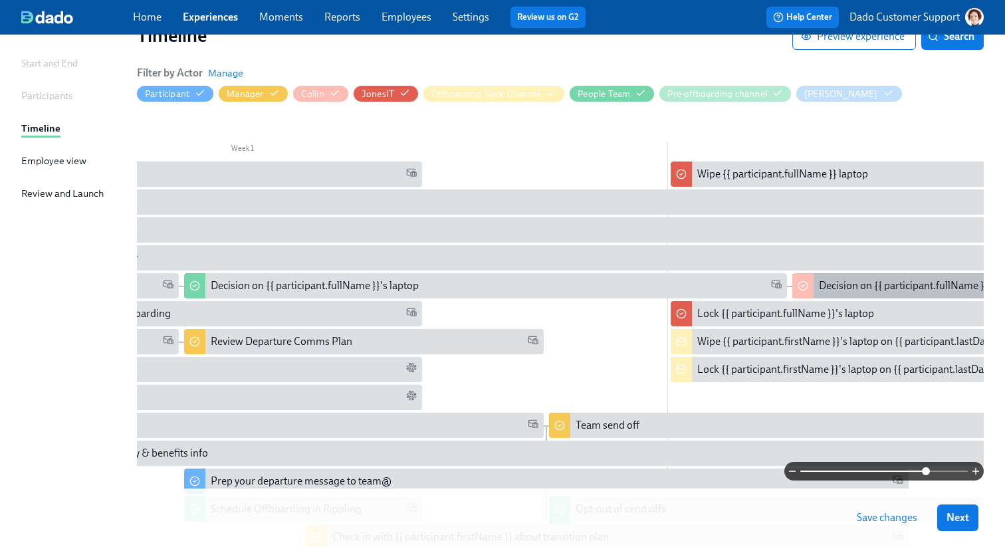
click at [836, 287] on div "Decision on {{ participant.fullName }}'s laptop" at bounding box center [923, 285] width 208 height 15
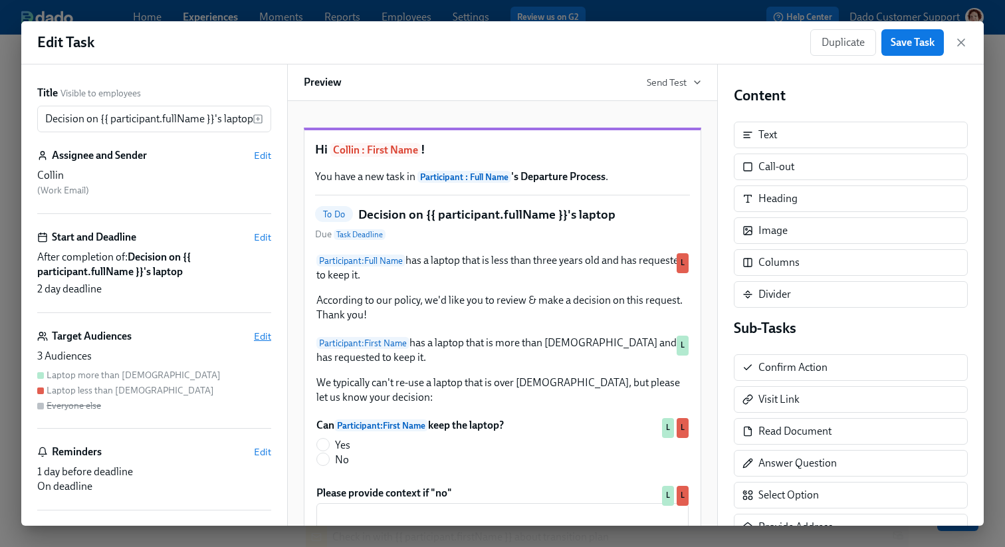
click at [256, 336] on span "Edit" at bounding box center [262, 336] width 17 height 13
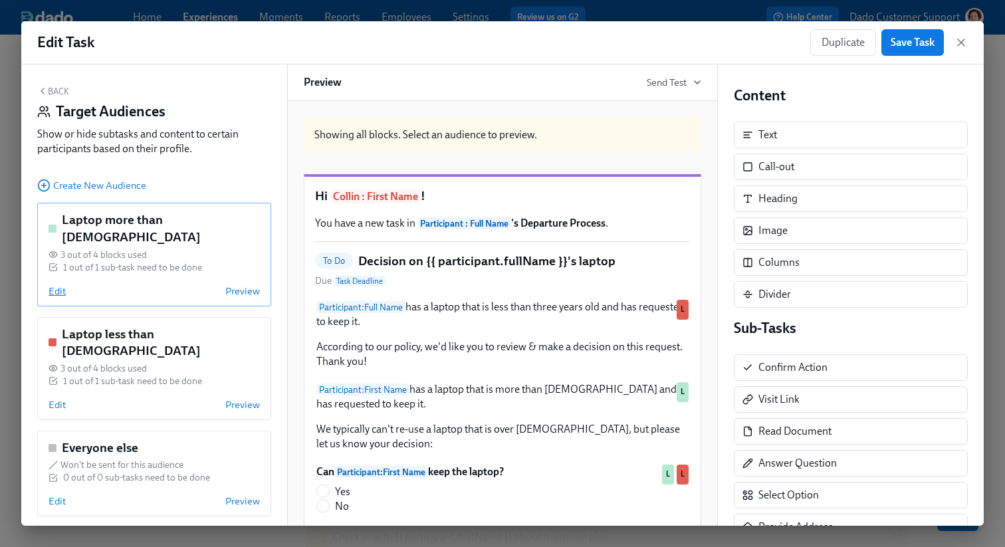
click at [50, 284] on span "Edit" at bounding box center [57, 290] width 17 height 13
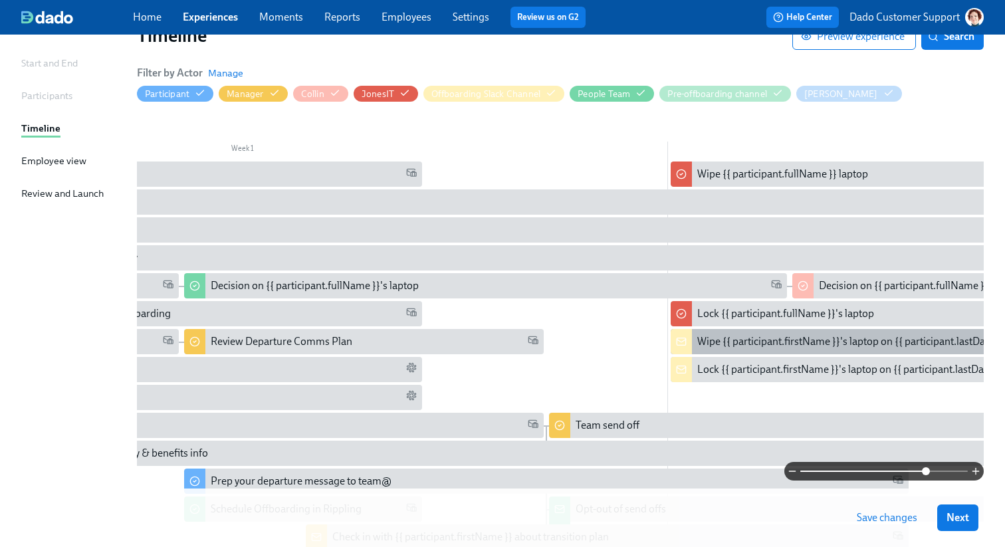
click at [733, 345] on div "Wipe {{ participant.firstName }}'s laptop on {{ participant.lastDayOfWork }}" at bounding box center [866, 341] width 338 height 15
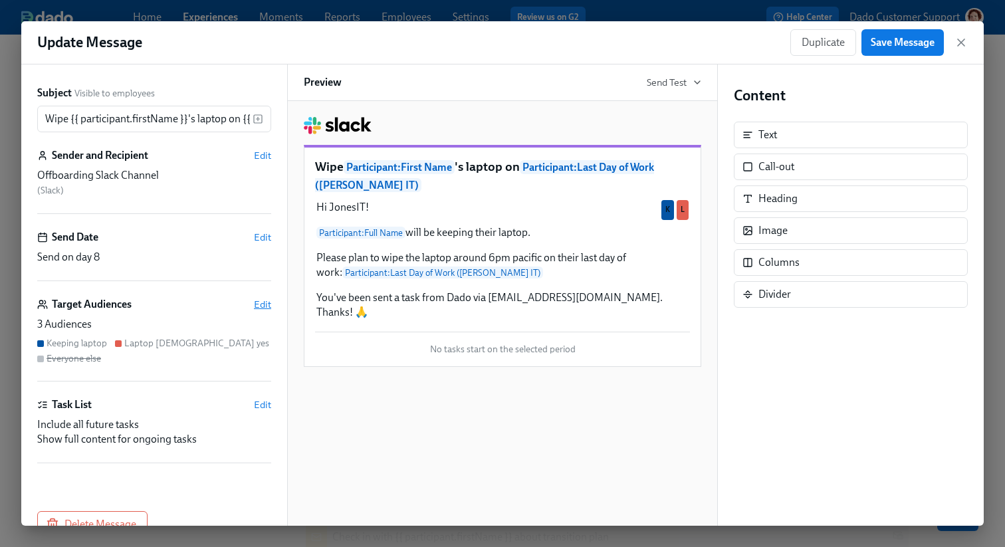
click at [259, 304] on span "Edit" at bounding box center [262, 304] width 17 height 13
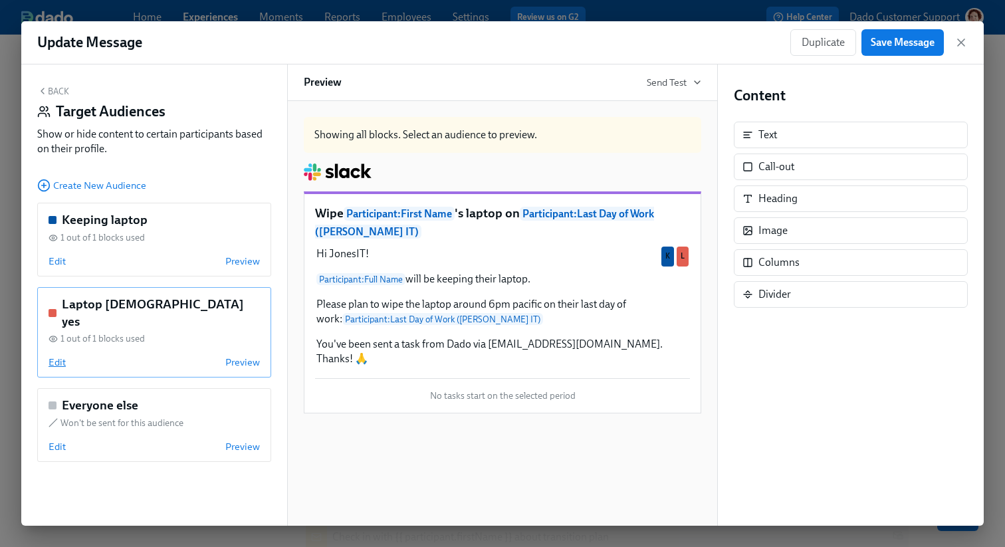
click at [59, 355] on span "Edit" at bounding box center [57, 361] width 17 height 13
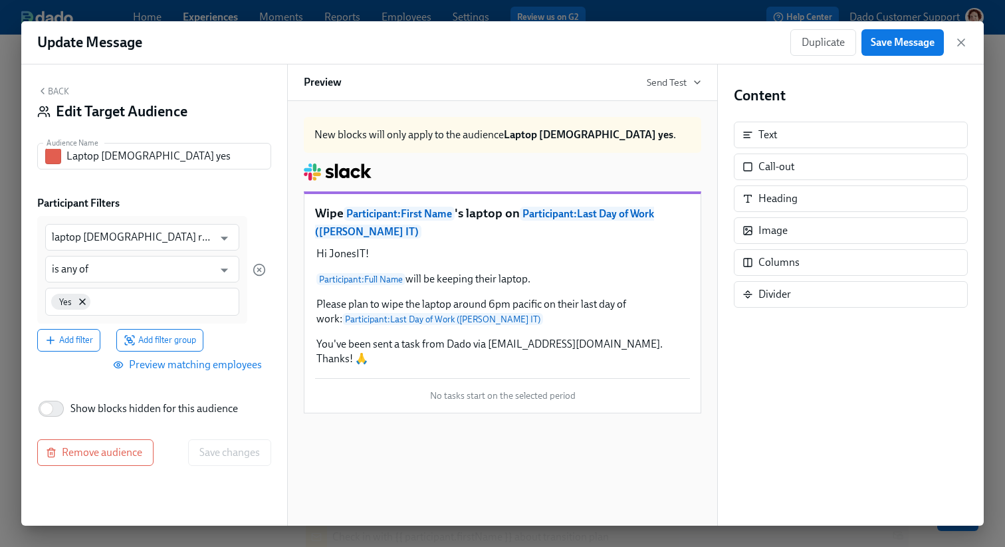
click at [53, 90] on button "Back" at bounding box center [53, 91] width 32 height 11
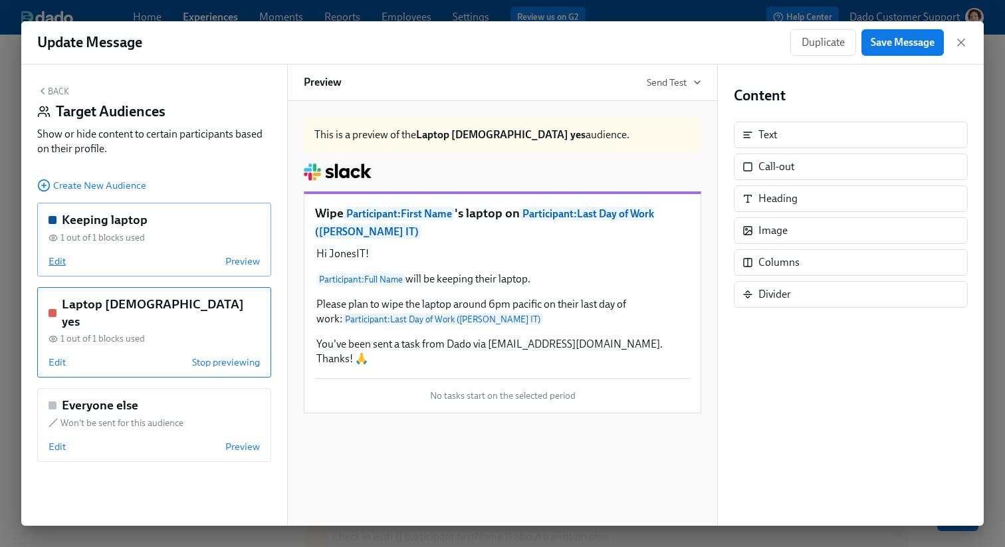
click at [54, 261] on span "Edit" at bounding box center [57, 260] width 17 height 13
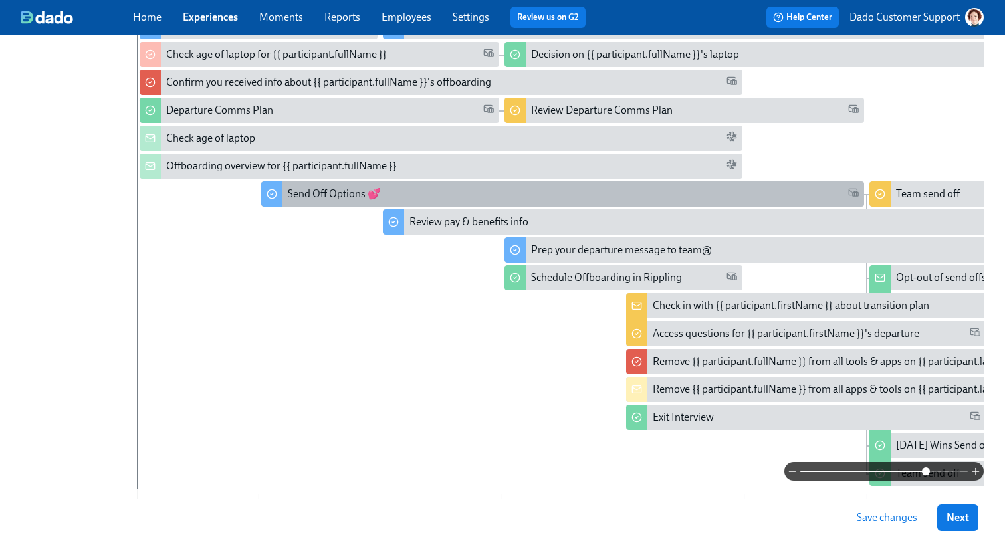
click at [320, 193] on div "Send Off Options 💕" at bounding box center [334, 194] width 93 height 15
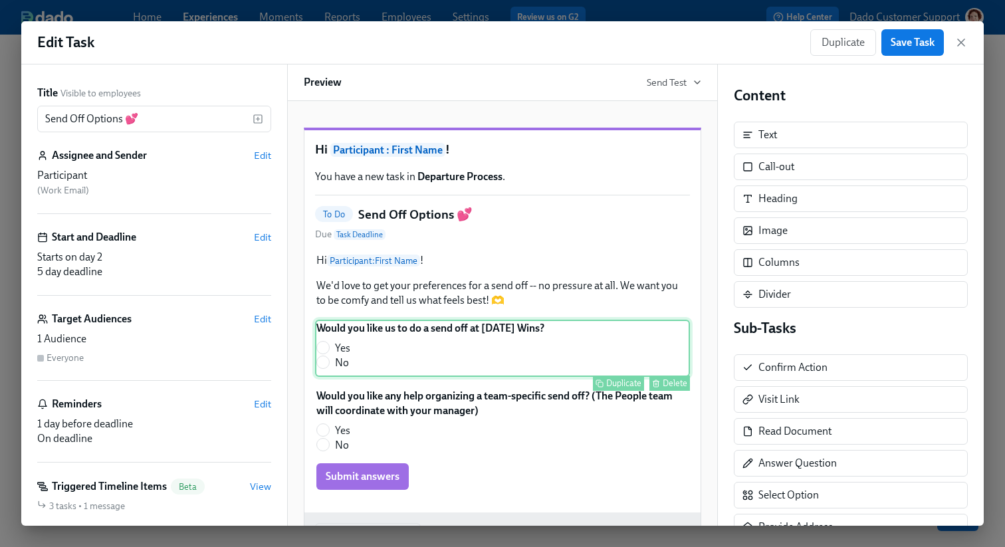
click at [449, 377] on div "Would you like us to do a send off at [DATE] Wins? Yes No Duplicate Delete" at bounding box center [502, 348] width 375 height 57
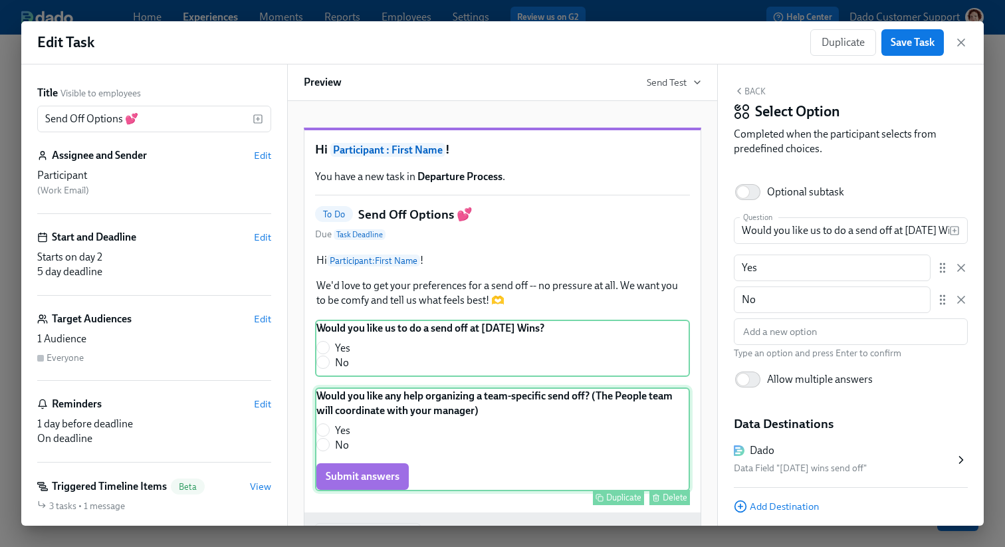
click at [447, 434] on div "Would you like any help organizing a team-specific send off? (The People team w…" at bounding box center [502, 439] width 375 height 104
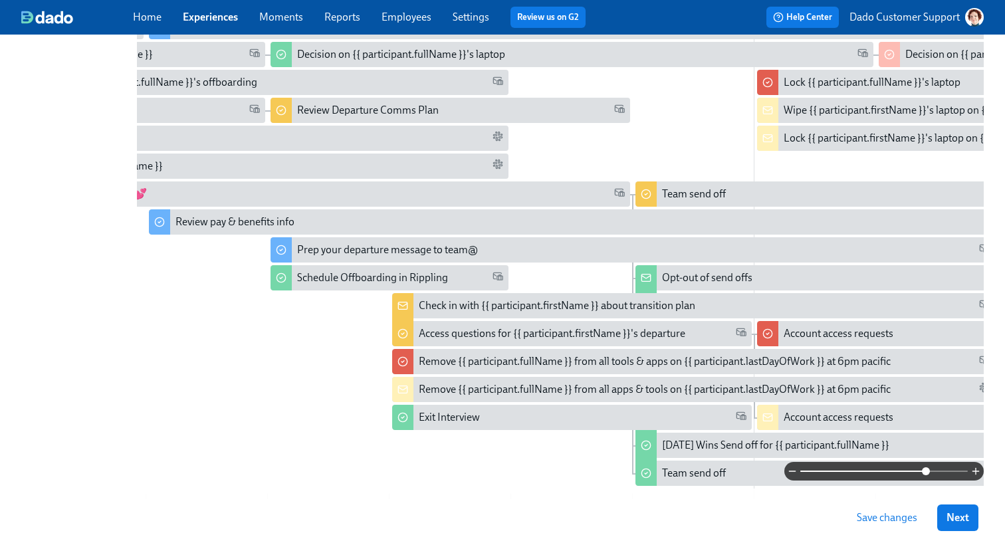
scroll to position [0, 223]
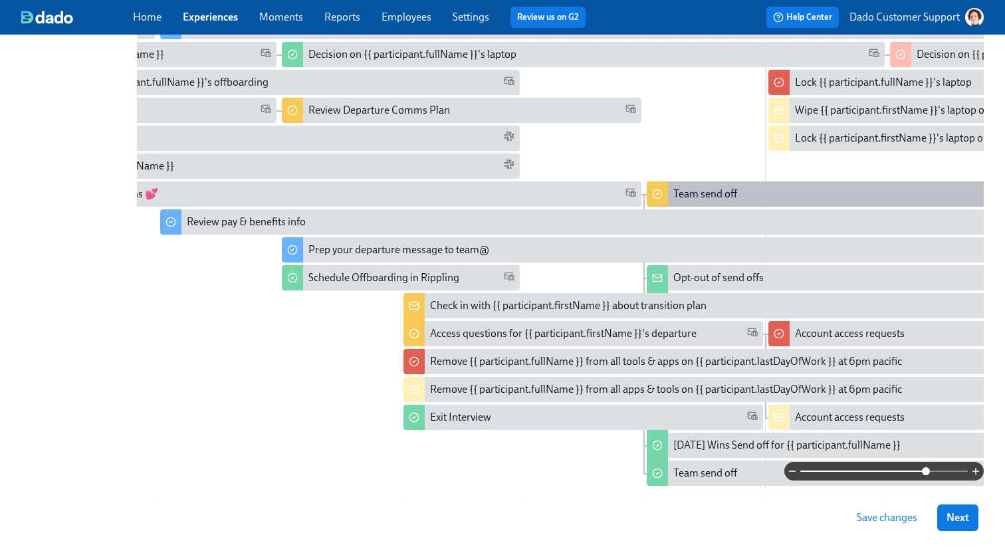
click at [697, 186] on div "Team send off" at bounding box center [947, 193] width 603 height 25
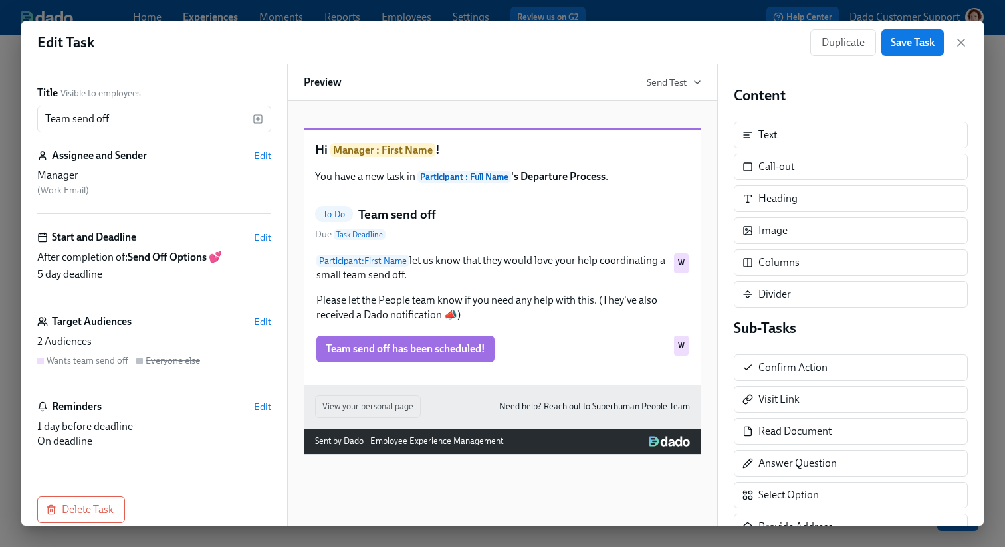
click at [262, 321] on span "Edit" at bounding box center [262, 321] width 17 height 13
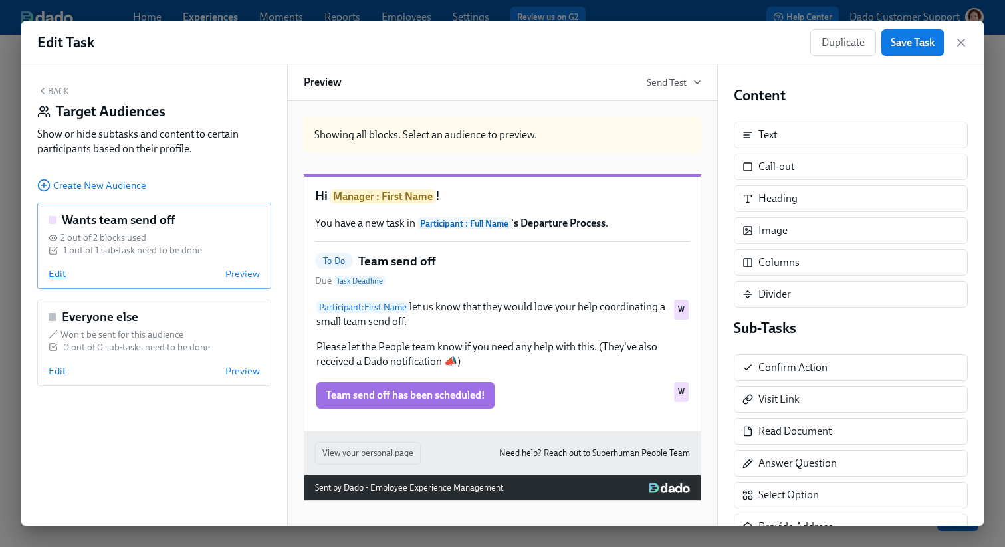
click at [54, 274] on span "Edit" at bounding box center [57, 273] width 17 height 13
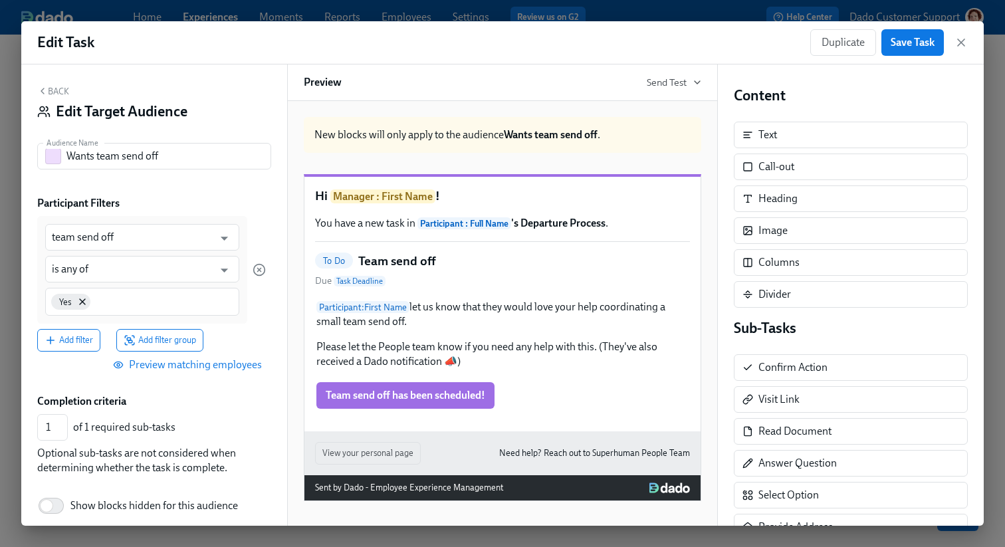
click at [58, 92] on button "Back" at bounding box center [53, 91] width 32 height 11
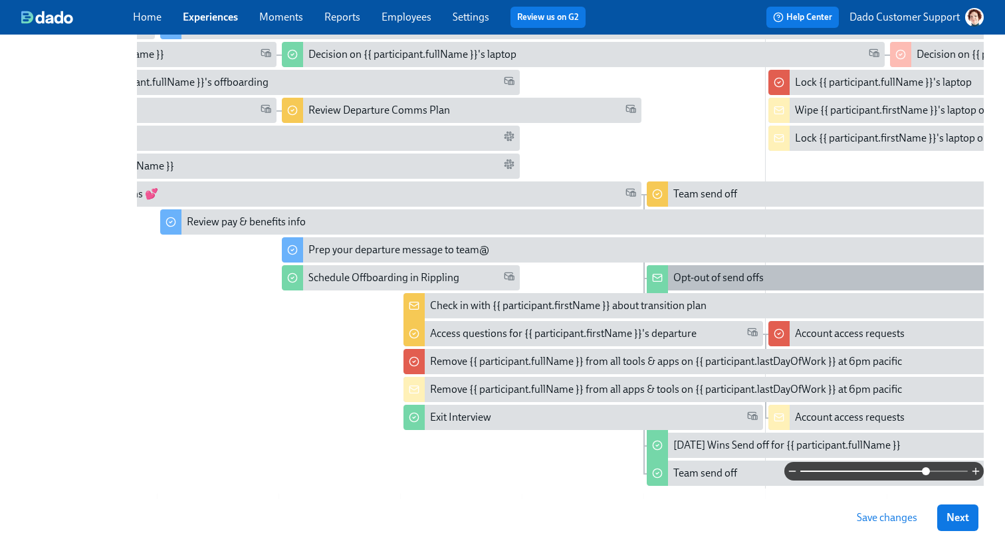
click at [682, 273] on div "Opt-out of send offs" at bounding box center [718, 277] width 90 height 15
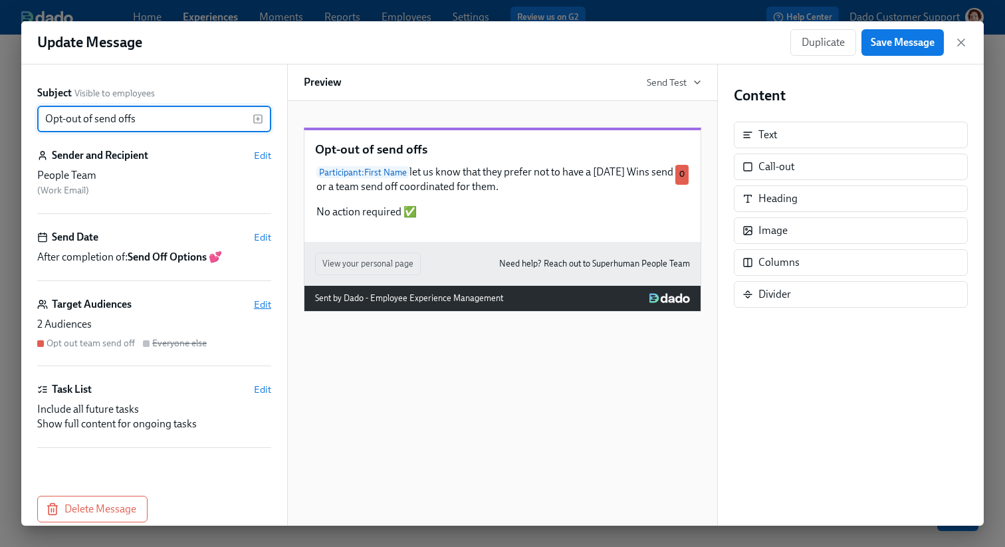
click at [257, 304] on span "Edit" at bounding box center [262, 304] width 17 height 13
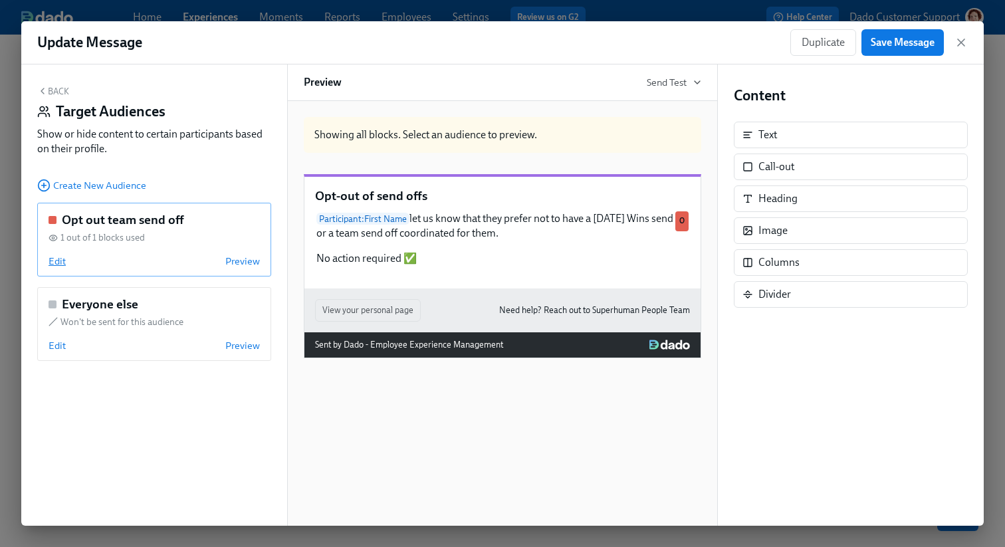
click at [54, 261] on span "Edit" at bounding box center [57, 260] width 17 height 13
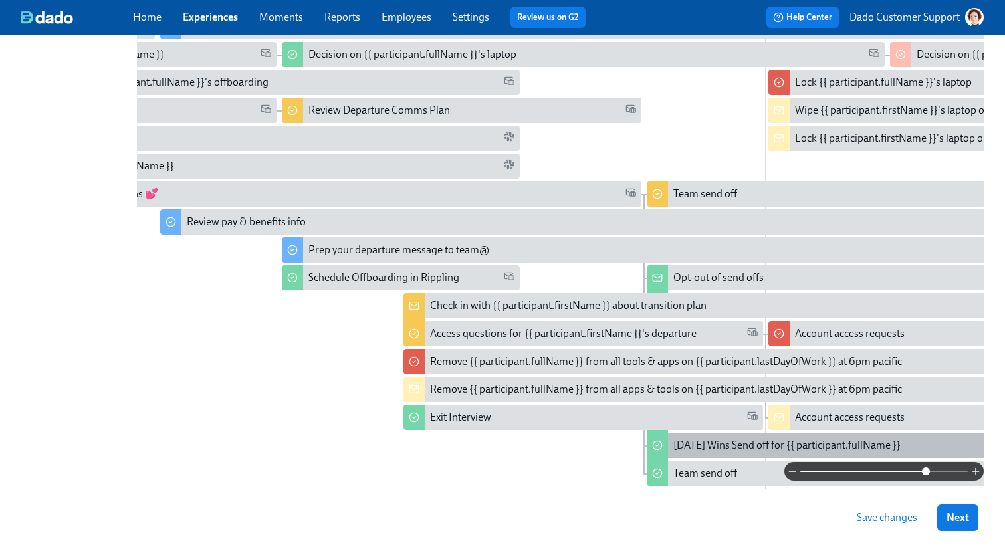
click at [690, 442] on div "[DATE] Wins Send off for {{ participant.fullName }}" at bounding box center [786, 445] width 227 height 15
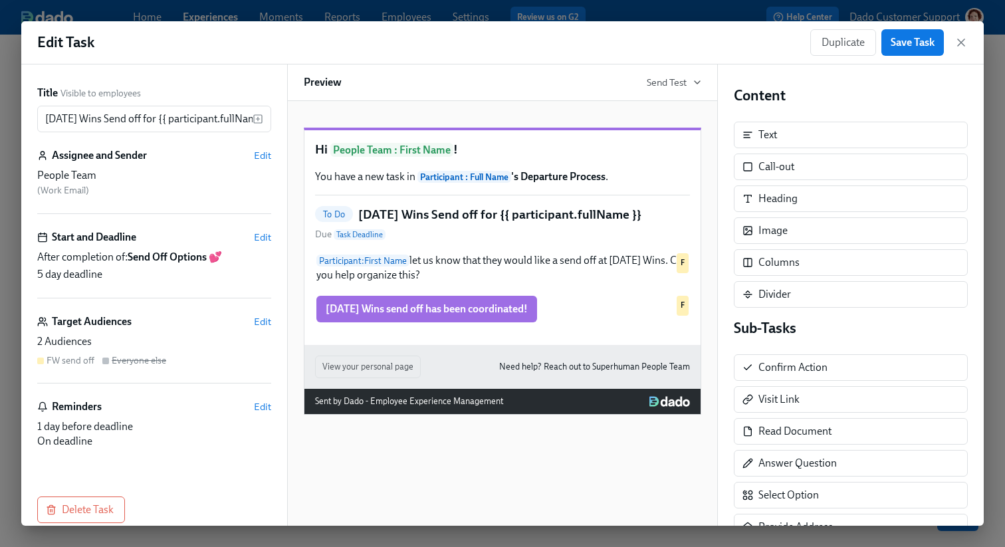
click at [253, 318] on div "Target Audiences Edit" at bounding box center [154, 321] width 234 height 15
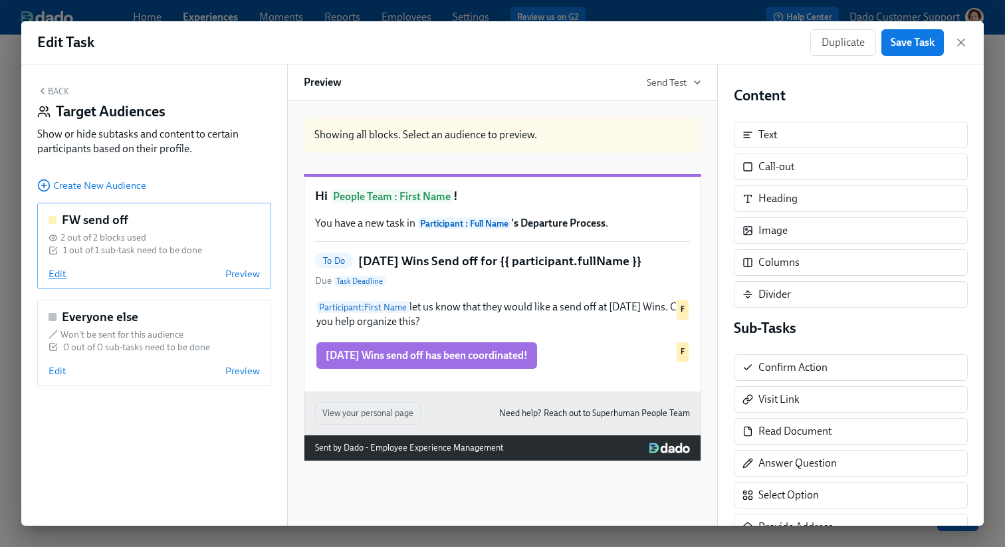
click at [56, 275] on span "Edit" at bounding box center [57, 273] width 17 height 13
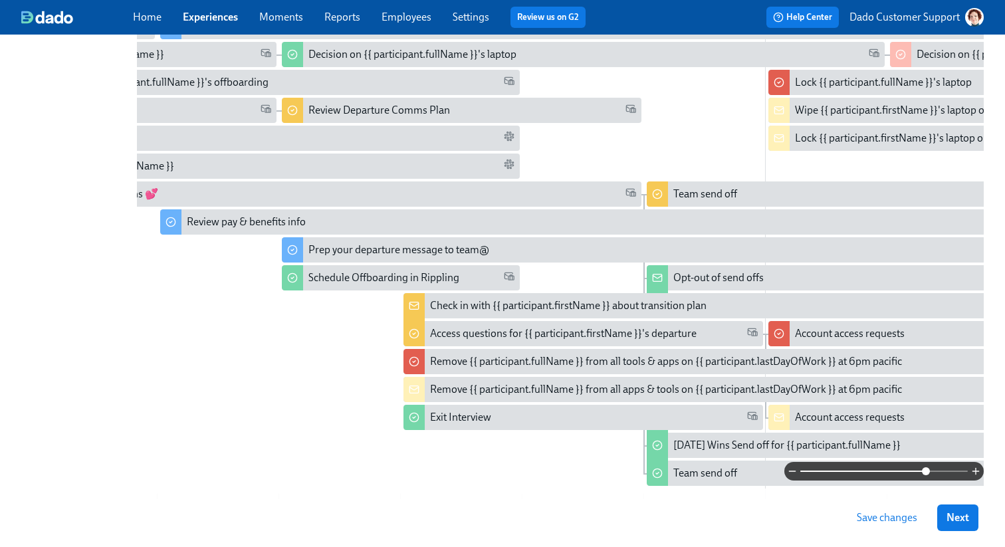
click at [729, 472] on div at bounding box center [560, 471] width 846 height 19
click at [707, 476] on div at bounding box center [560, 471] width 846 height 19
click at [687, 470] on div at bounding box center [560, 471] width 846 height 19
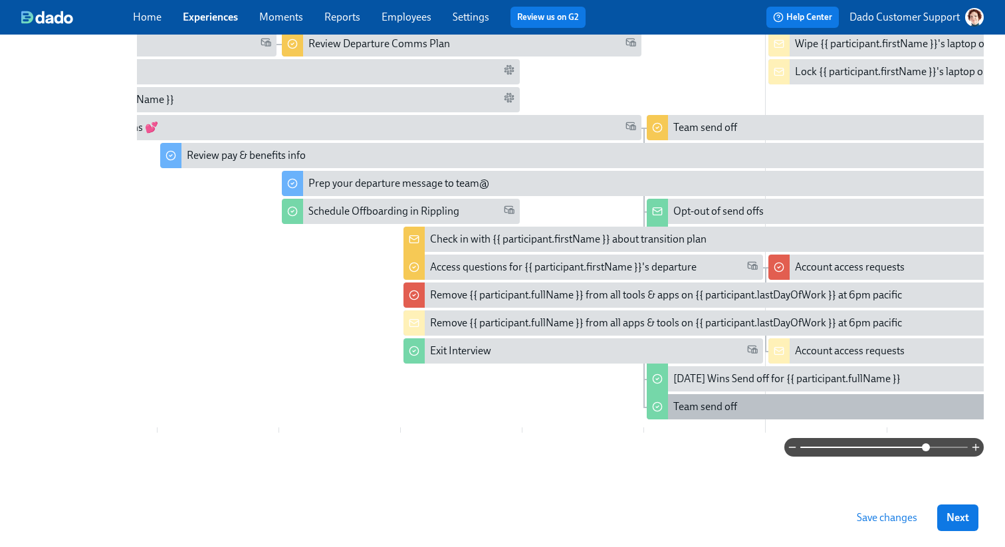
click at [686, 401] on div "Team send off" at bounding box center [705, 406] width 64 height 15
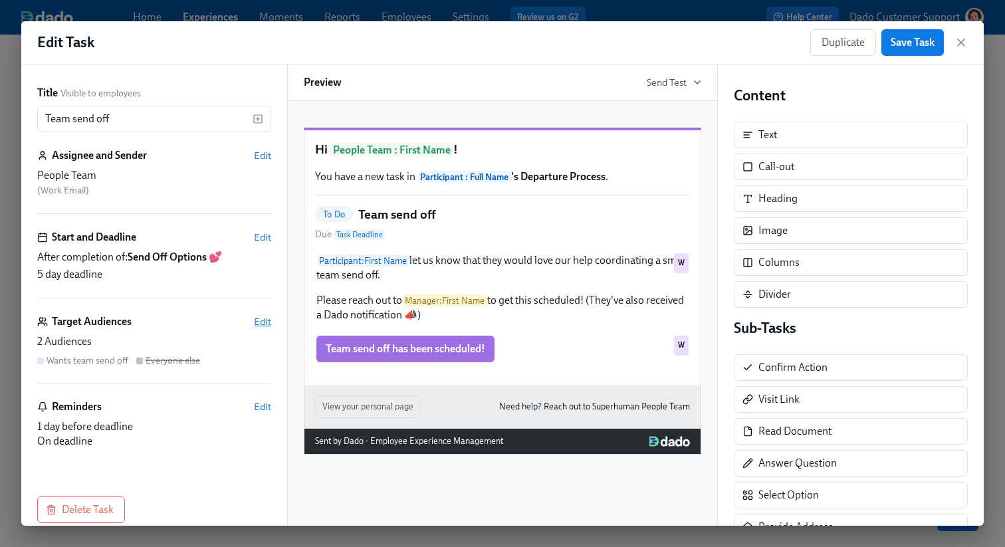
click at [264, 316] on span "Edit" at bounding box center [262, 321] width 17 height 13
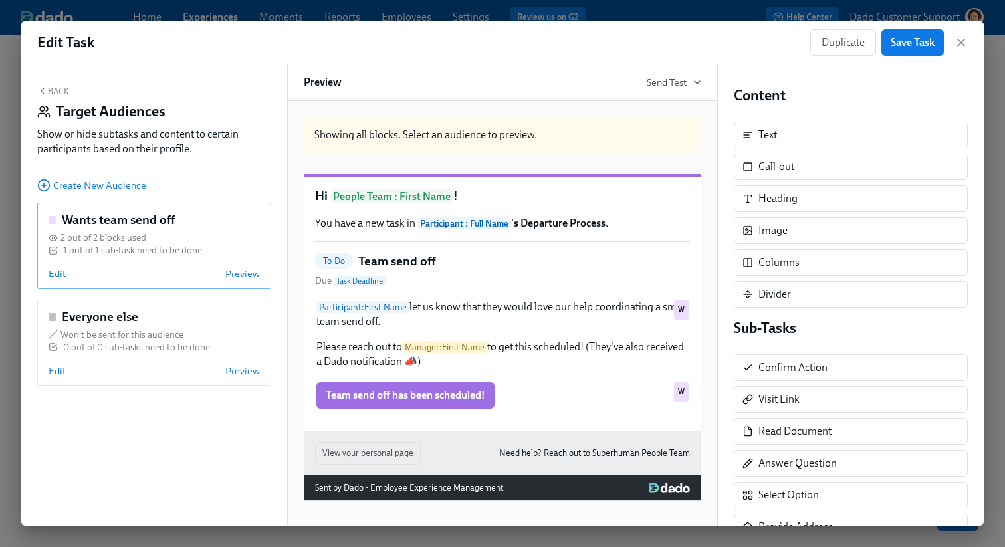
click at [58, 276] on span "Edit" at bounding box center [57, 273] width 17 height 13
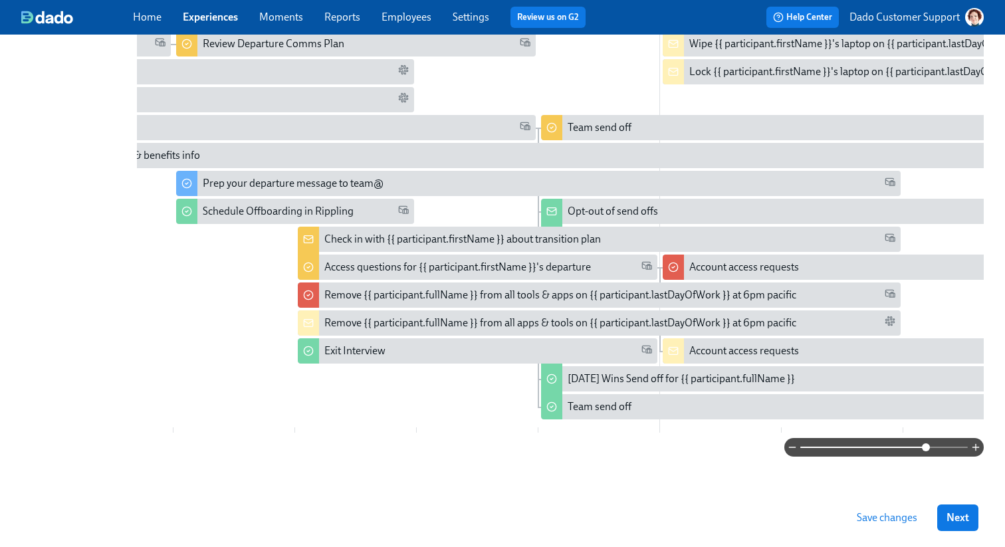
scroll to position [0, 103]
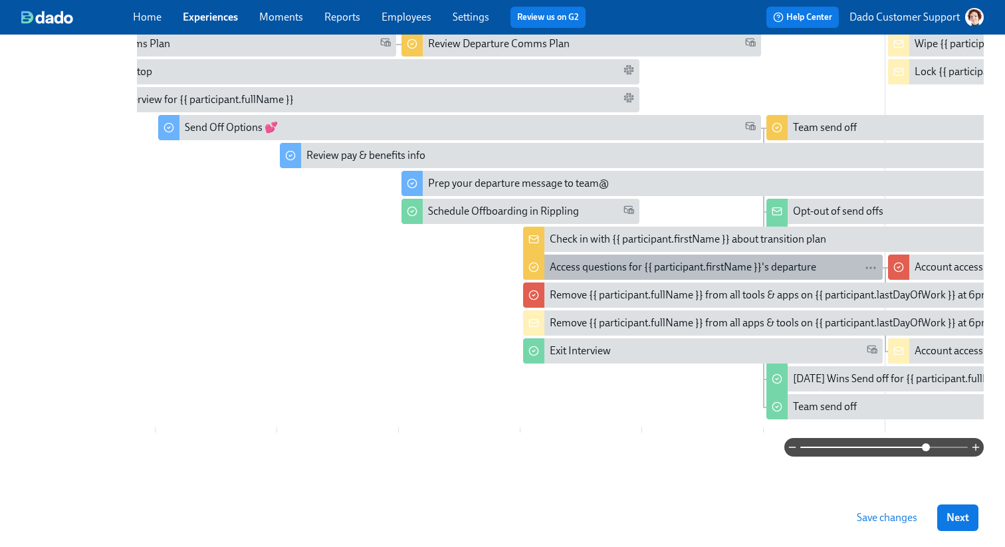
click at [571, 260] on div "Access questions for {{ participant.firstName }}'s departure" at bounding box center [682, 267] width 266 height 15
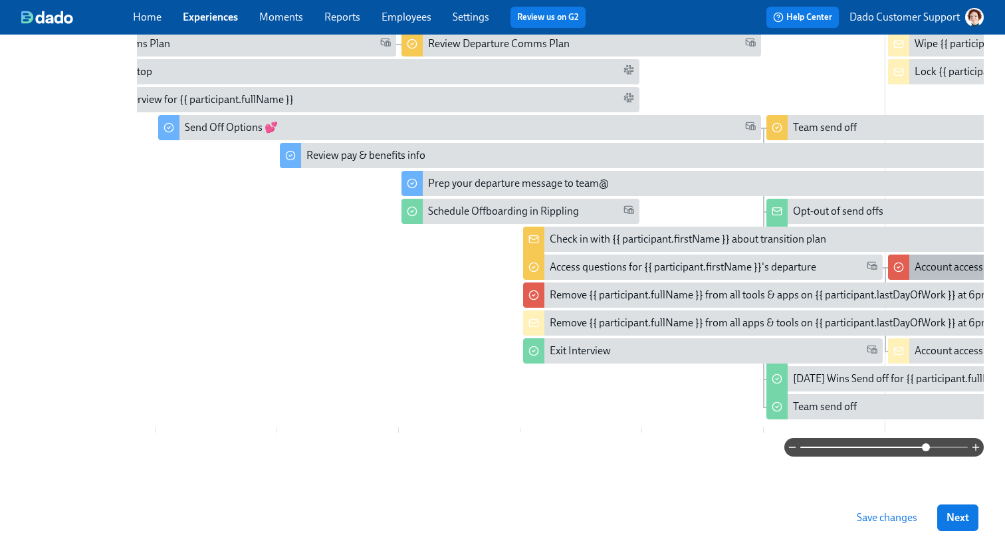
click at [954, 261] on div "Account access requests" at bounding box center [969, 267] width 110 height 15
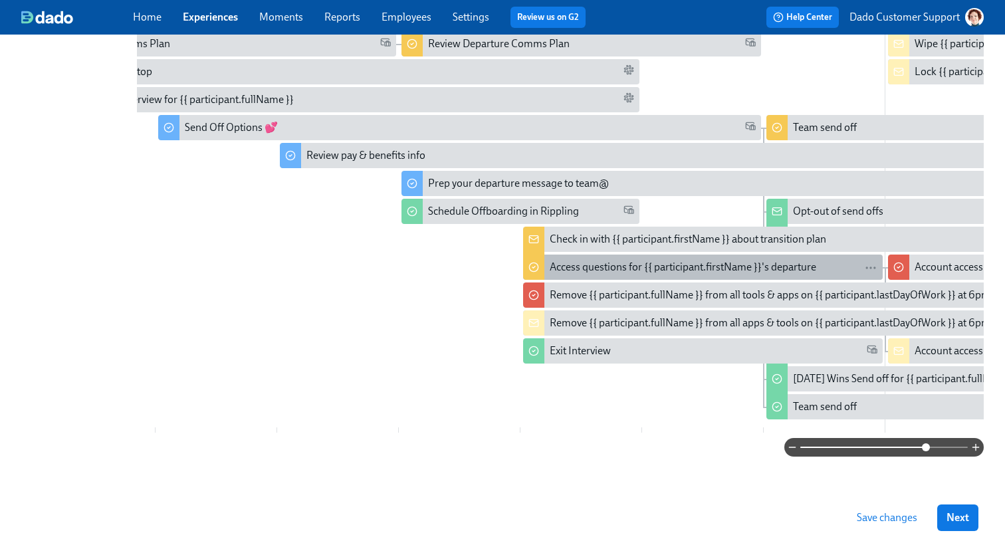
click at [733, 260] on div "Access questions for {{ participant.firstName }}'s departure" at bounding box center [682, 267] width 266 height 15
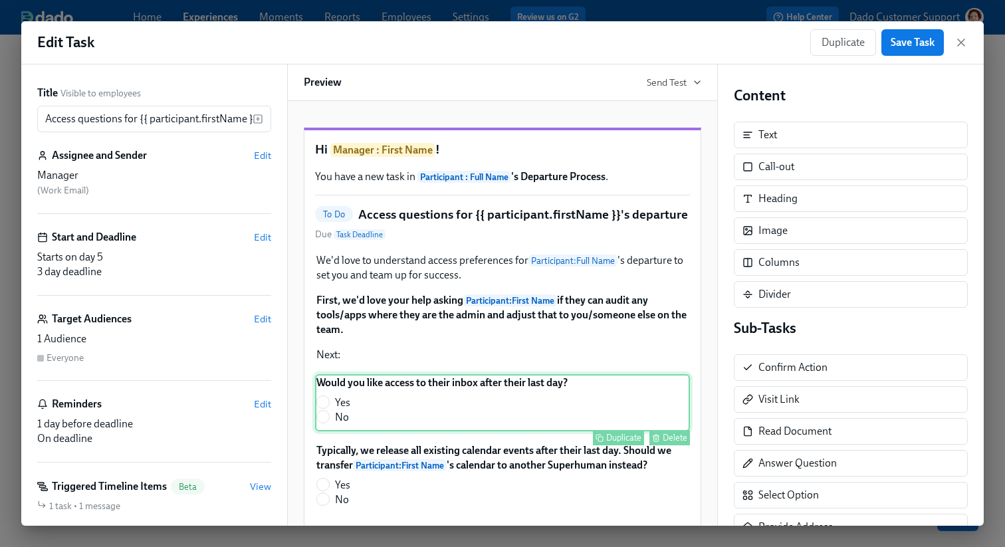
click at [409, 413] on div "Would you like access to their inbox after their last day? Yes No Duplicate Del…" at bounding box center [502, 402] width 375 height 57
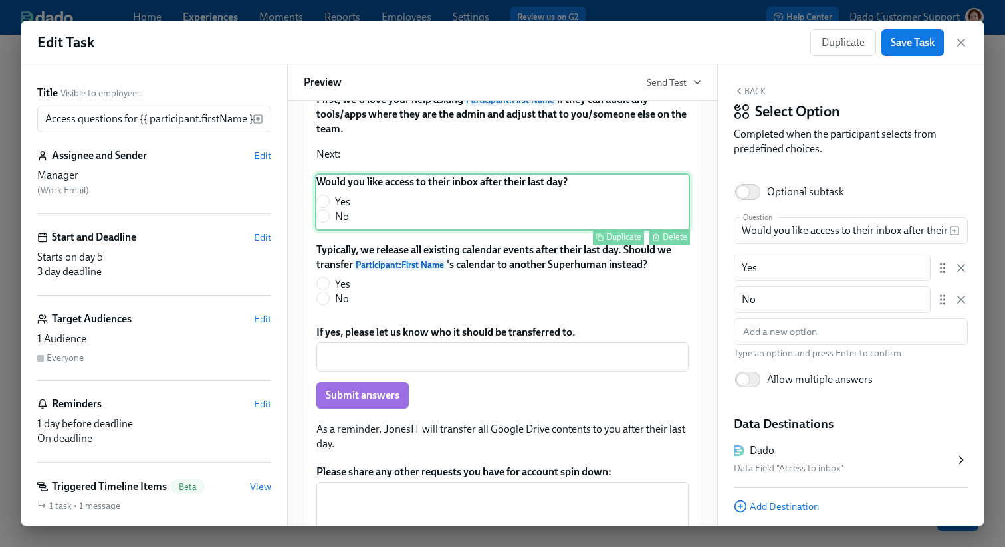
scroll to position [209, 0]
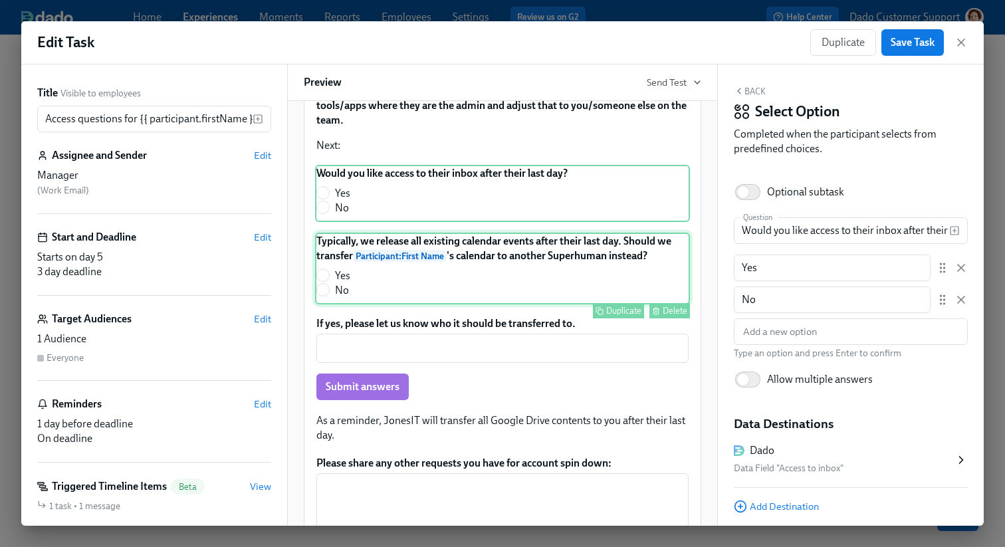
click at [430, 292] on div "Typically, we release all existing calendar events after their last day. Should…" at bounding box center [502, 269] width 375 height 72
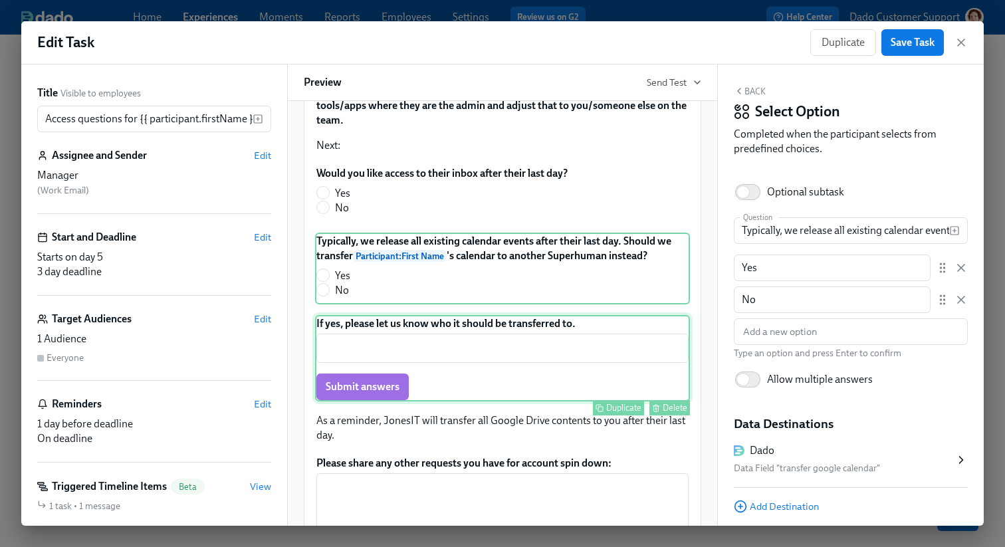
click at [433, 375] on div "If yes, please let us know who it should be transferred to. ​ Submit answers Du…" at bounding box center [502, 358] width 375 height 86
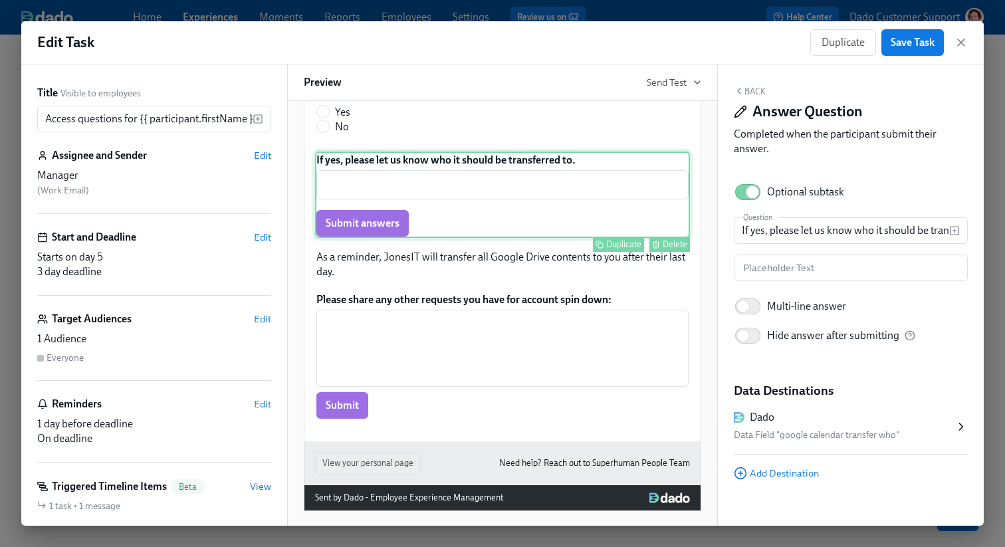
scroll to position [373, 0]
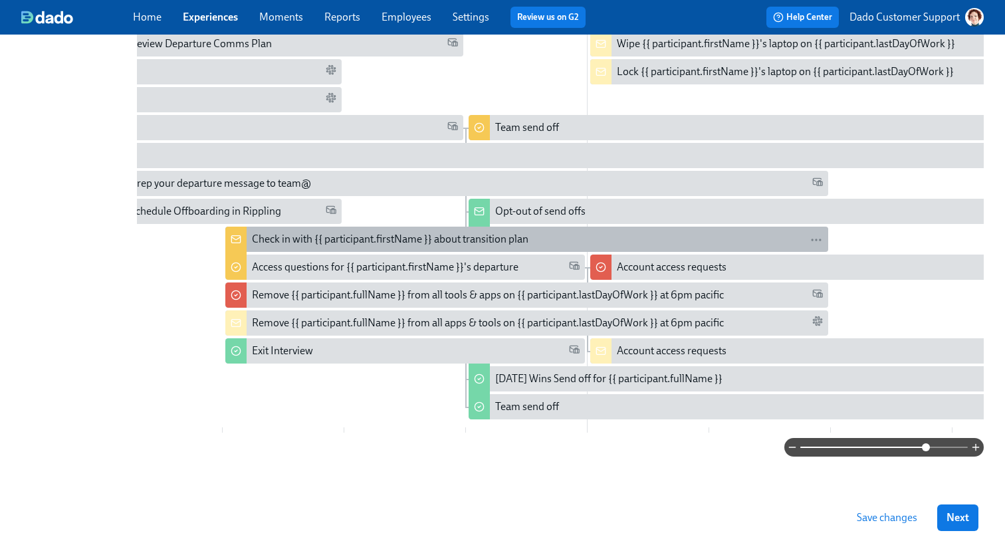
scroll to position [0, 458]
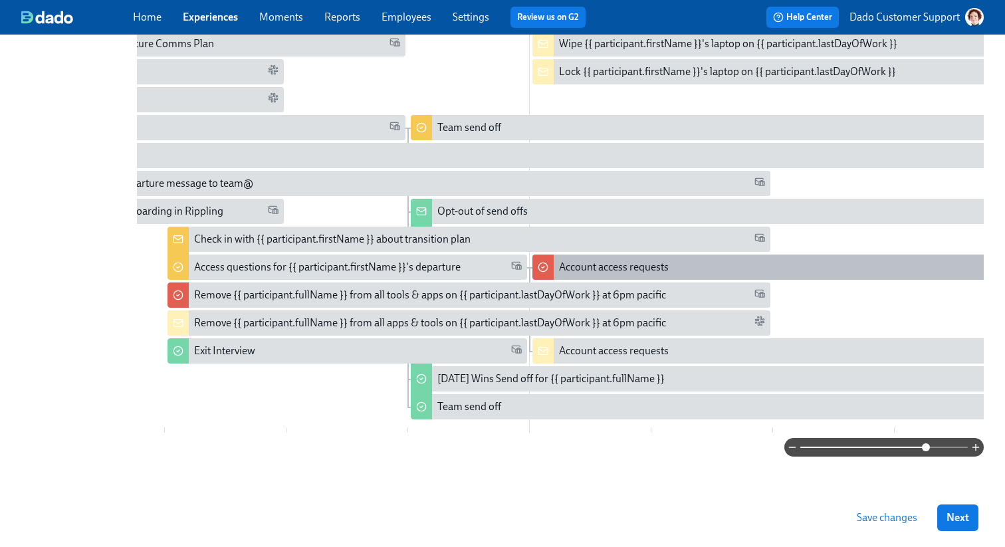
click at [606, 260] on div "Account access requests" at bounding box center [614, 267] width 110 height 15
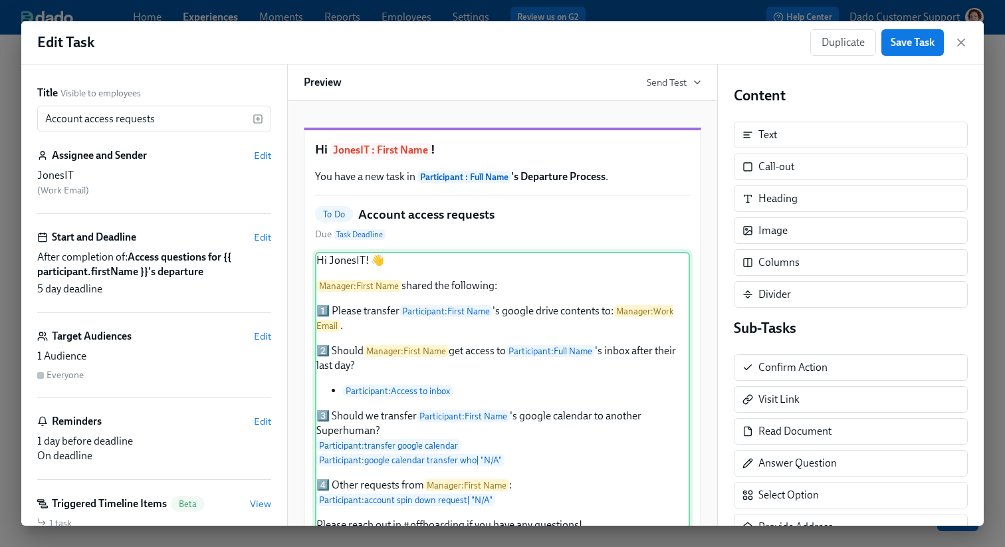
click at [472, 357] on div "Hi JonesIT! 👋 Manager : First Name shared the following: 1️⃣ Please transfer Pa…" at bounding box center [502, 393] width 375 height 282
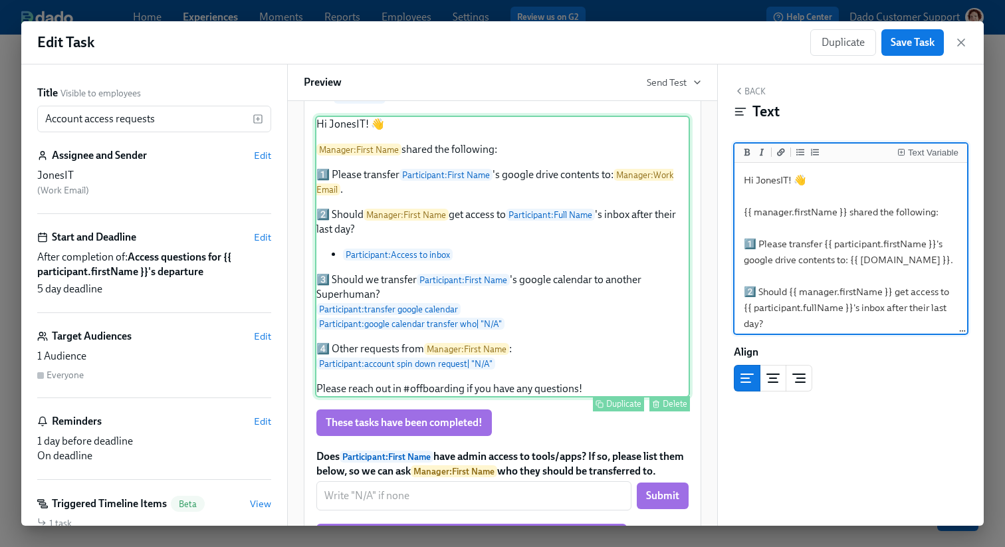
scroll to position [142, 0]
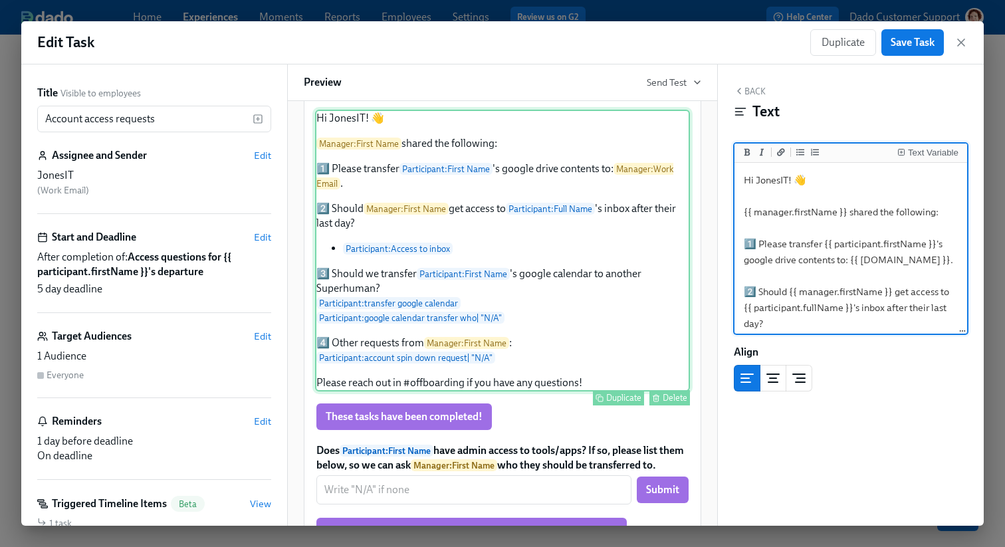
click at [458, 384] on div "Hi JonesIT! 👋 Manager : First Name shared the following: 1️⃣ Please transfer Pa…" at bounding box center [502, 251] width 375 height 282
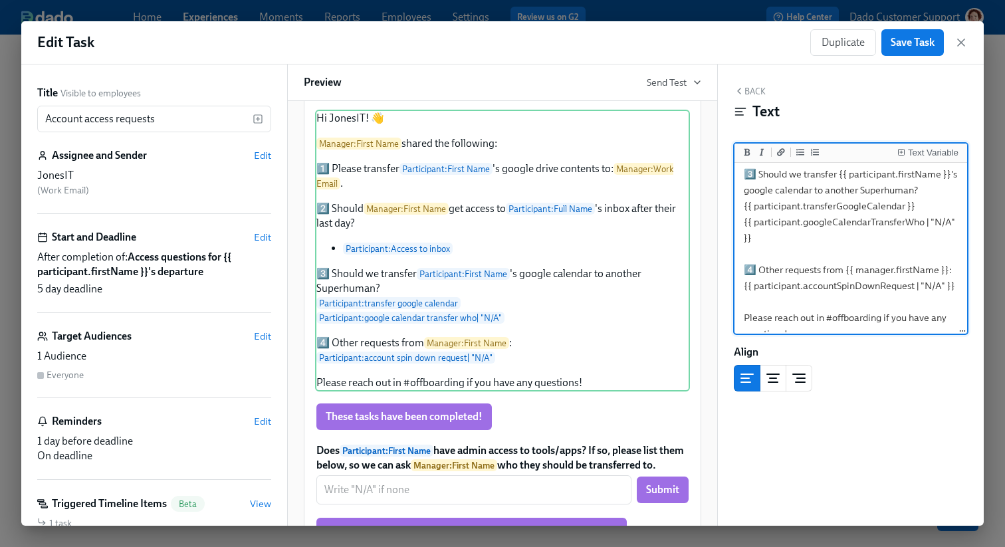
click at [918, 274] on textarea "Hi JonesIT! 👋 {{ manager.firstName }} shared the following: 1️⃣ Please transfer…" at bounding box center [850, 158] width 227 height 380
click at [929, 206] on textarea "Hi JonesIT! 👋 {{ manager.firstName }} shared the following: 1️⃣ Please transfer…" at bounding box center [850, 158] width 227 height 380
type textarea "Hi JonesIT! 👋 {{ manager.firstName }} shared the following: 1️⃣ Please transfer…"
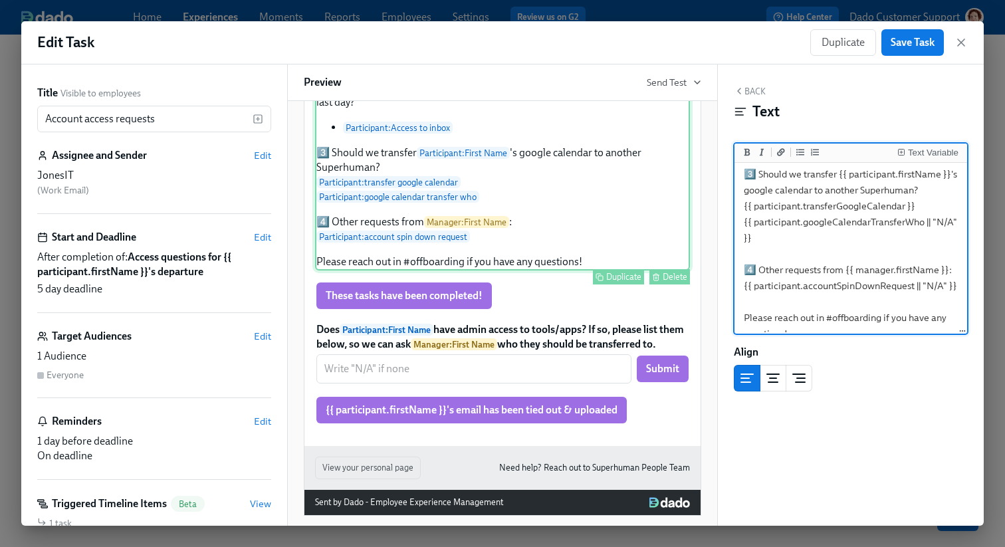
scroll to position [308, 0]
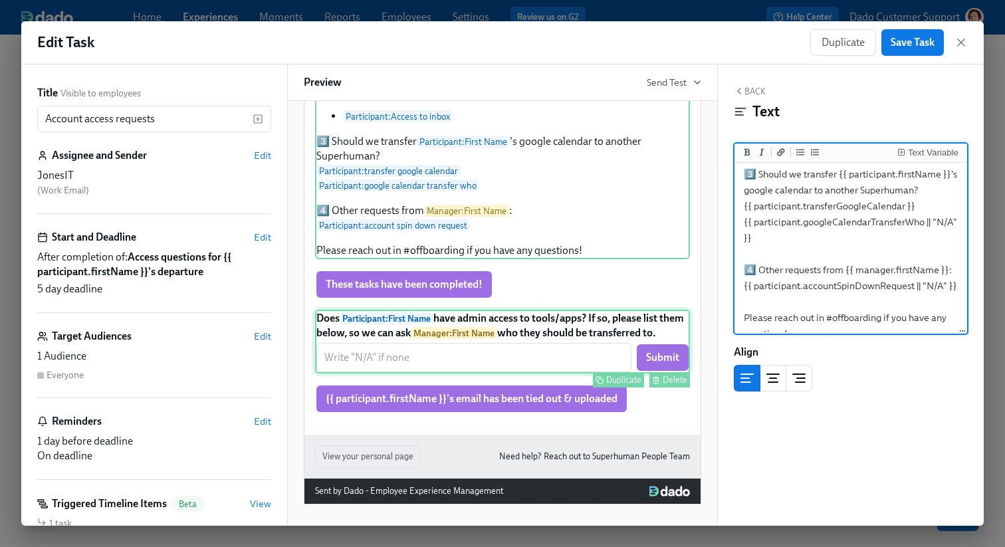
click at [508, 322] on div "Does Participant : First Name have admin access to tools/apps? If so, please li…" at bounding box center [502, 342] width 375 height 64
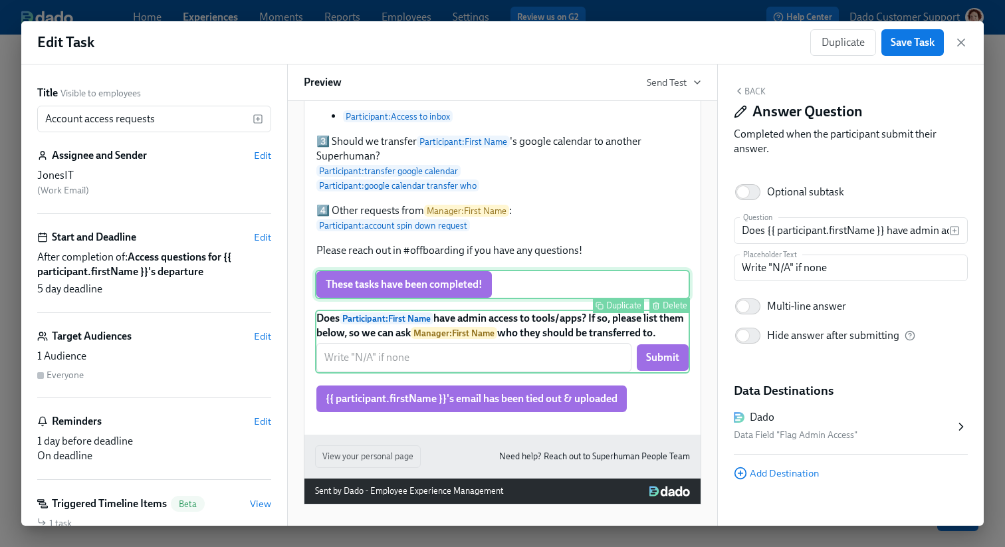
click at [496, 270] on div "These tasks have been completed! Duplicate Delete" at bounding box center [502, 284] width 375 height 29
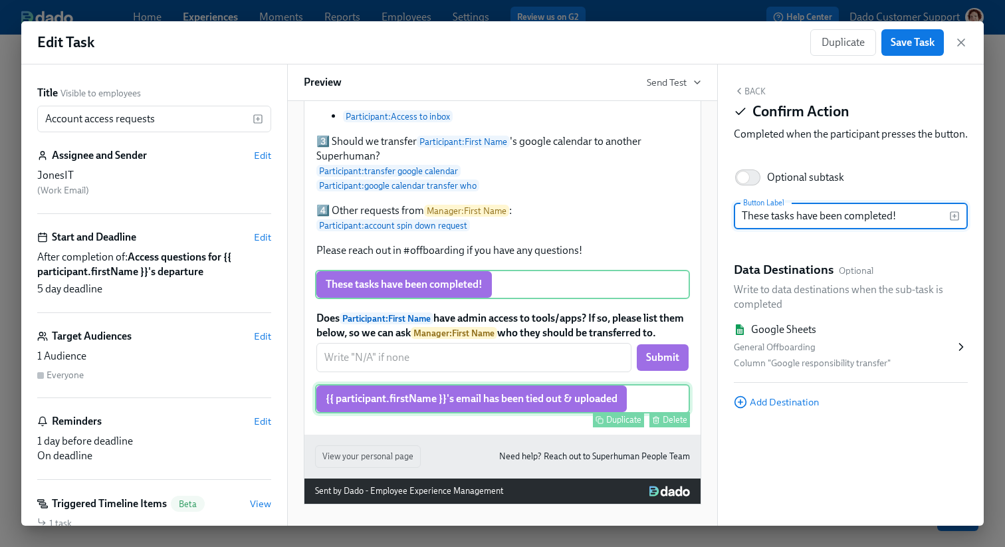
click at [462, 406] on div "{{ participant.firstName }}'s email has been tied out & uploaded Duplicate Dele…" at bounding box center [502, 398] width 375 height 29
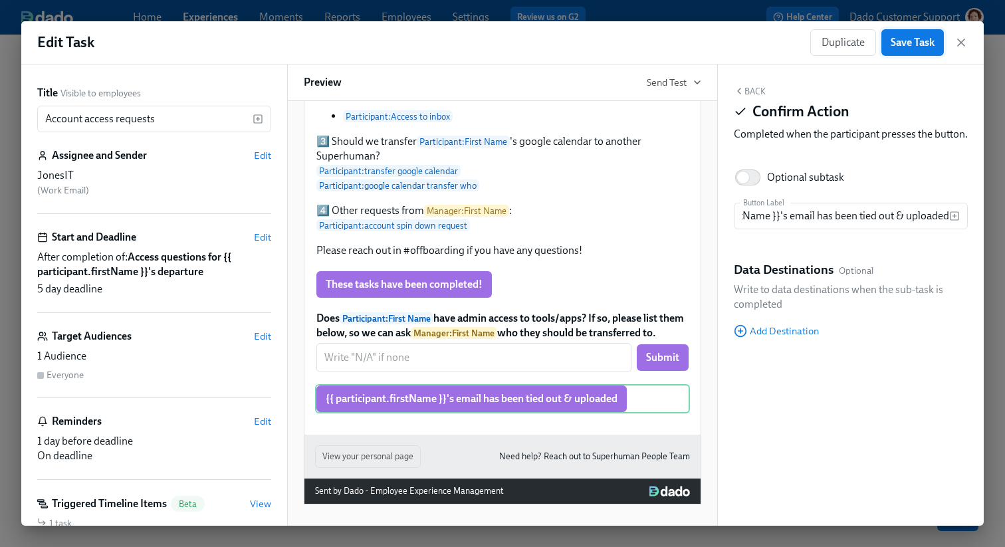
scroll to position [0, 0]
click at [901, 47] on span "Save Task" at bounding box center [912, 42] width 44 height 13
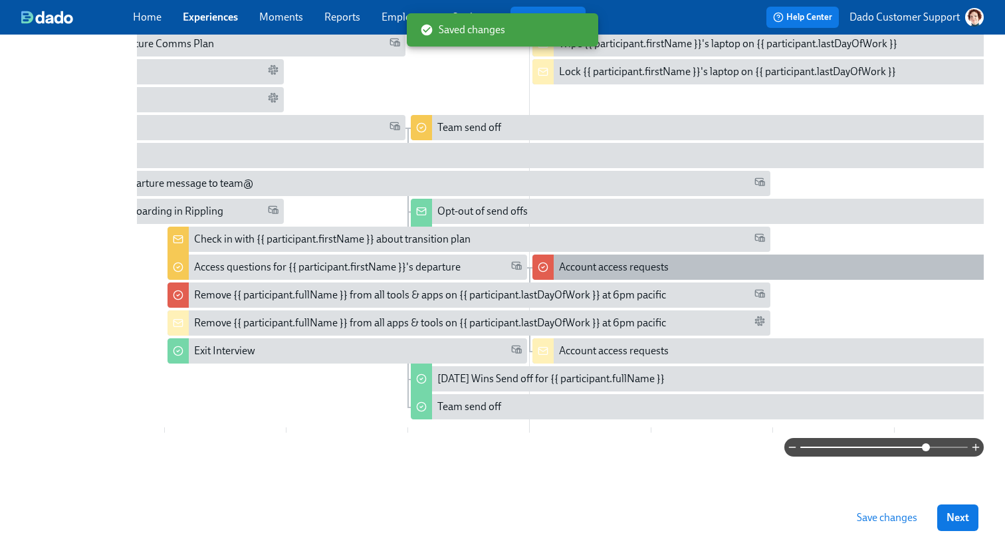
click at [591, 265] on div "Account access requests" at bounding box center [614, 267] width 110 height 15
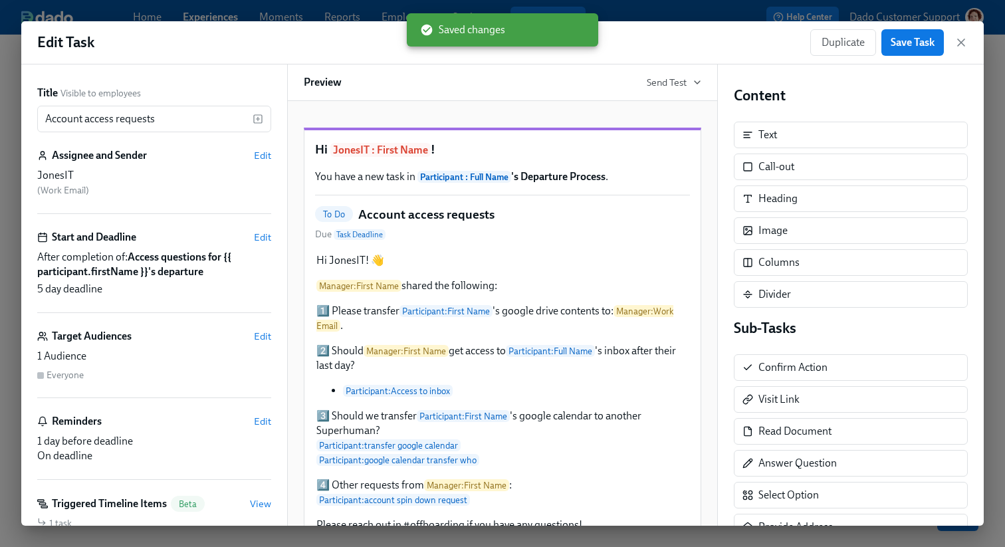
click at [624, 23] on div "Edit Task Duplicate Save Task" at bounding box center [502, 42] width 962 height 43
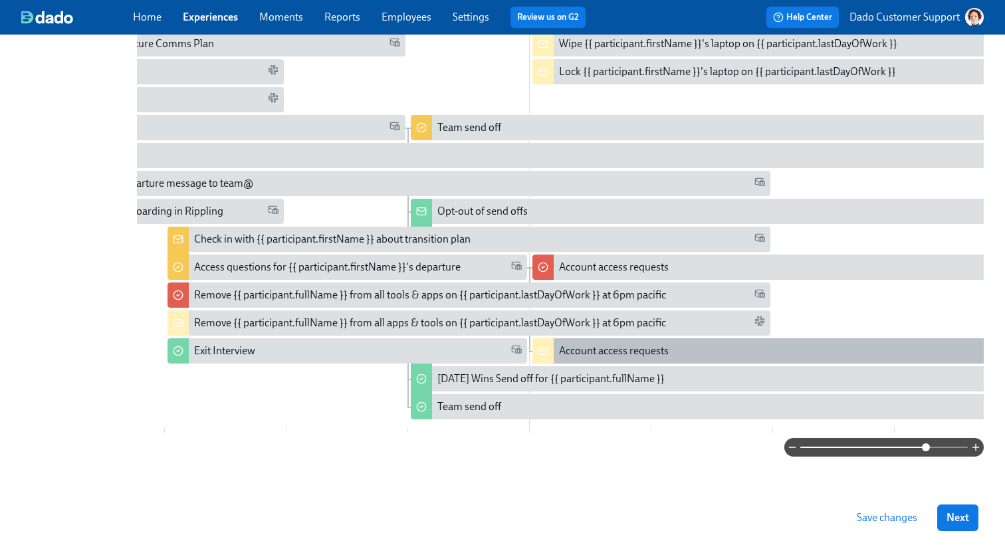
click at [569, 338] on div "Account access requests" at bounding box center [833, 350] width 603 height 25
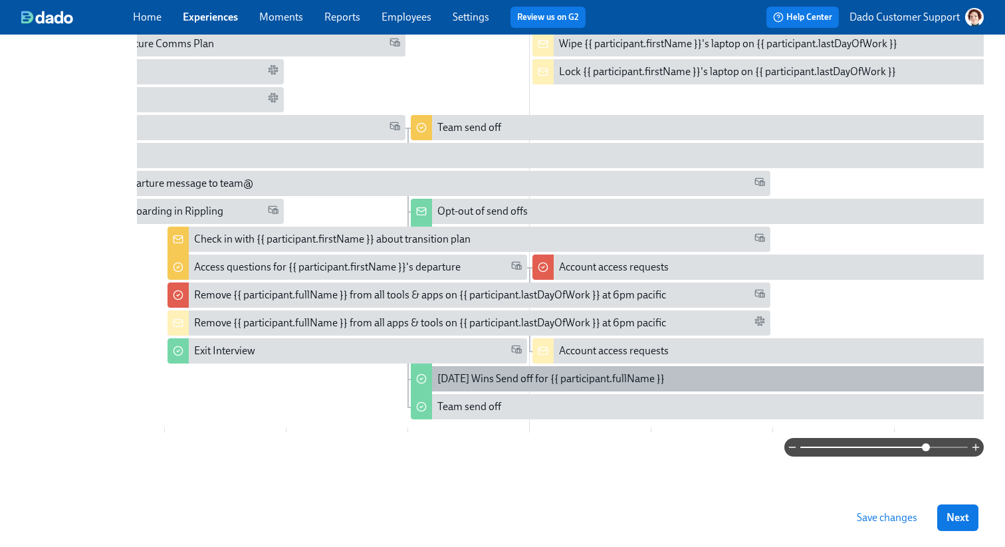
click at [470, 377] on div "[DATE] Wins Send off for {{ participant.fullName }}" at bounding box center [550, 378] width 227 height 15
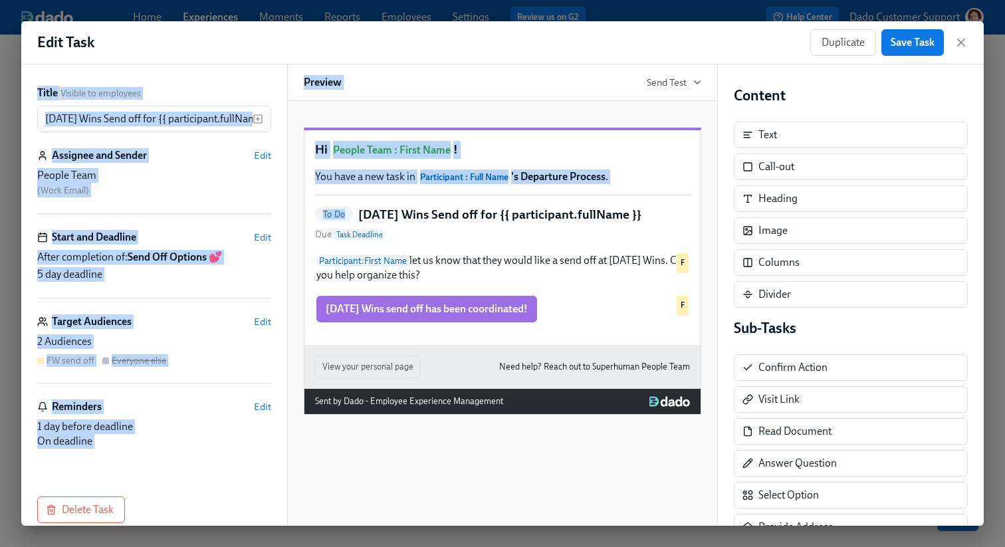
drag, startPoint x: 629, startPoint y: 12, endPoint x: 568, endPoint y: 213, distance: 209.8
click at [568, 213] on div "Edit Task Duplicate Save Task Title Visible to employees [DATE] Wins Send off f…" at bounding box center [502, 273] width 1005 height 547
click at [568, 213] on div "Hi People Team : First Name ! You have a new task in Participant : Full Name 's…" at bounding box center [502, 237] width 396 height 215
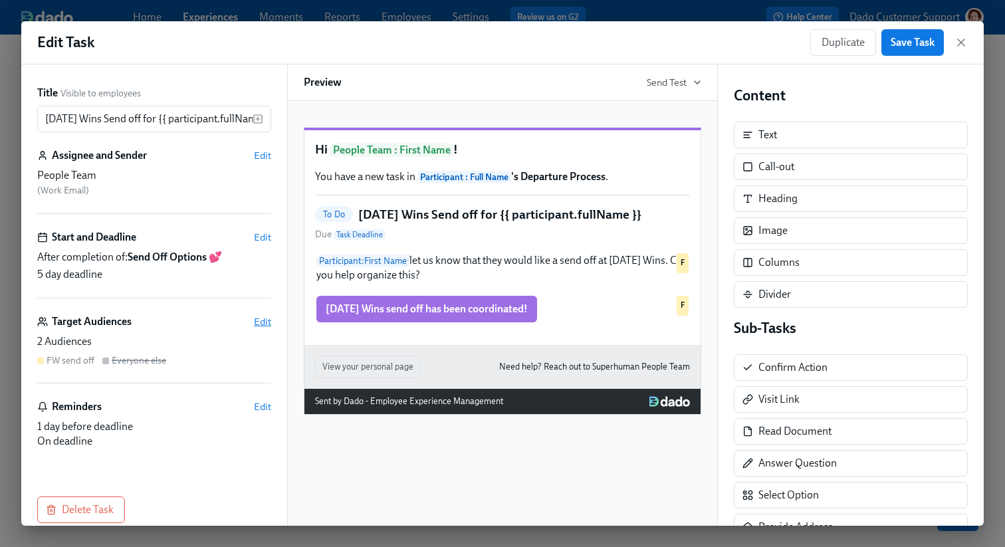
click at [269, 318] on span "Edit" at bounding box center [262, 321] width 17 height 13
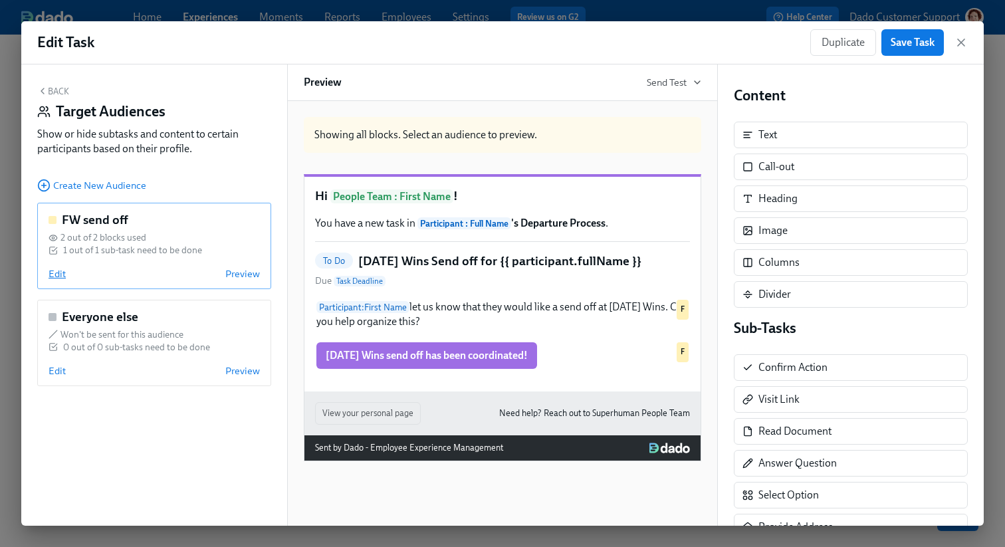
click at [60, 274] on span "Edit" at bounding box center [57, 273] width 17 height 13
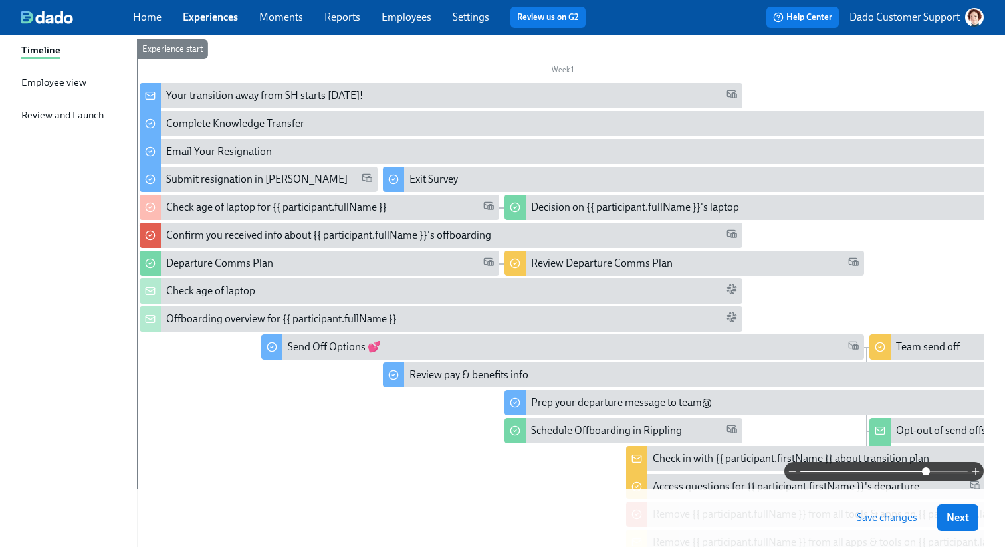
scroll to position [193, 0]
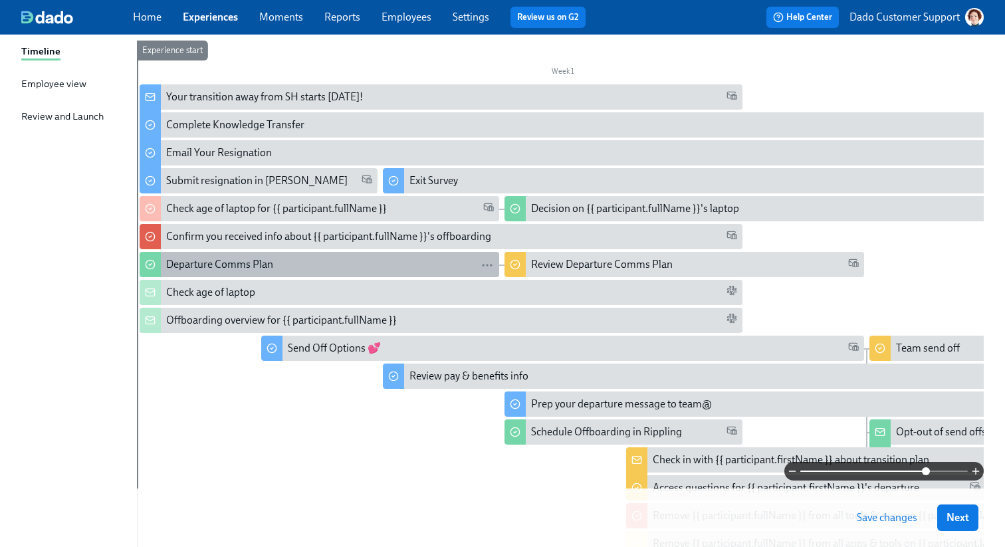
click at [451, 266] on div "Departure Comms Plan" at bounding box center [330, 264] width 328 height 15
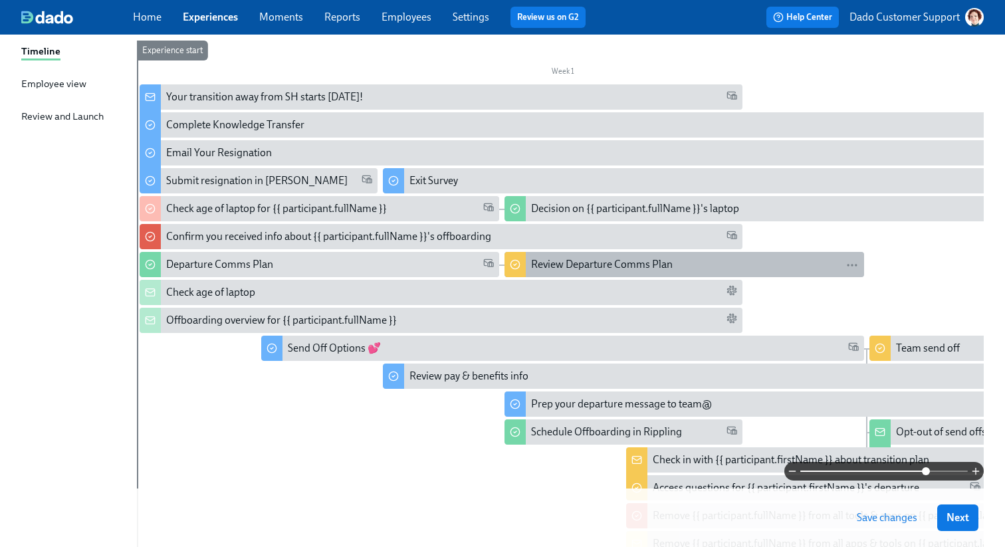
click at [545, 264] on div "Review Departure Comms Plan" at bounding box center [602, 264] width 142 height 15
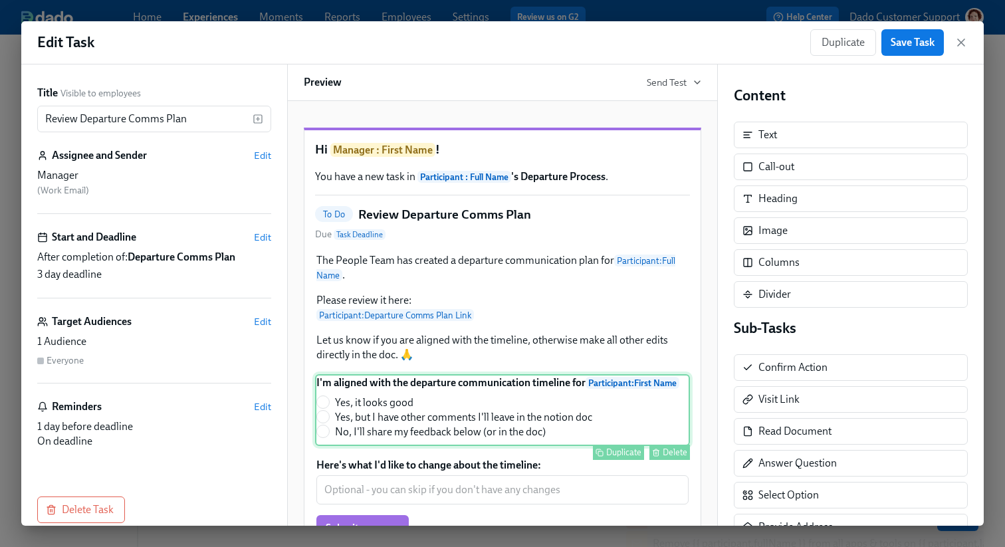
click at [484, 438] on div "I'm aligned with the departure communication timeline for Participant : First N…" at bounding box center [502, 410] width 375 height 72
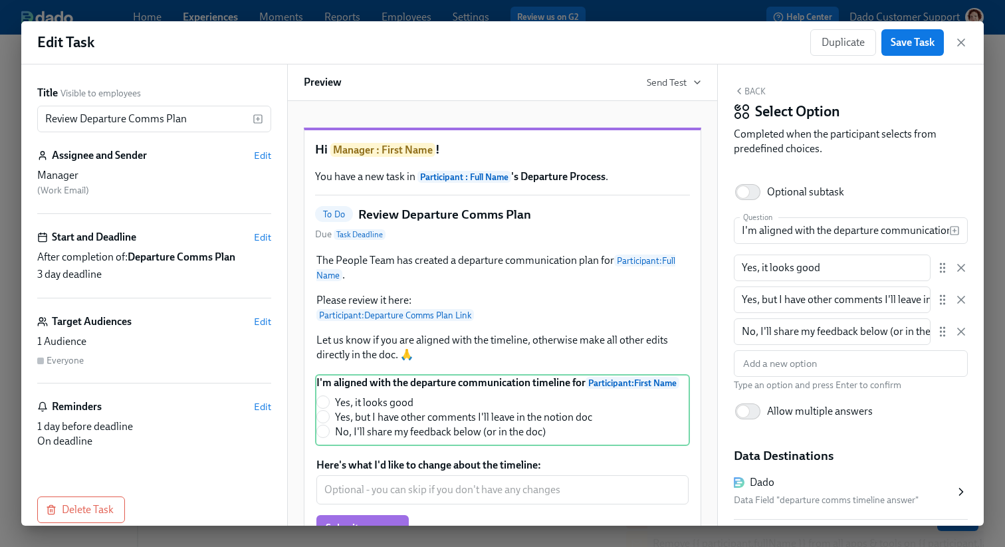
scroll to position [144, 0]
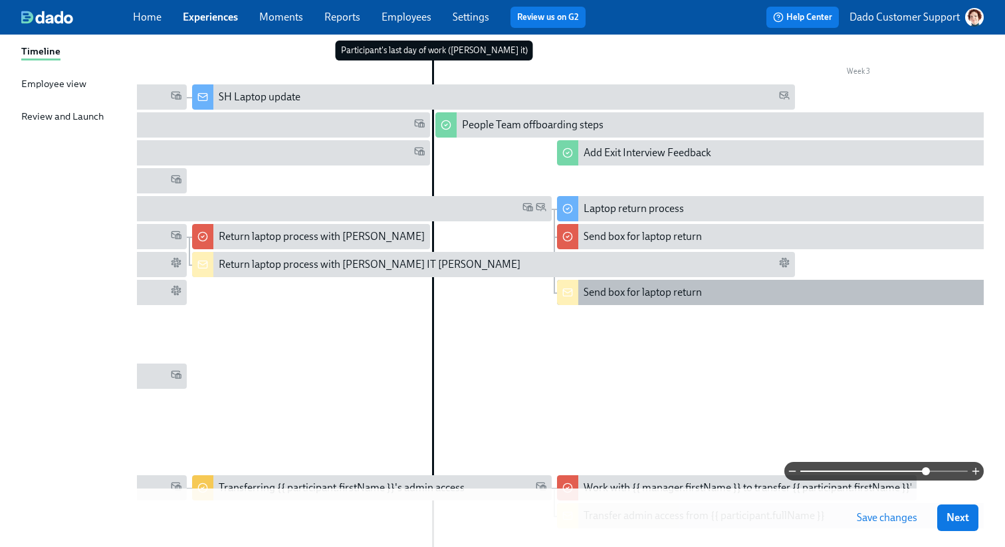
scroll to position [419, 0]
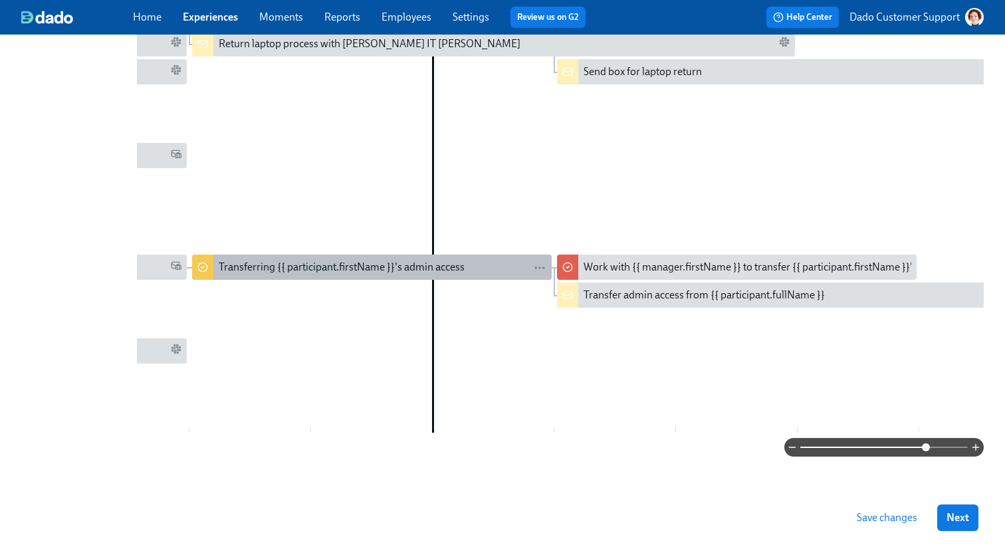
click at [380, 262] on div "Transferring {{ participant.firstName }}'s admin access" at bounding box center [342, 267] width 246 height 15
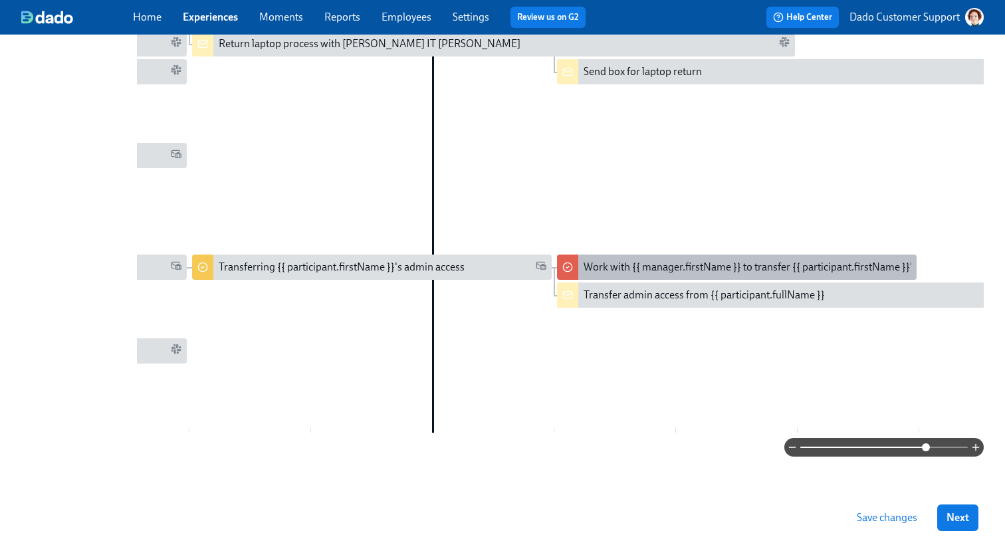
click at [636, 260] on div "Work with {{ manager.firstName }} to transfer {{ participant.firstName }}'s adm…" at bounding box center [781, 267] width 396 height 15
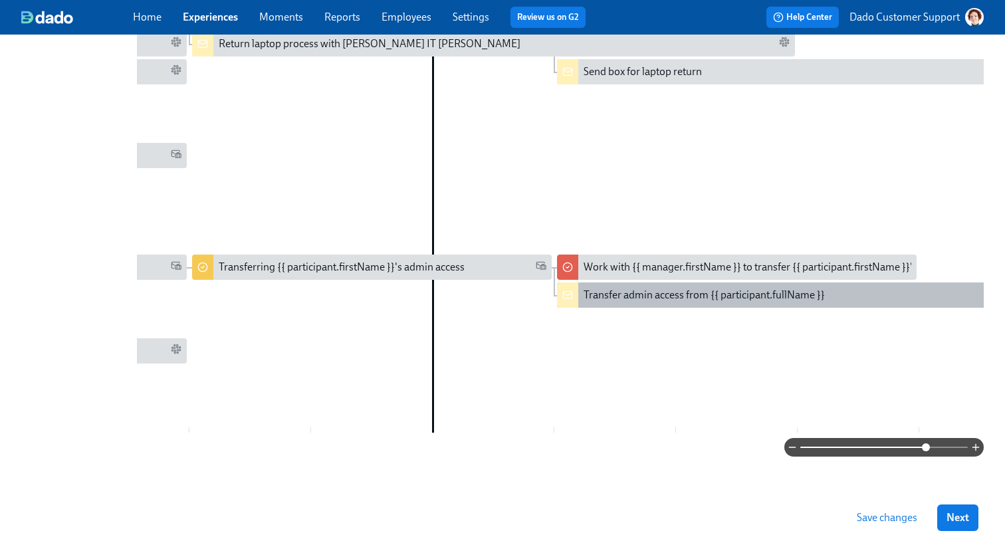
click at [623, 295] on div "Transfer admin access from {{ participant.fullName }}" at bounding box center [703, 295] width 241 height 15
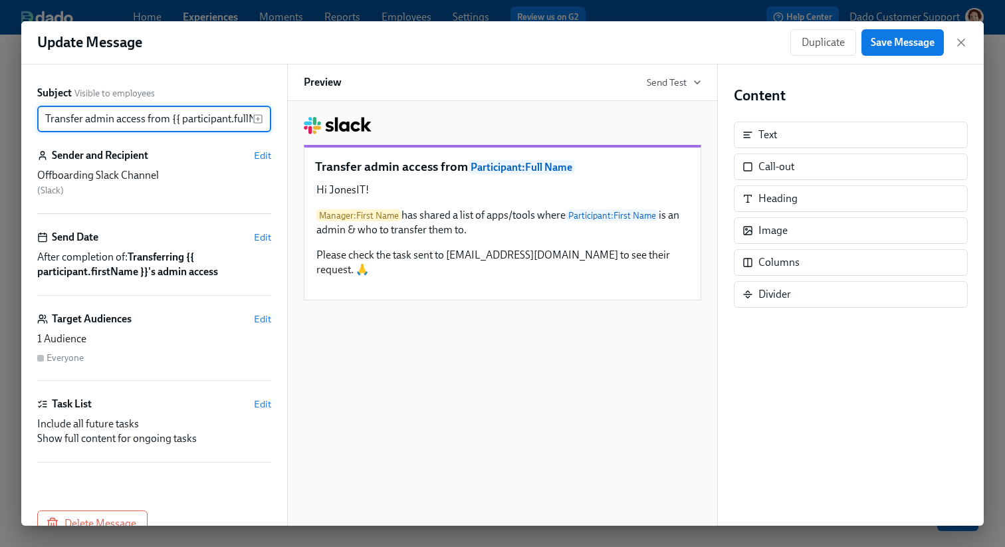
scroll to position [0, 33]
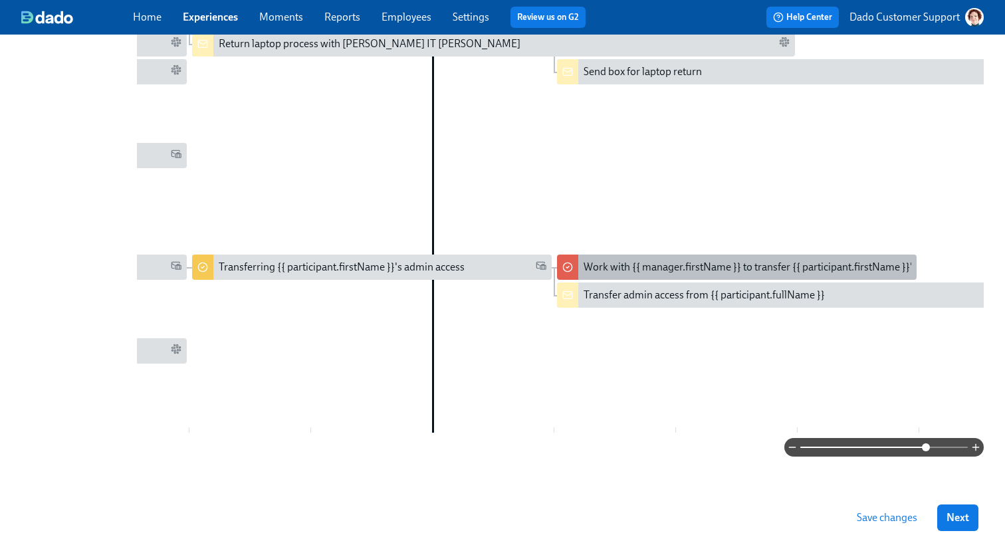
click at [634, 260] on div "Work with {{ manager.firstName }} to transfer {{ participant.firstName }}'s adm…" at bounding box center [781, 267] width 396 height 15
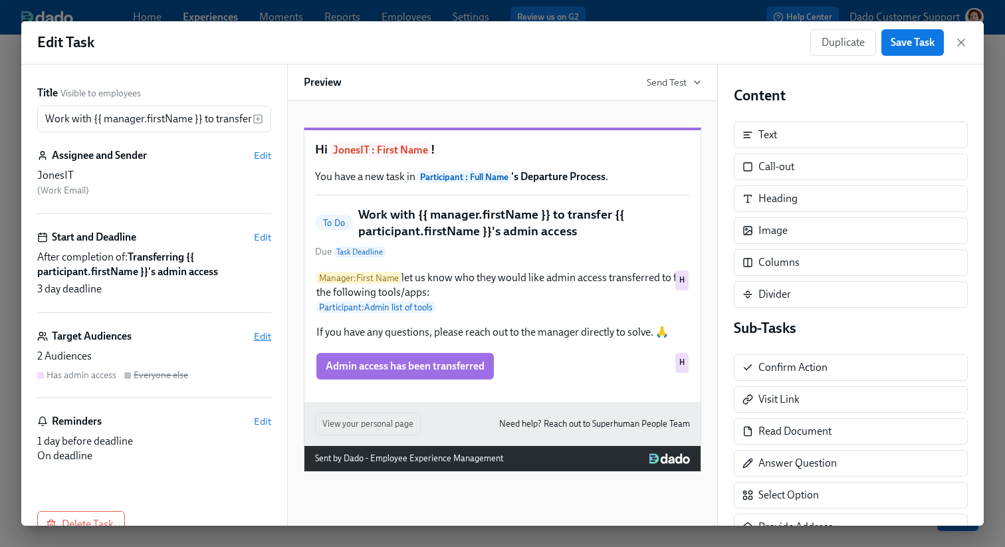
click at [262, 337] on span "Edit" at bounding box center [262, 336] width 17 height 13
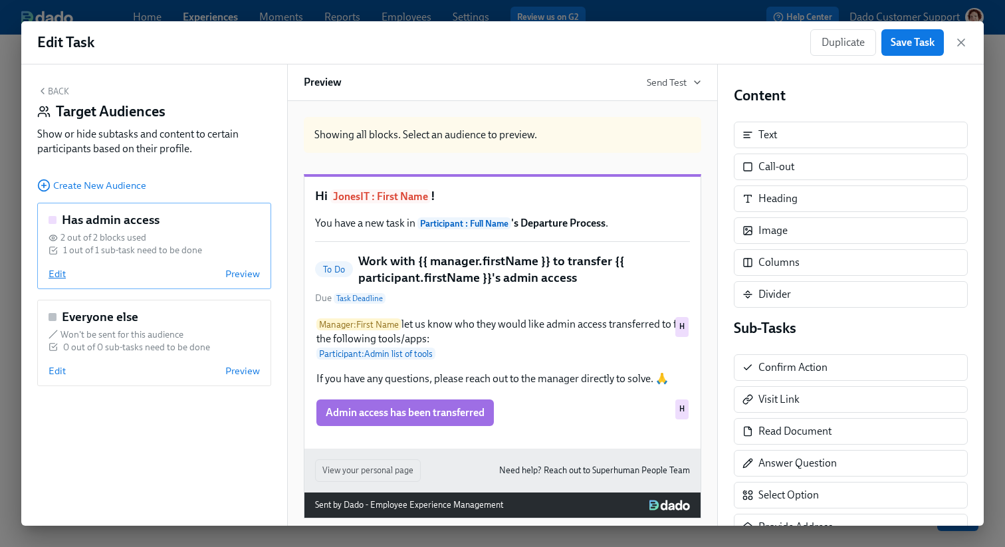
click at [56, 276] on span "Edit" at bounding box center [57, 273] width 17 height 13
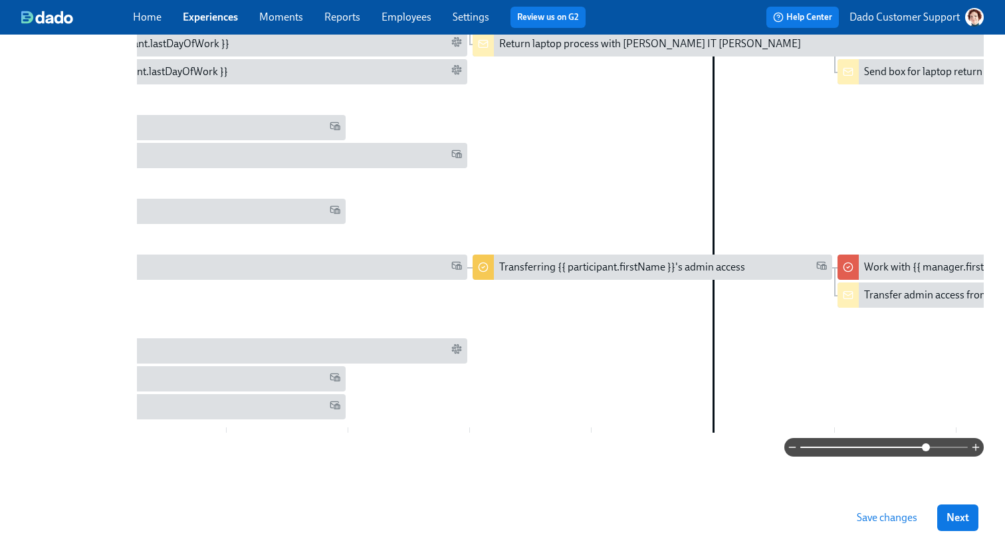
scroll to position [0, 1104]
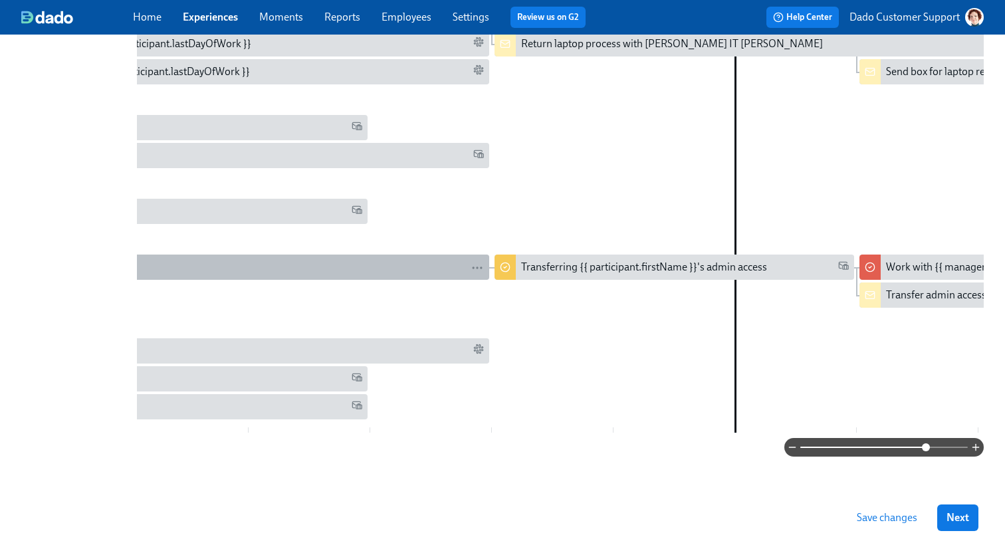
click at [386, 260] on div "Account access requests" at bounding box center [198, 267] width 571 height 15
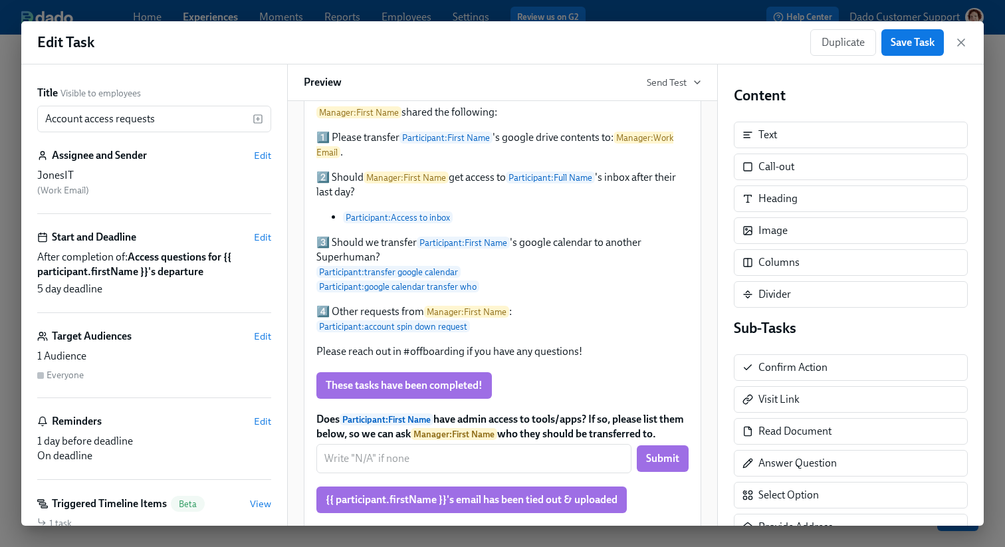
scroll to position [308, 0]
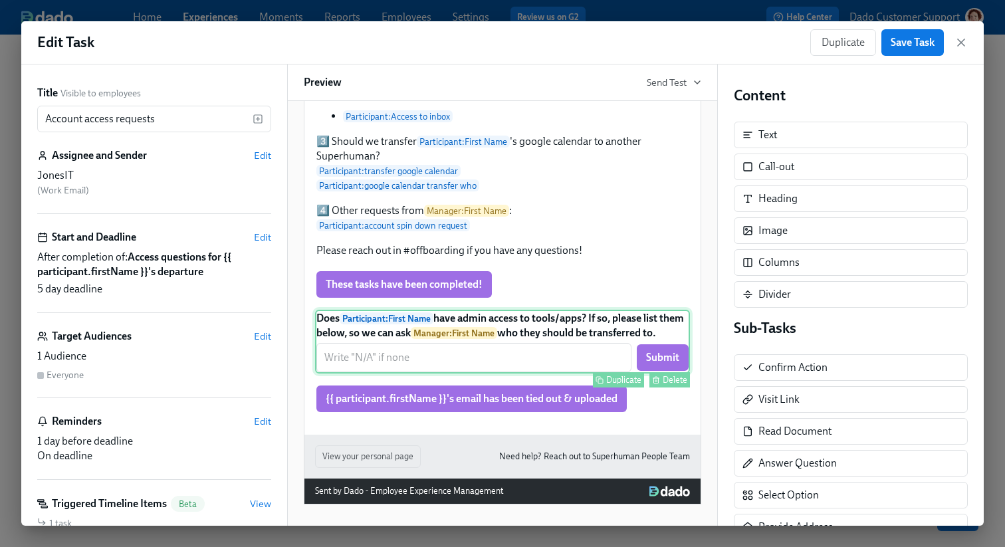
click at [514, 345] on div "Does Participant : First Name have admin access to tools/apps? If so, please li…" at bounding box center [502, 342] width 375 height 64
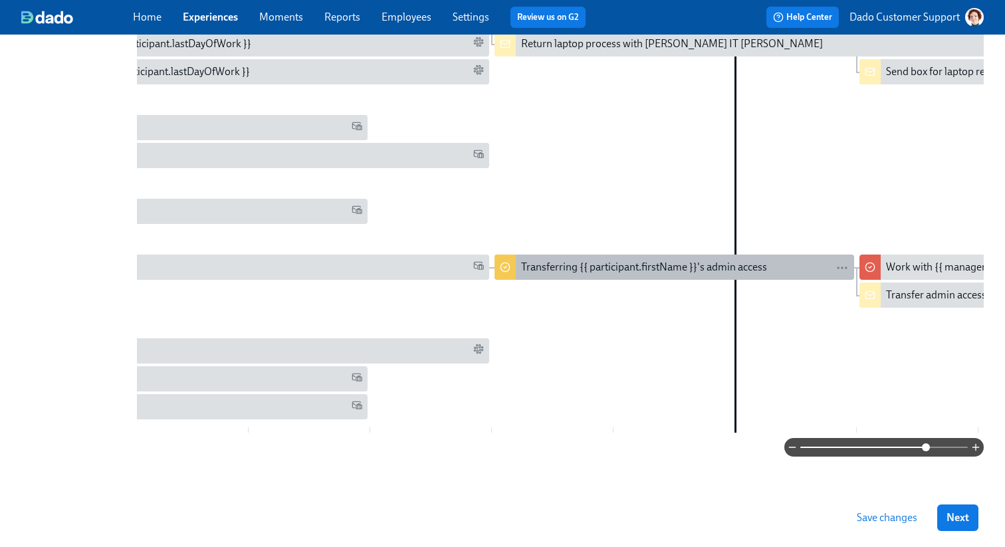
click at [543, 266] on div "Transferring {{ participant.firstName }}'s admin access" at bounding box center [644, 267] width 246 height 15
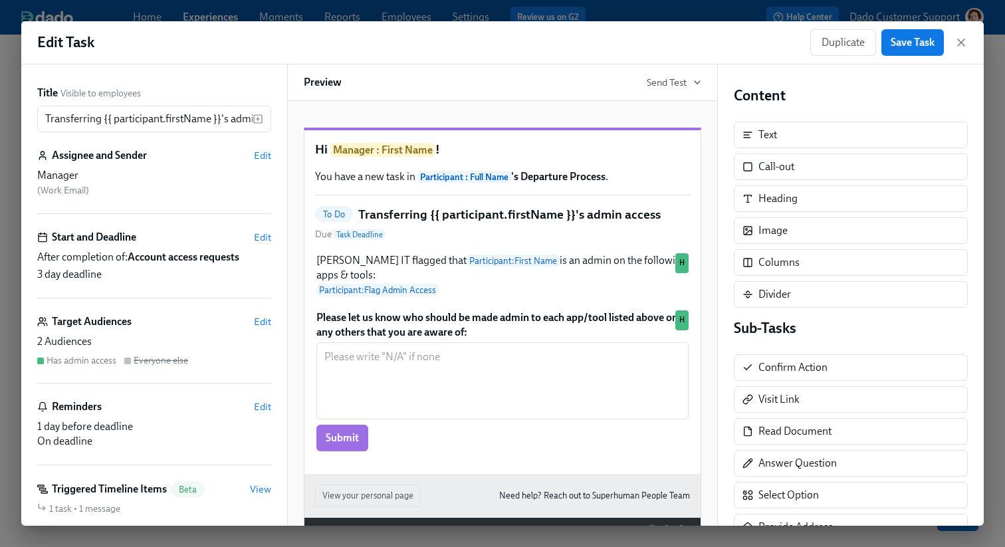
click at [260, 330] on div "Target Audiences Edit 2 Audiences Has admin access Everyone else" at bounding box center [154, 348] width 234 height 69
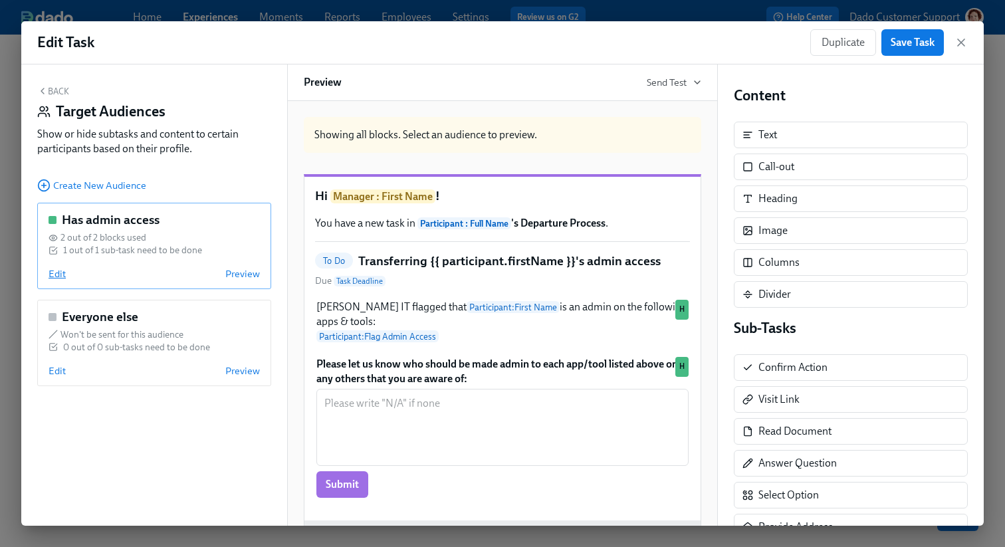
click at [64, 278] on span "Edit" at bounding box center [57, 273] width 17 height 13
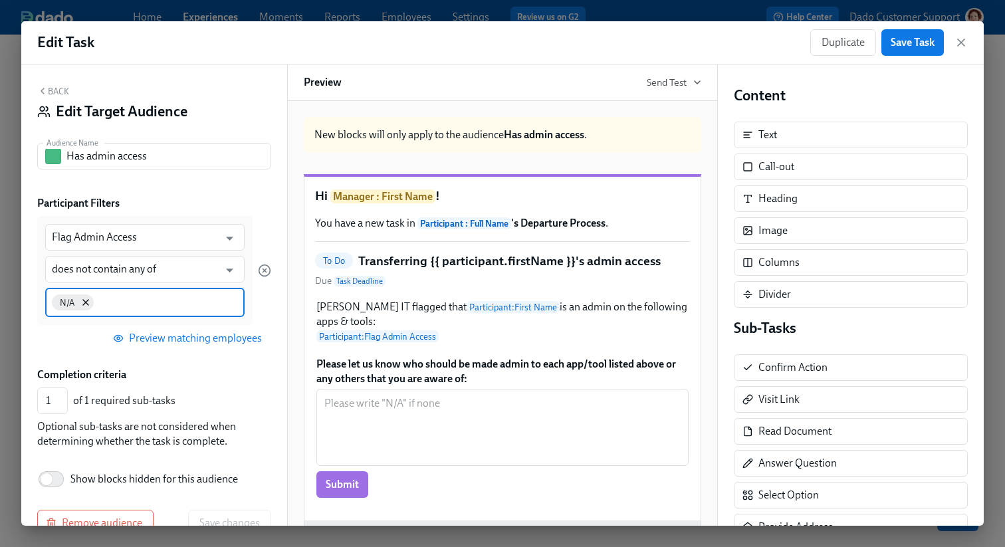
click at [106, 308] on input at bounding box center [167, 301] width 142 height 14
click at [127, 307] on input at bounding box center [167, 301] width 142 height 14
click at [131, 273] on input "does not contain any of" at bounding box center [135, 269] width 167 height 27
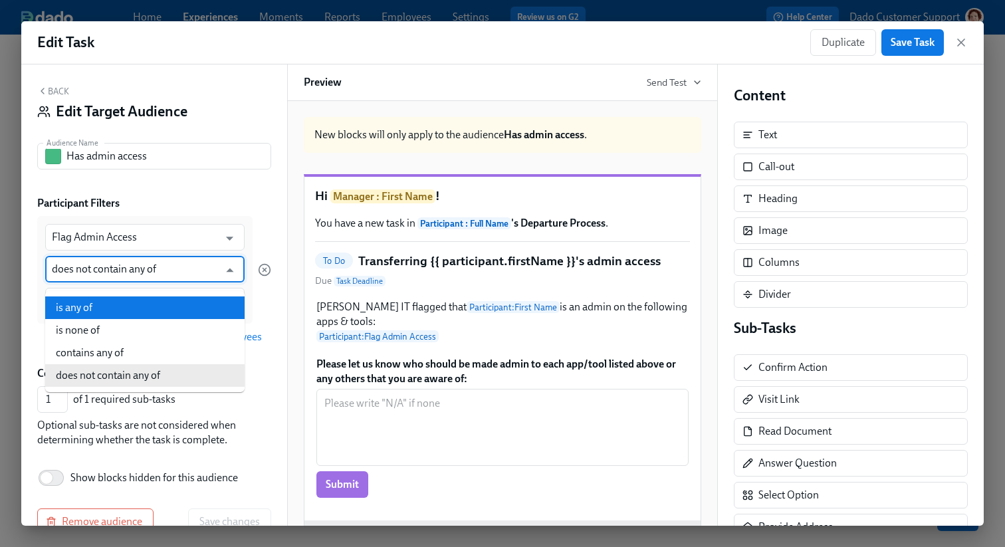
click at [103, 308] on li "is any of" at bounding box center [144, 307] width 199 height 23
type input "is any of"
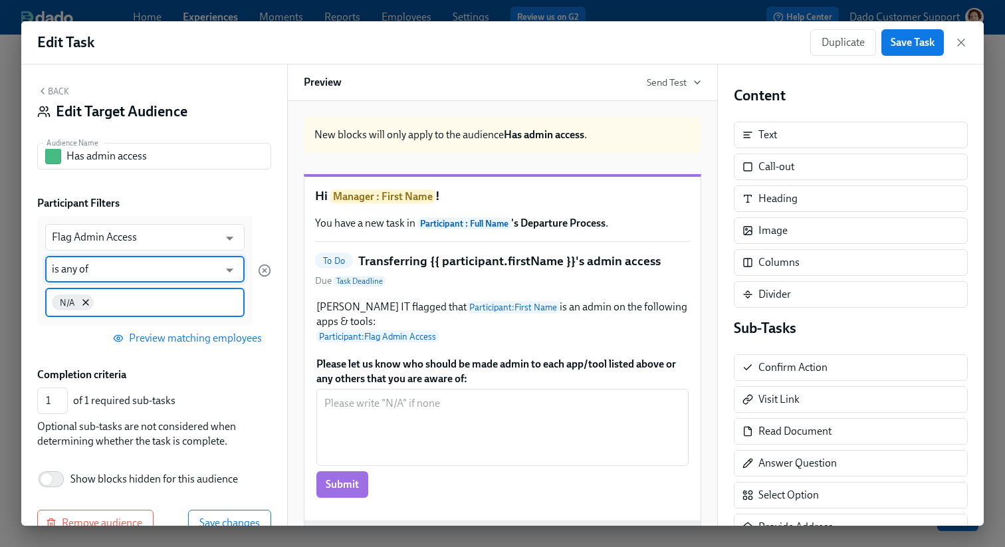
click at [118, 302] on input at bounding box center [167, 301] width 142 height 14
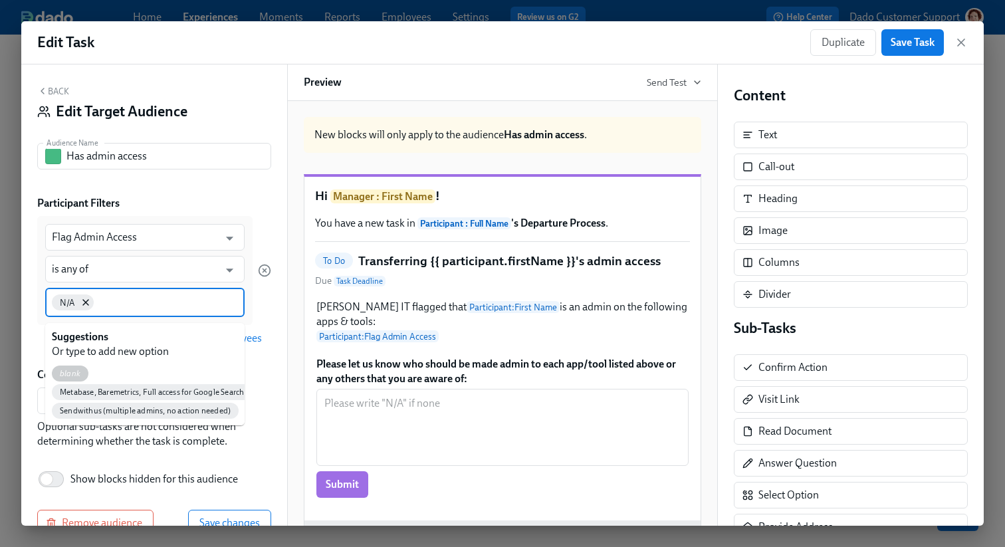
click at [64, 369] on span "blank" at bounding box center [70, 374] width 37 height 10
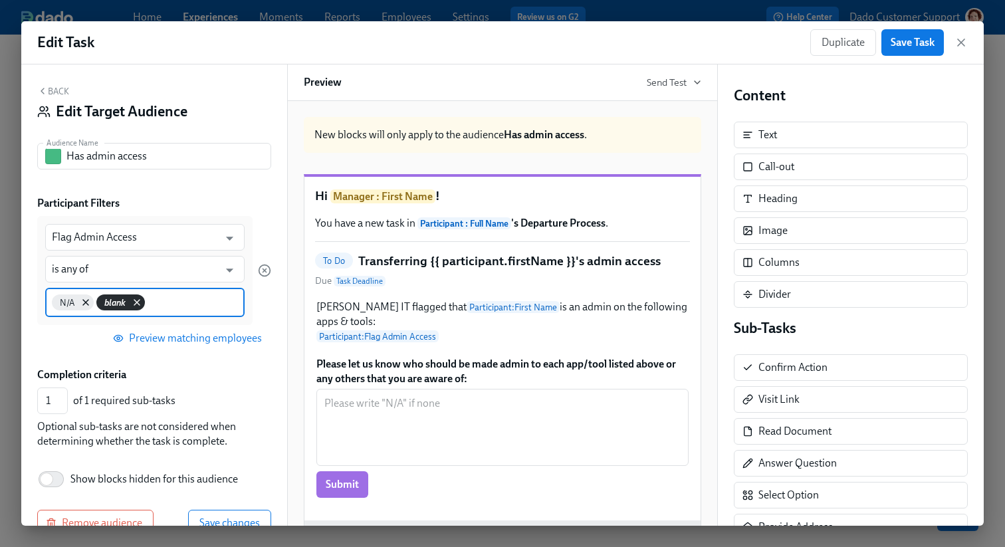
click at [139, 302] on icon at bounding box center [137, 302] width 11 height 11
click at [161, 237] on input "Flag Admin Access" at bounding box center [135, 237] width 167 height 27
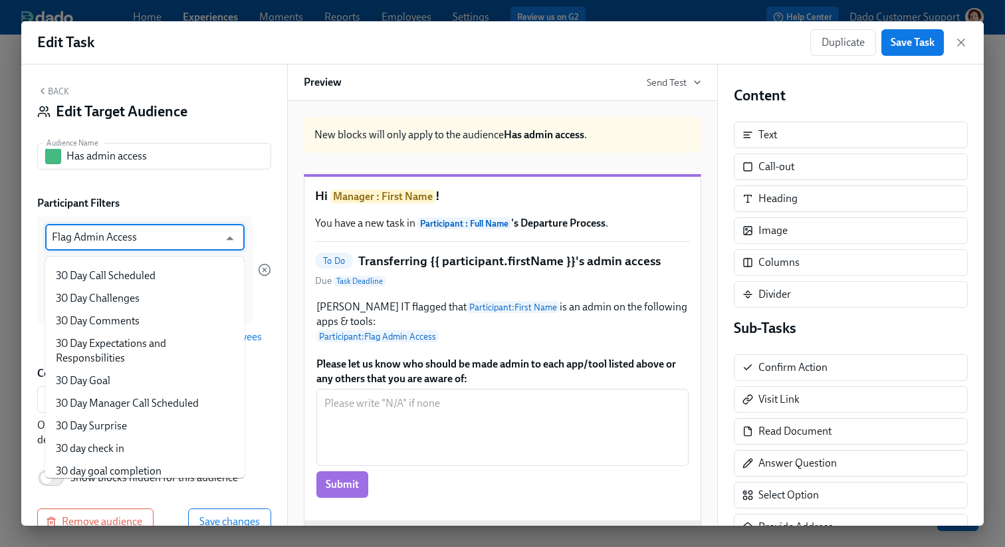
scroll to position [1234, 0]
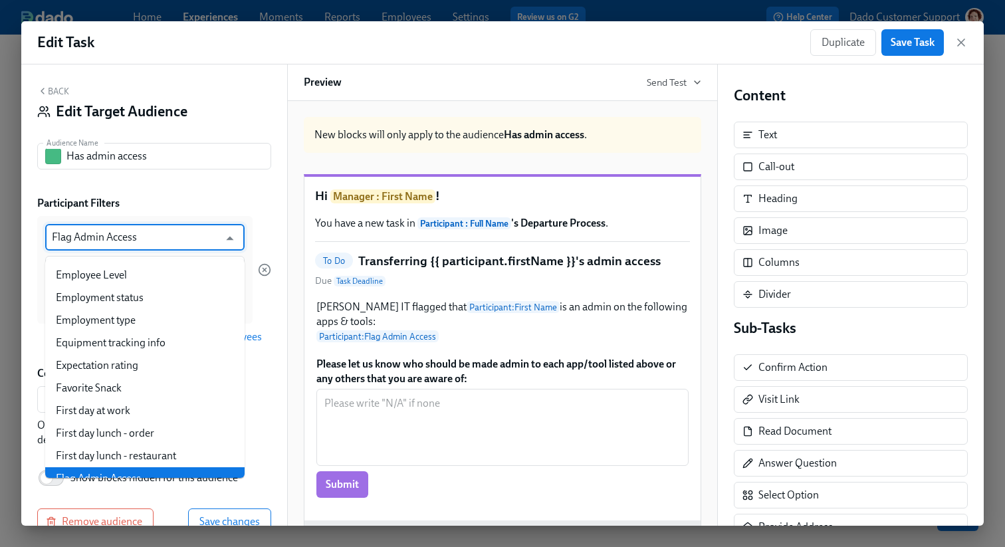
click at [211, 215] on div "Participant Filters Flag Admin Access ​ is any of ​ N/A Preview matching employ…" at bounding box center [154, 273] width 234 height 154
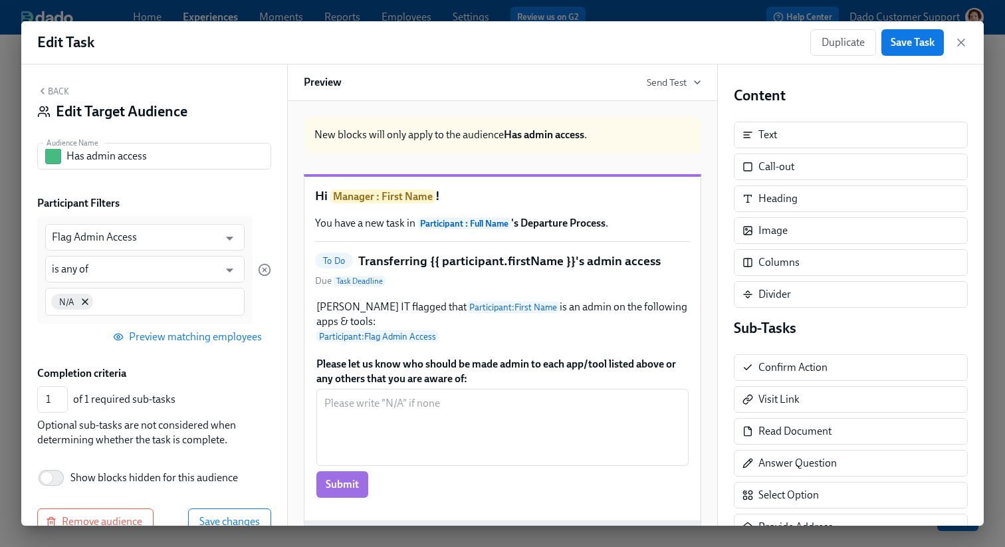
click at [274, 270] on div "Back Edit Target Audience Audience Name Has admin access Audience Name Particip…" at bounding box center [154, 294] width 266 height 461
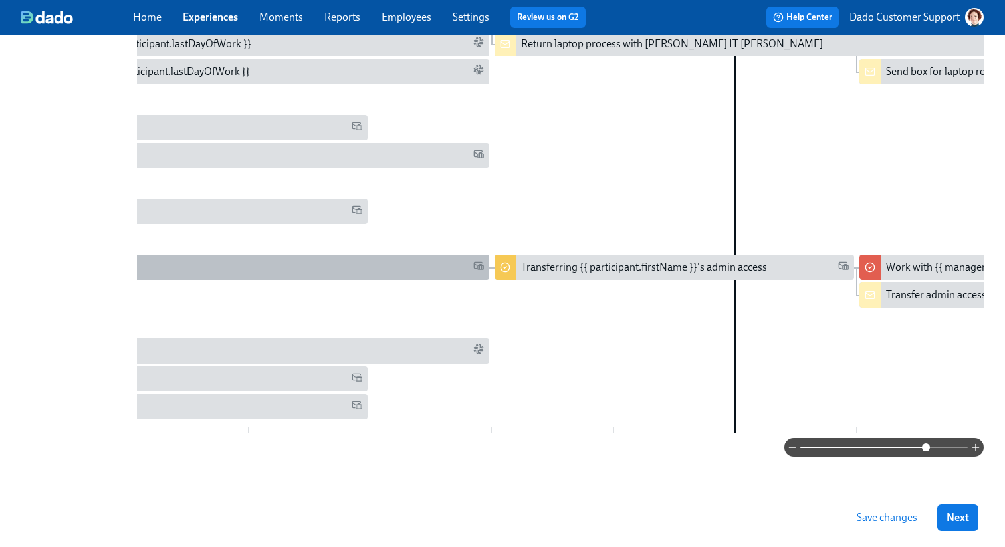
click at [385, 254] on div "Account access requests" at bounding box center [187, 266] width 603 height 25
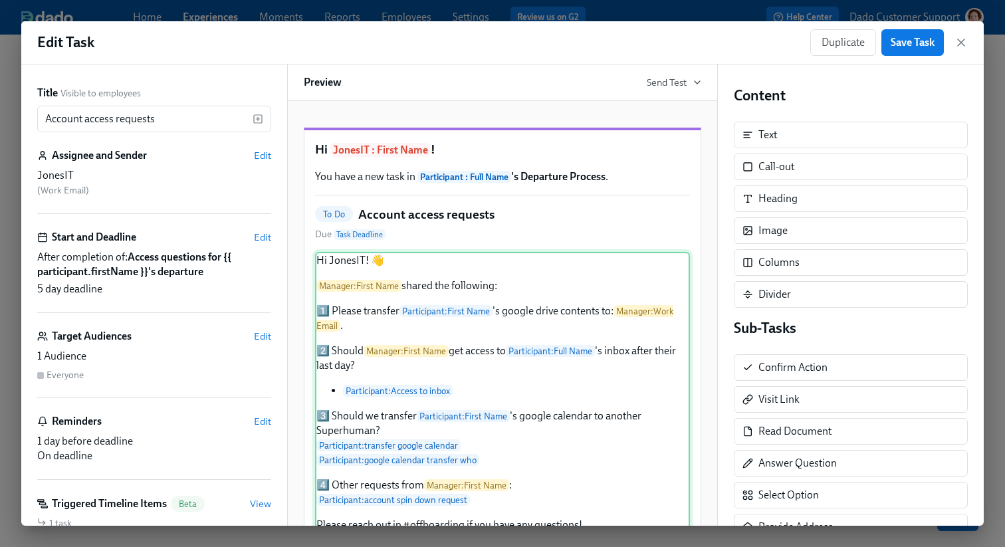
scroll to position [308, 0]
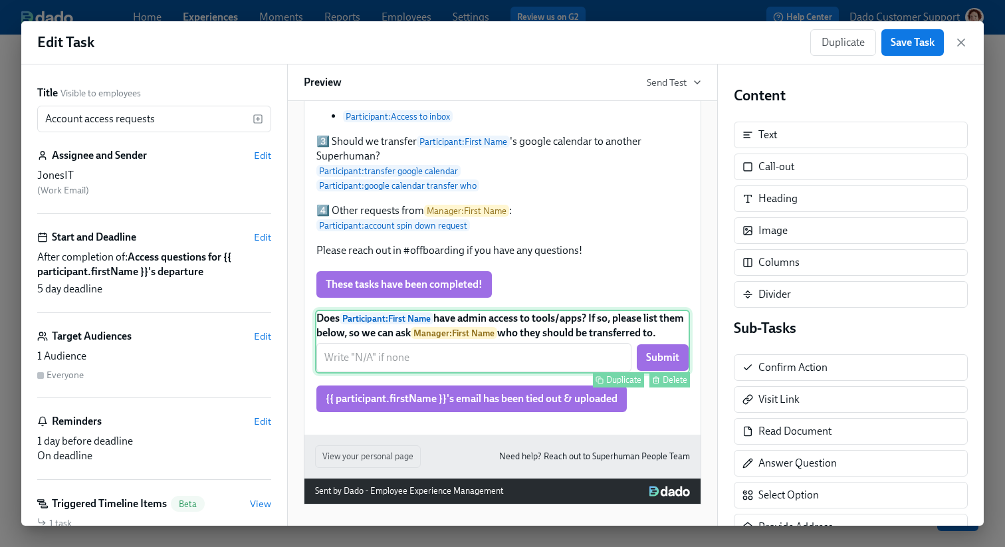
click at [422, 338] on div "Does Participant : First Name have admin access to tools/apps? If so, please li…" at bounding box center [502, 342] width 375 height 64
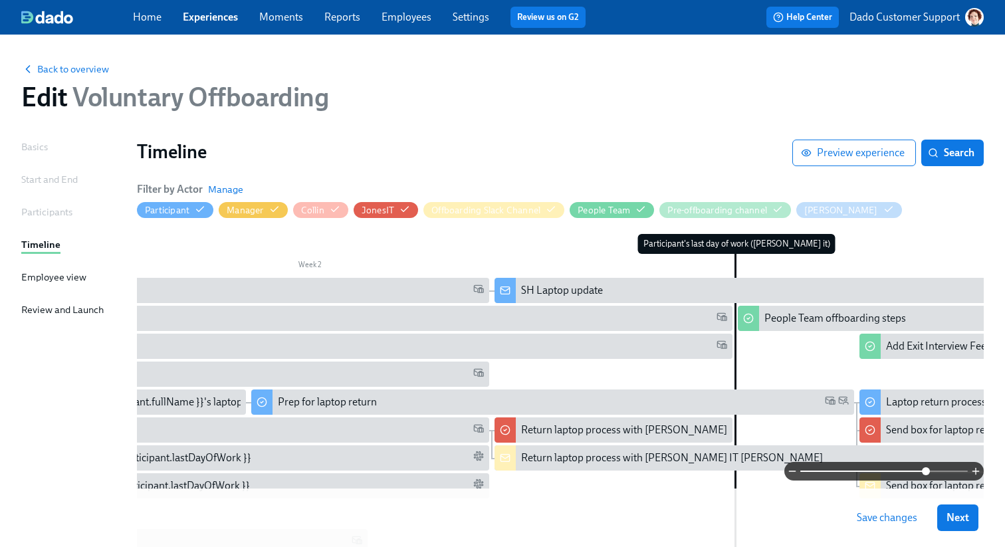
click at [62, 62] on div "Back to overview" at bounding box center [502, 68] width 962 height 15
click at [49, 68] on span "Back to overview" at bounding box center [65, 68] width 88 height 13
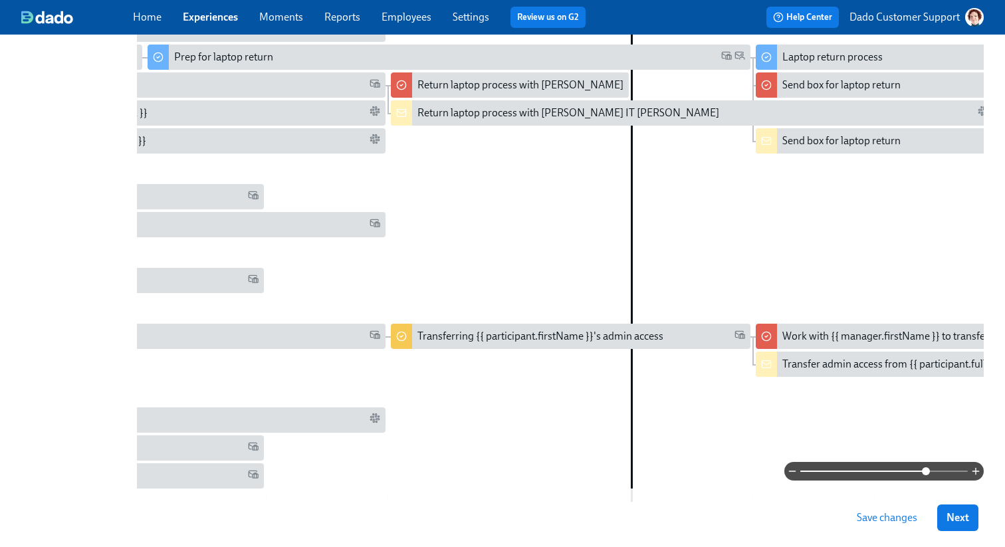
scroll to position [359, 0]
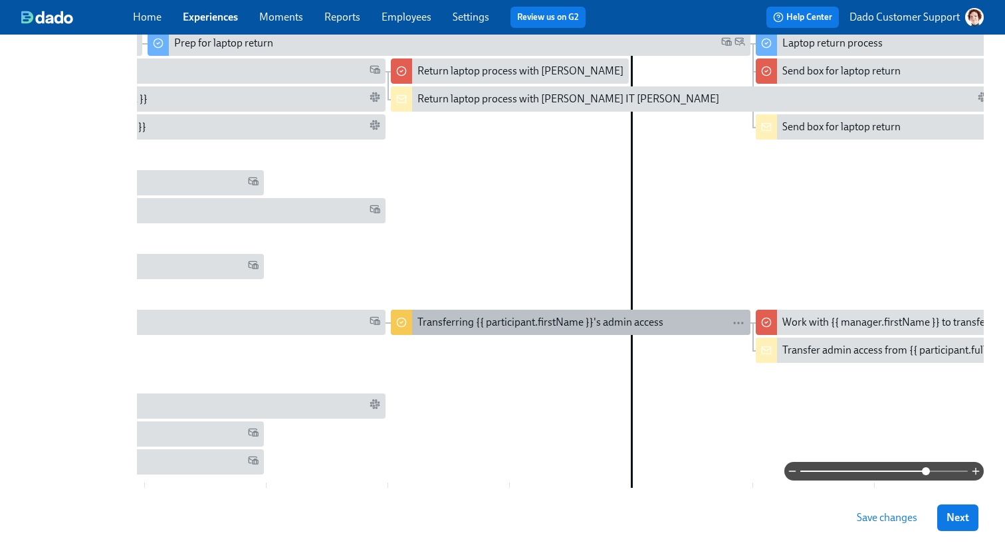
click at [551, 326] on div "Transferring {{ participant.firstName }}'s admin access" at bounding box center [540, 322] width 246 height 15
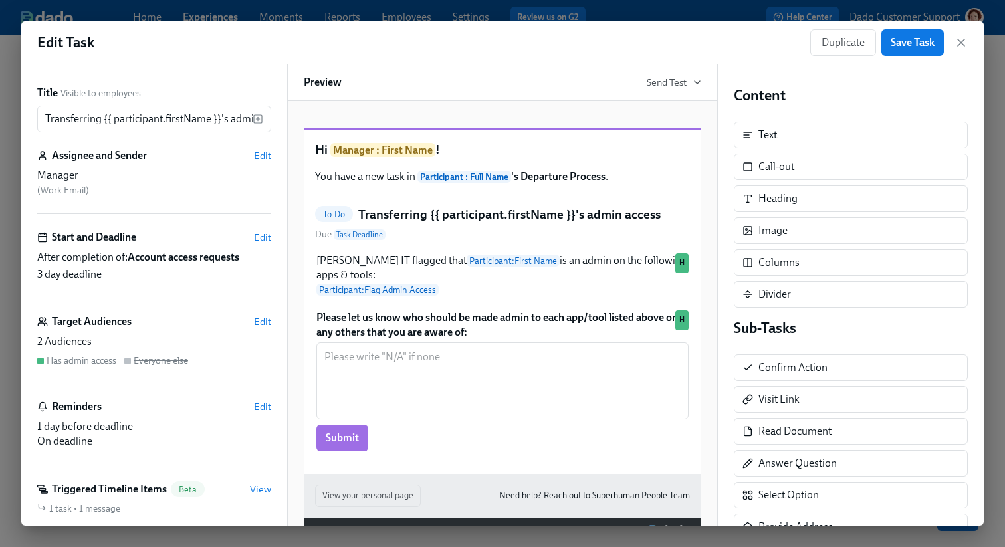
click at [276, 318] on div "Title Visible to employees Transferring {{ participant.firstName }}'s admin acc…" at bounding box center [154, 294] width 266 height 461
click at [261, 320] on span "Edit" at bounding box center [262, 321] width 17 height 13
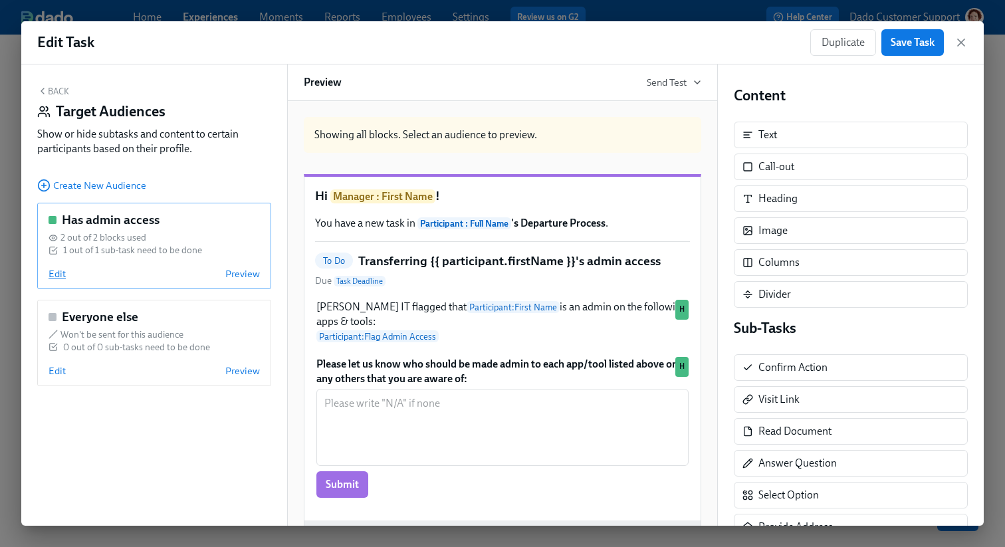
click at [50, 275] on span "Edit" at bounding box center [57, 273] width 17 height 13
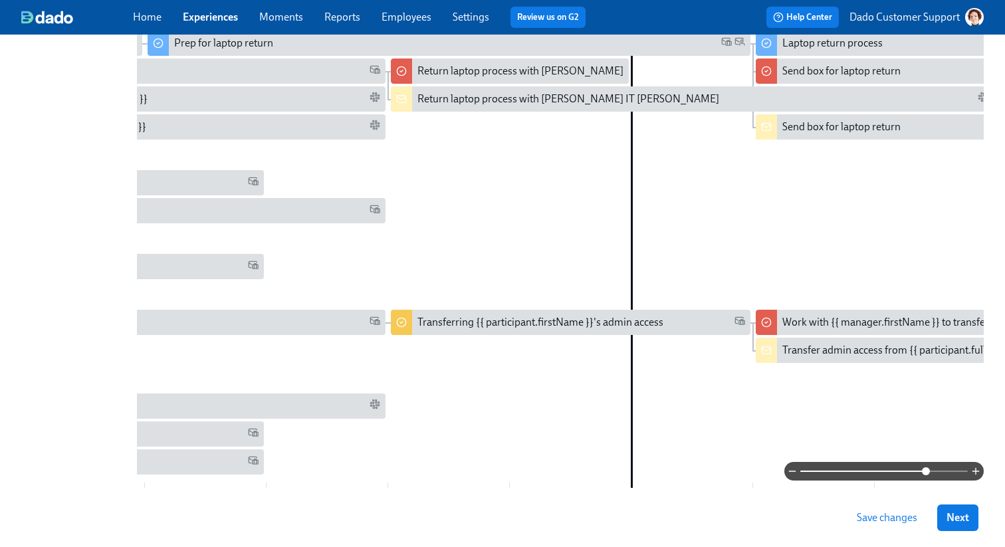
click at [896, 524] on button "Save changes" at bounding box center [886, 517] width 79 height 27
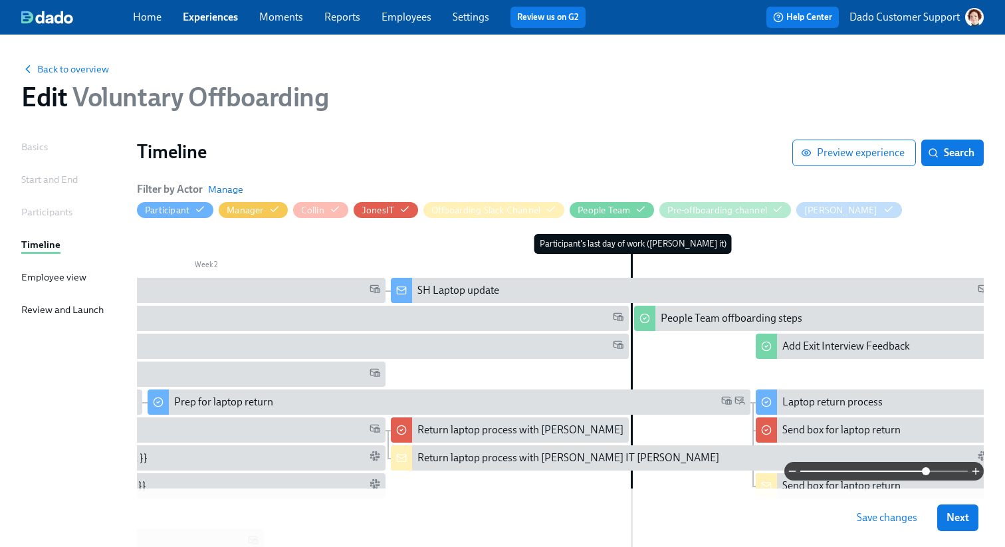
click at [80, 60] on div "Back to overview Edit Voluntary Offboarding" at bounding box center [502, 86] width 983 height 73
click at [78, 69] on span "Back to overview" at bounding box center [65, 68] width 88 height 13
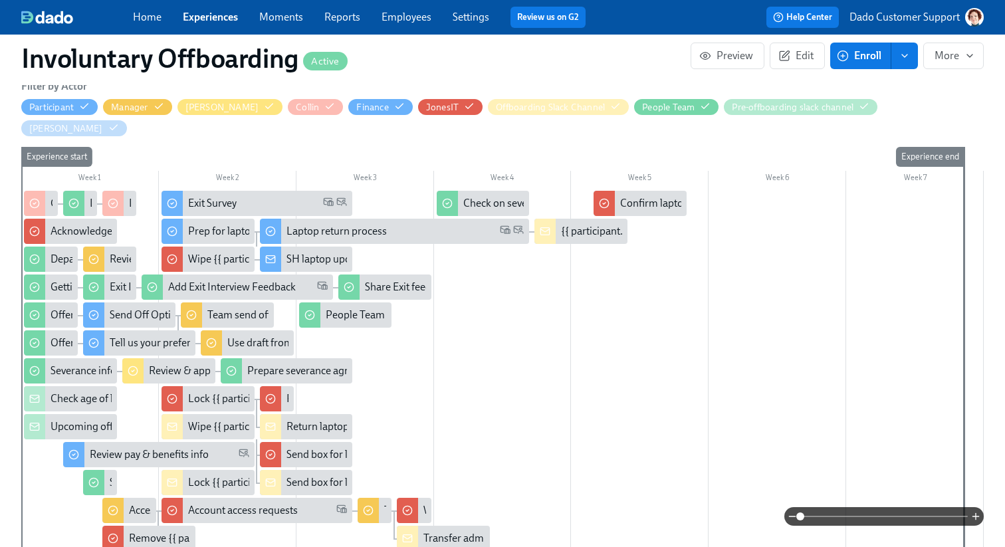
scroll to position [314, 0]
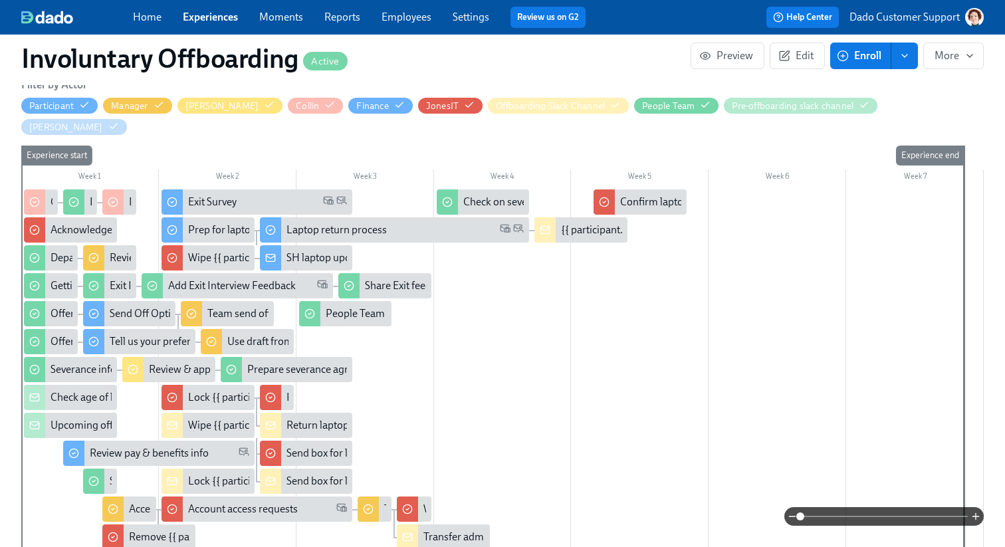
click at [874, 518] on span at bounding box center [883, 516] width 167 height 19
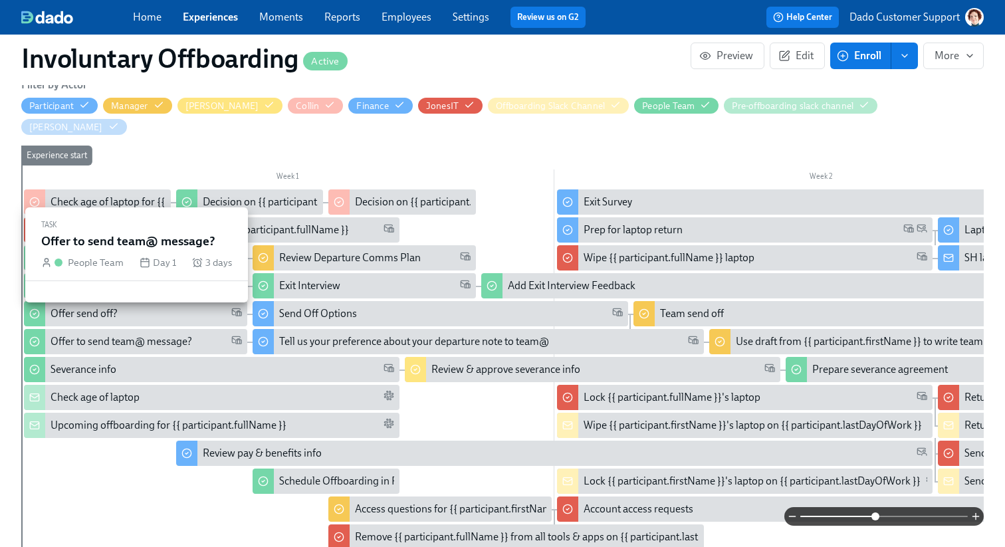
click at [124, 334] on div "Offer to send team@ message?" at bounding box center [121, 341] width 142 height 15
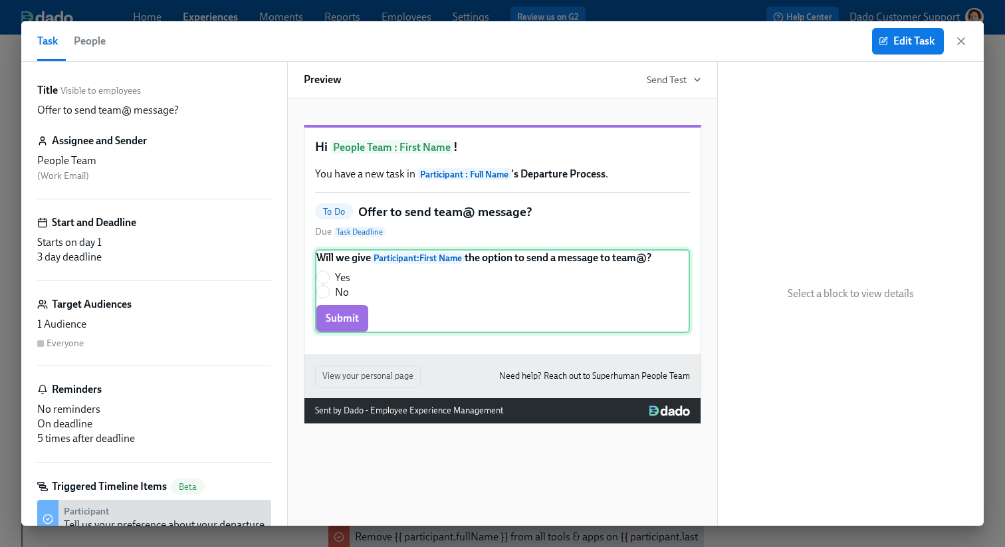
click at [378, 311] on div "Will we give Participant : First Name the option to send a message to team@? Ye…" at bounding box center [502, 291] width 375 height 84
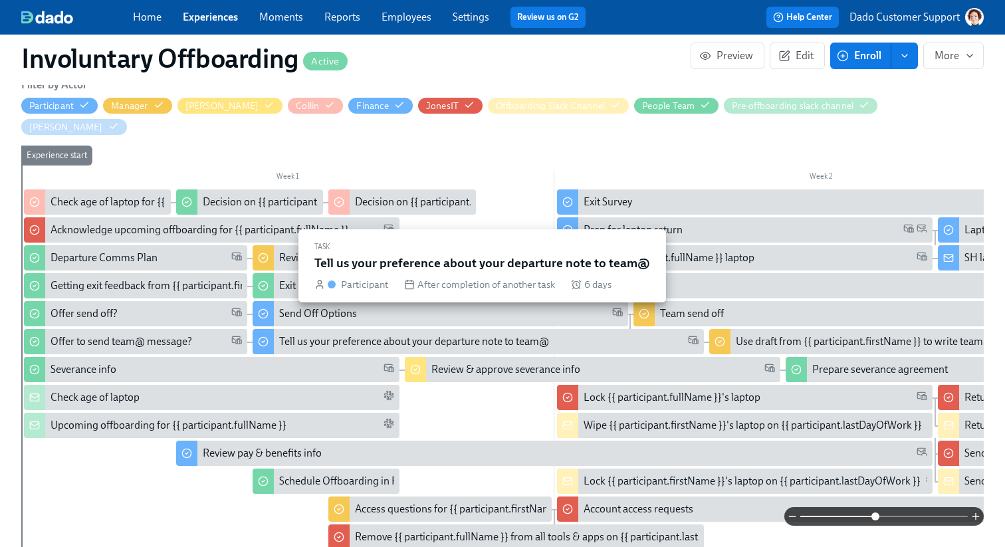
click at [316, 334] on div "Tell us your preference about your departure note to team@" at bounding box center [414, 341] width 270 height 15
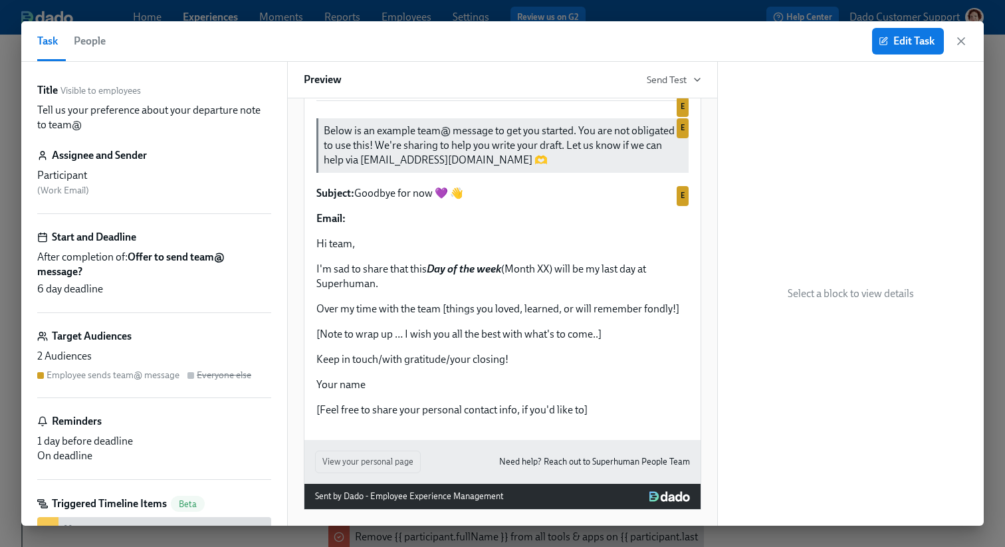
scroll to position [111, 0]
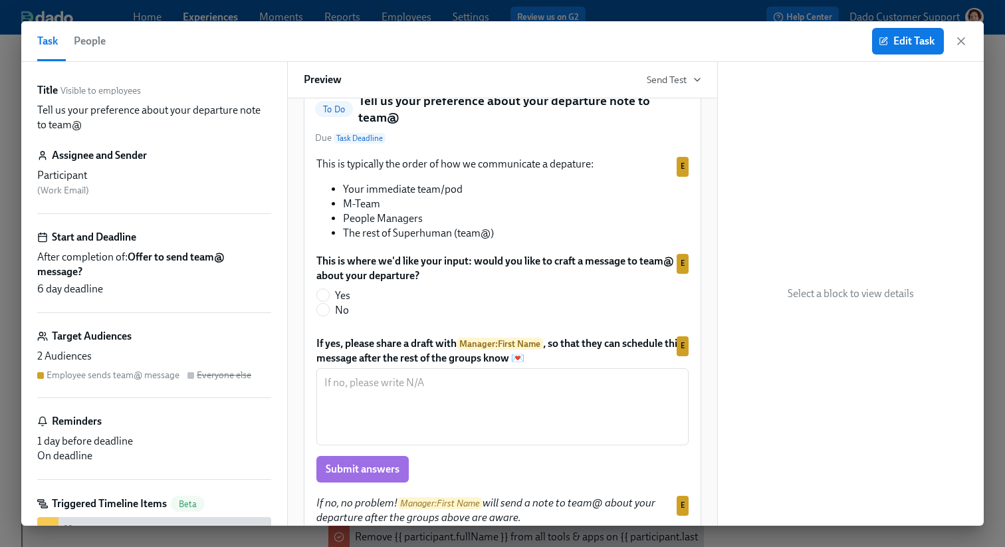
click at [907, 27] on div "Task People Edit Task" at bounding box center [502, 41] width 962 height 41
click at [905, 47] on span "Edit Task" at bounding box center [907, 41] width 53 height 13
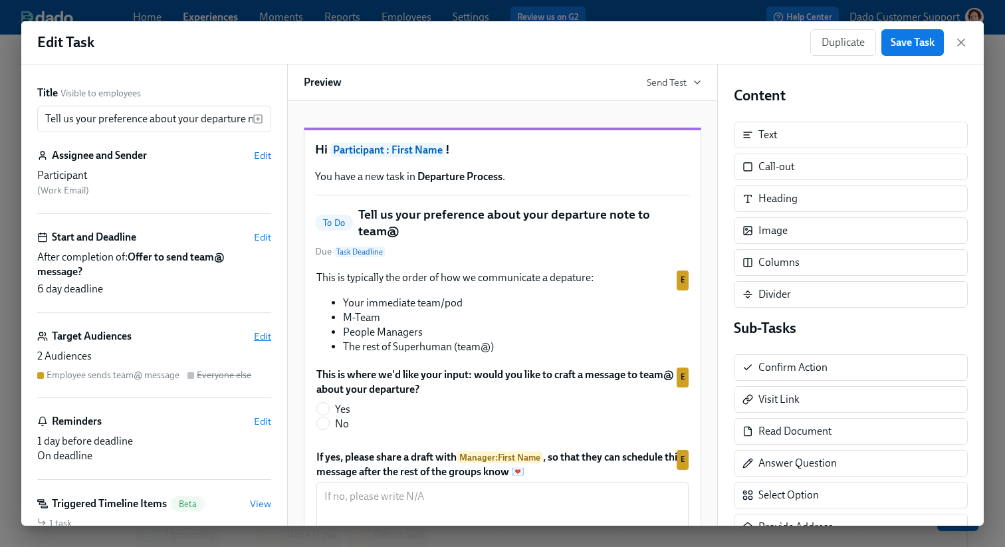
click at [260, 340] on span "Edit" at bounding box center [262, 336] width 17 height 13
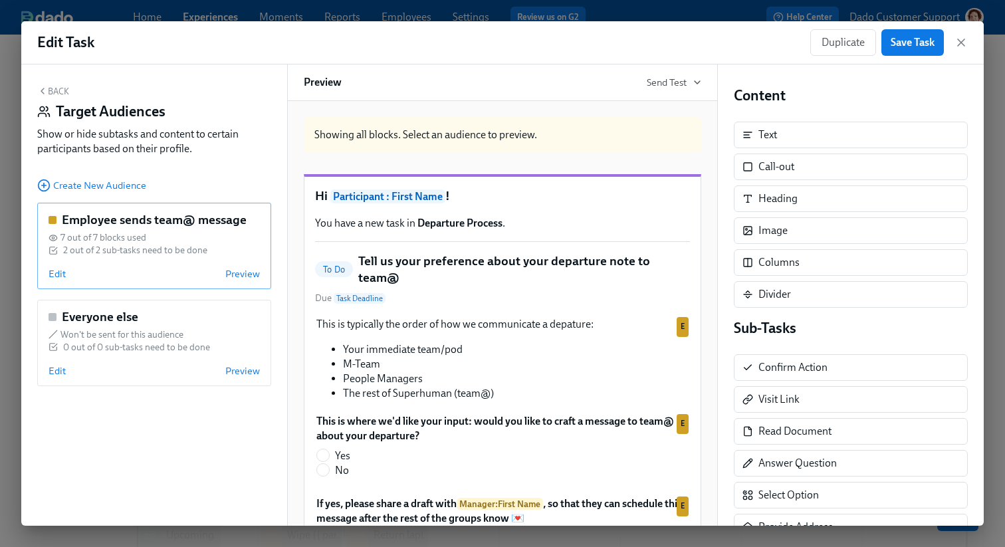
click at [54, 282] on div "Employee sends team@ message 7 out of 7 blocks used 2 out of 2 sub-tasks need t…" at bounding box center [154, 246] width 234 height 86
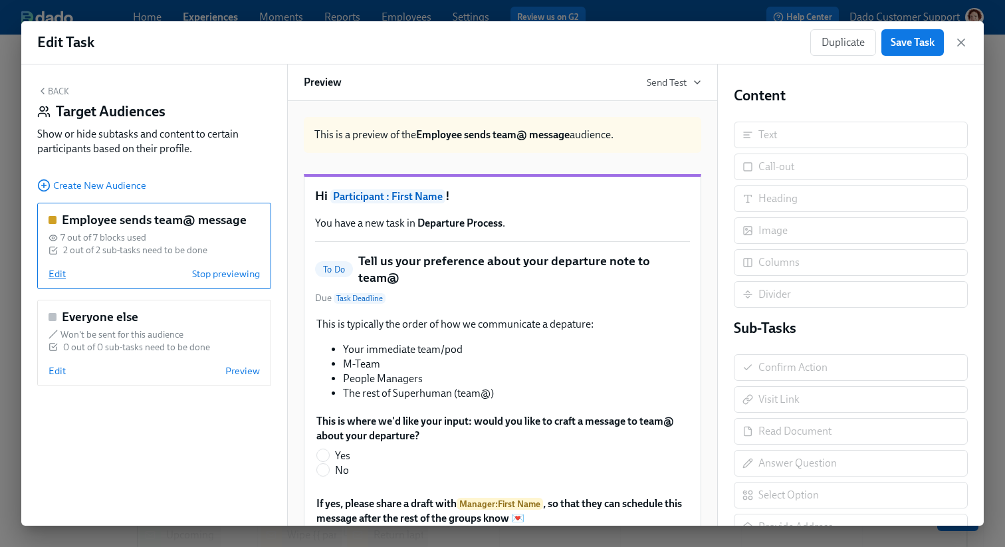
click at [54, 274] on span "Edit" at bounding box center [57, 273] width 17 height 13
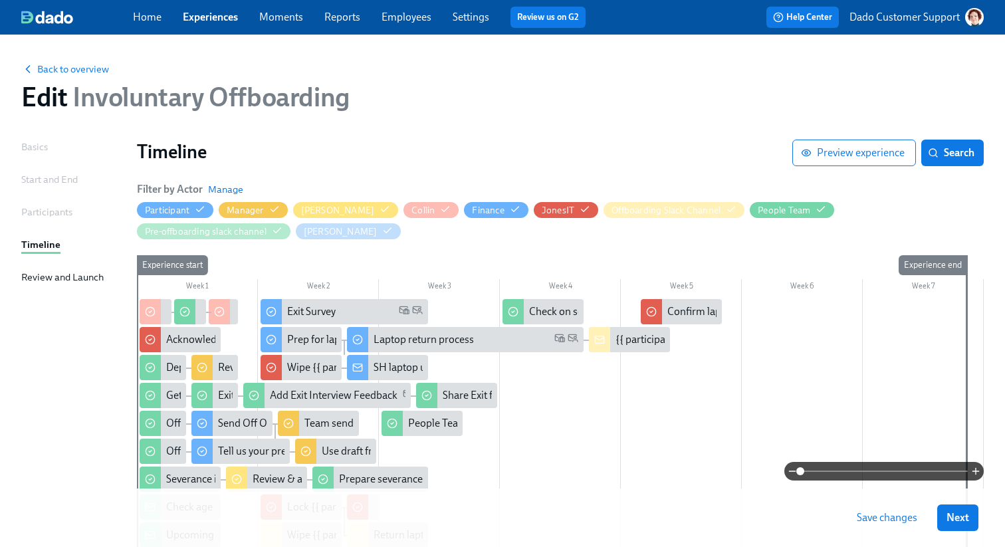
click at [397, 18] on link "Employees" at bounding box center [406, 17] width 50 height 13
click at [70, 74] on span "Back to overview" at bounding box center [65, 68] width 88 height 13
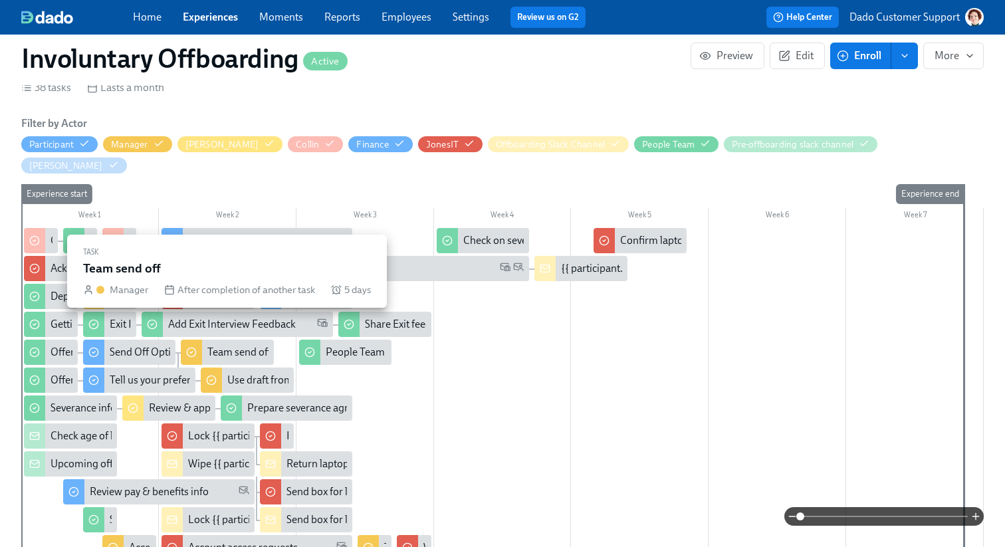
scroll to position [281, 0]
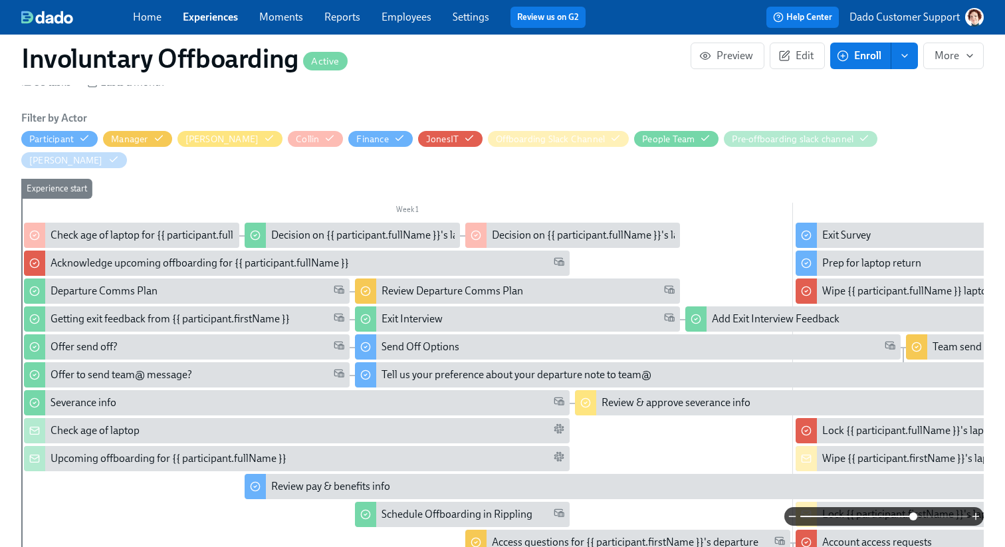
click at [913, 514] on span at bounding box center [883, 516] width 167 height 19
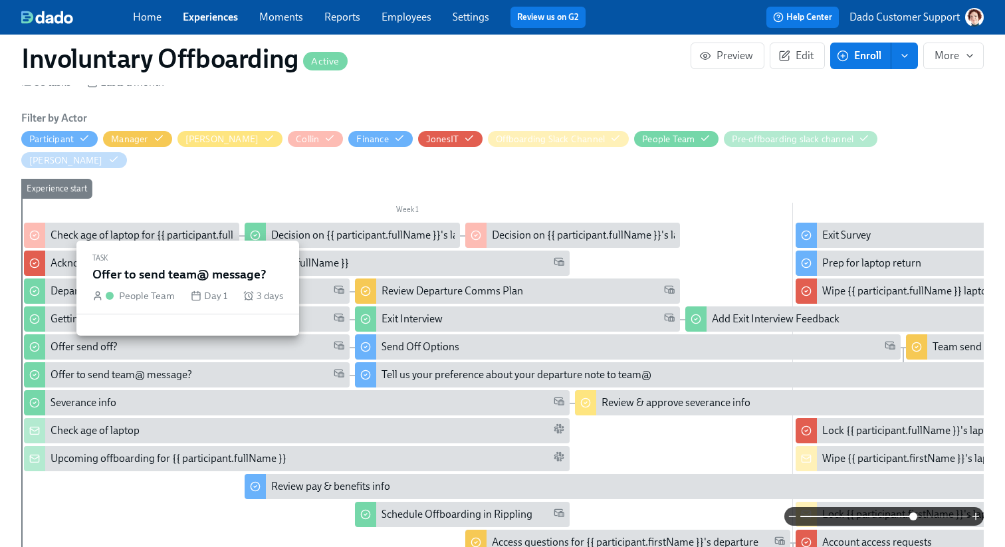
click at [138, 367] on div "Offer to send team@ message?" at bounding box center [121, 374] width 142 height 15
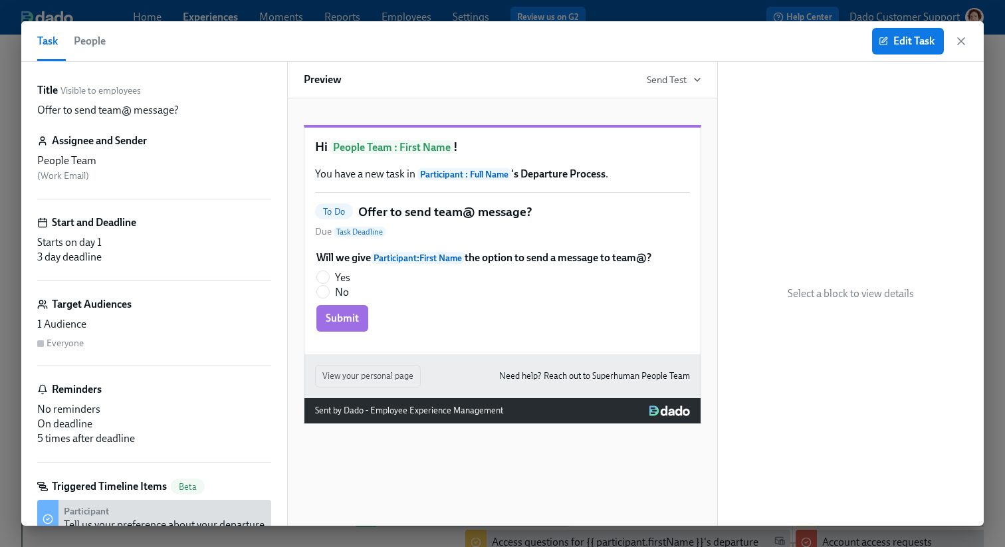
click at [90, 44] on span "People" at bounding box center [90, 41] width 32 height 19
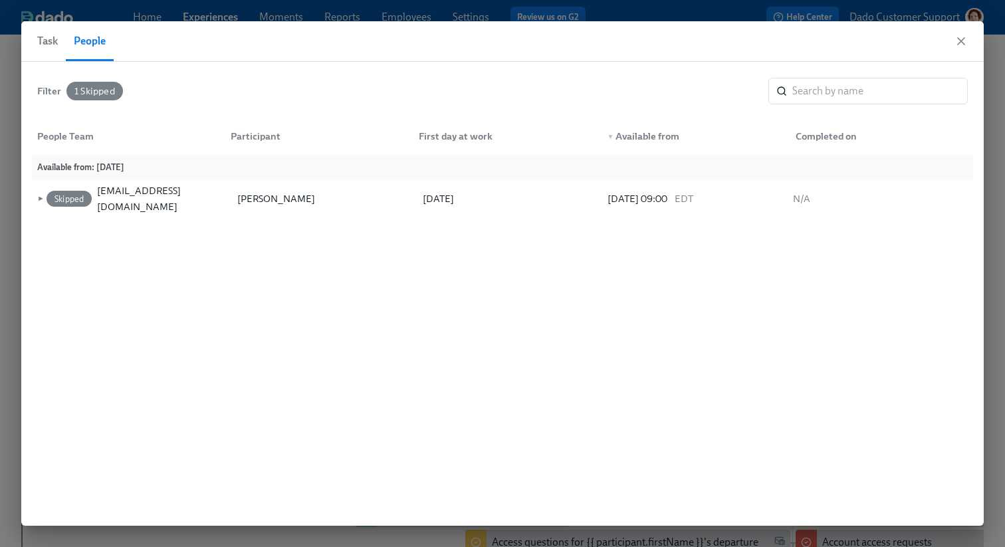
click at [31, 197] on div "Filter 1 Skipped ​ People Team Participant First day at work ▼ Available from C…" at bounding box center [502, 294] width 962 height 464
click at [38, 197] on span "►" at bounding box center [39, 198] width 9 height 15
click at [38, 197] on span "▼" at bounding box center [39, 198] width 9 height 15
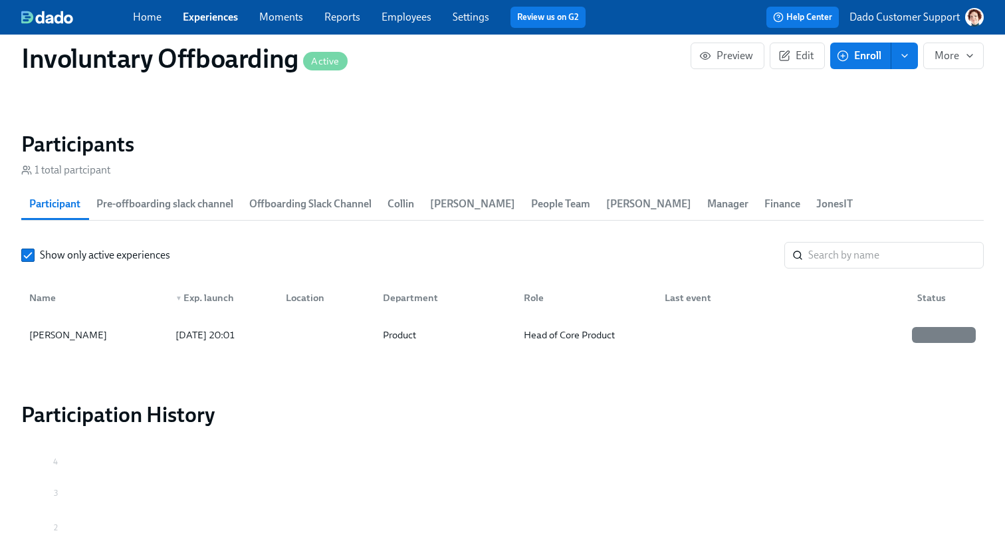
scroll to position [1521, 0]
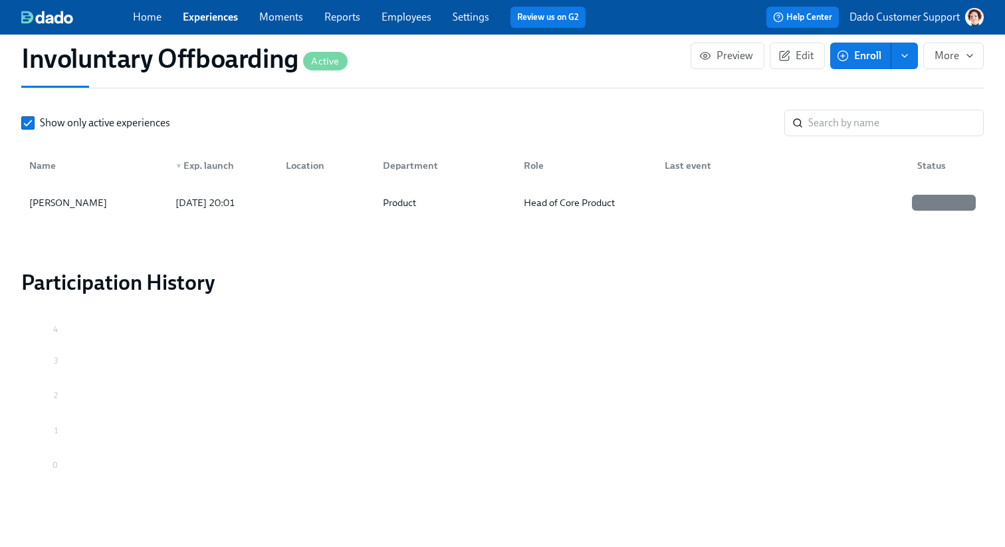
click at [56, 114] on div "Show only active experiences ​" at bounding box center [502, 123] width 962 height 27
click at [34, 116] on span at bounding box center [27, 122] width 13 height 13
click at [34, 117] on input "Show only active experiences" at bounding box center [28, 123] width 12 height 12
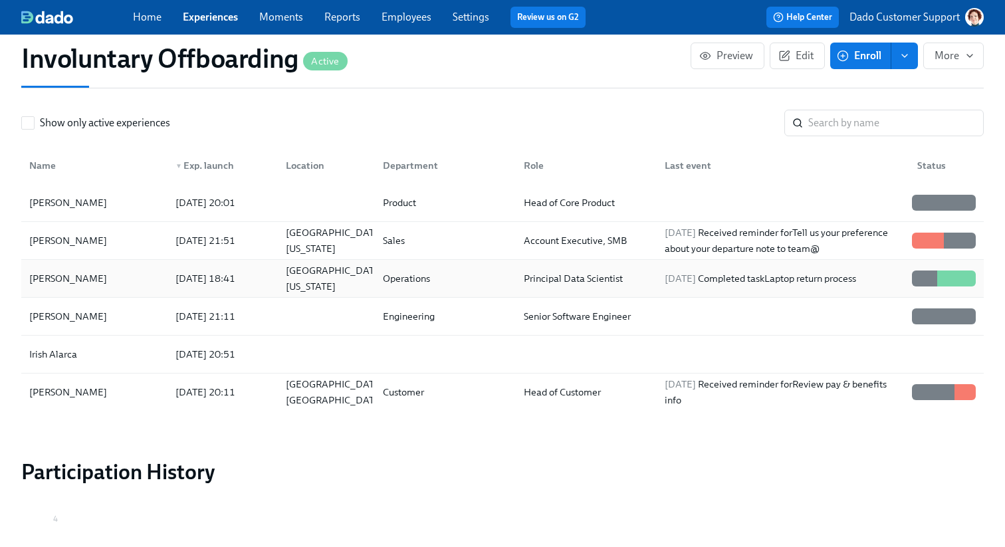
click at [64, 270] on div "Curtis Lan" at bounding box center [68, 278] width 88 height 16
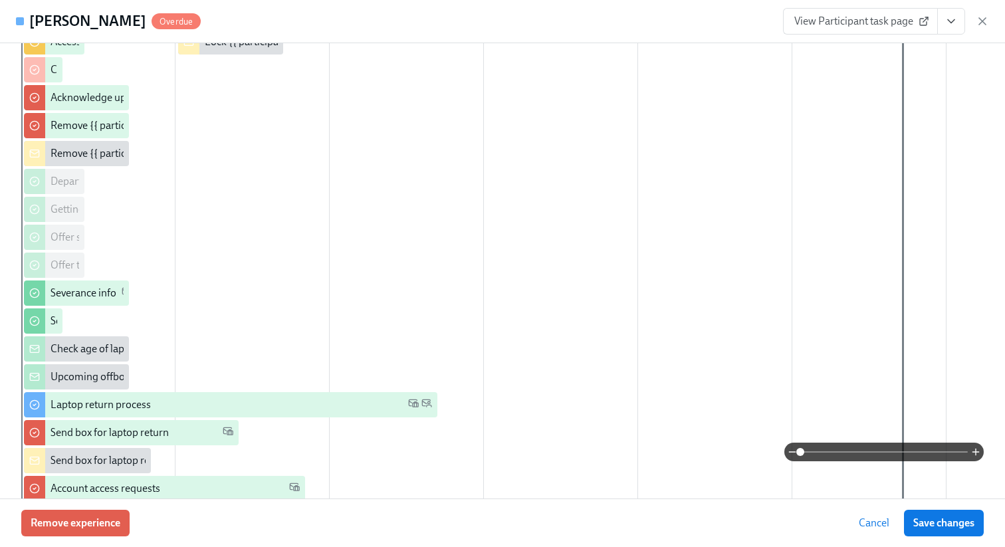
scroll to position [254, 0]
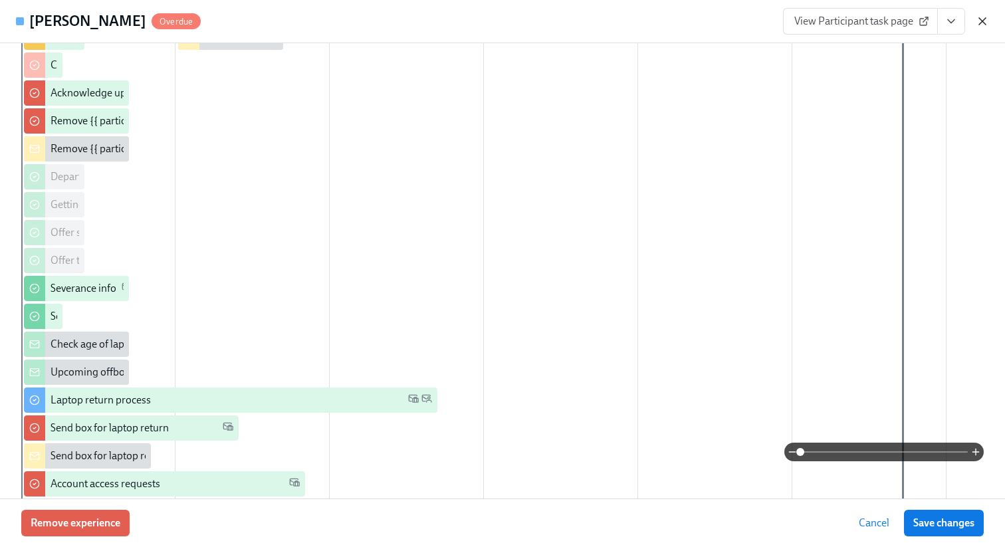
click at [984, 27] on icon "button" at bounding box center [981, 21] width 13 height 13
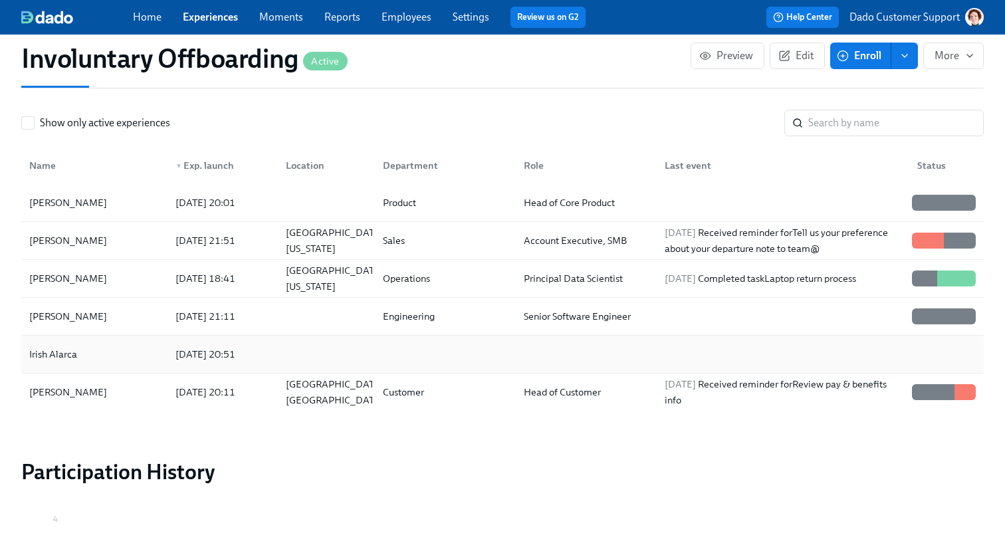
click at [68, 348] on div "Irish Alarca" at bounding box center [94, 354] width 141 height 27
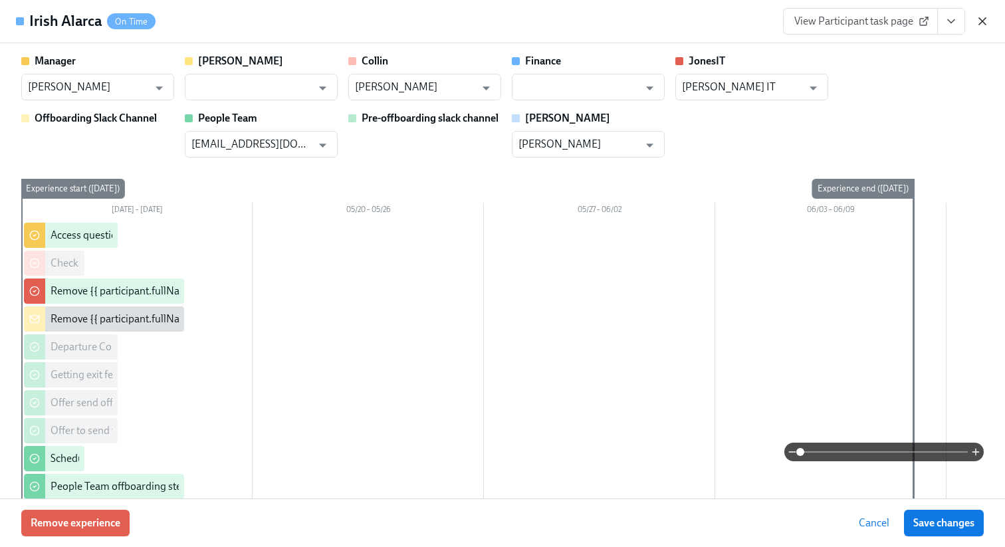
click at [983, 19] on icon "button" at bounding box center [981, 21] width 13 height 13
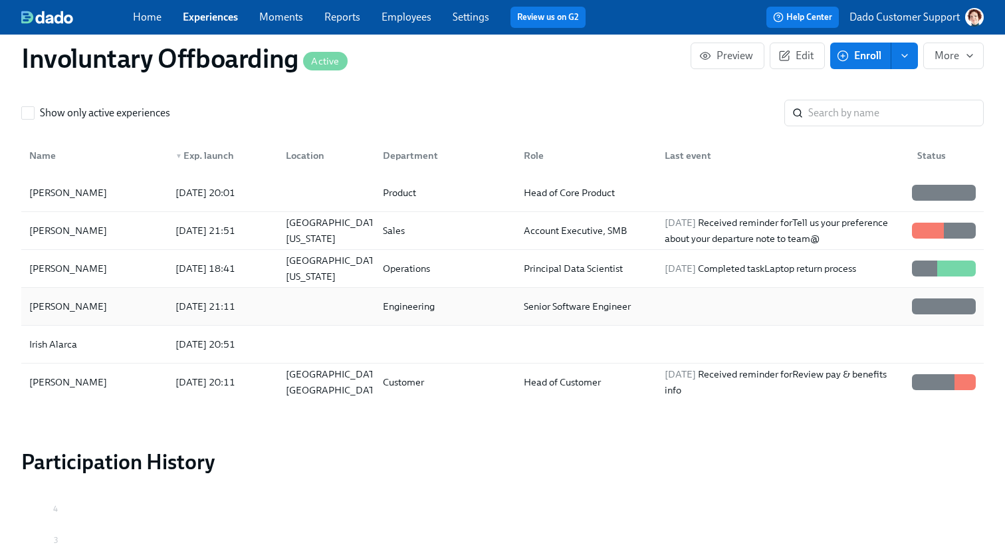
scroll to position [1517, 0]
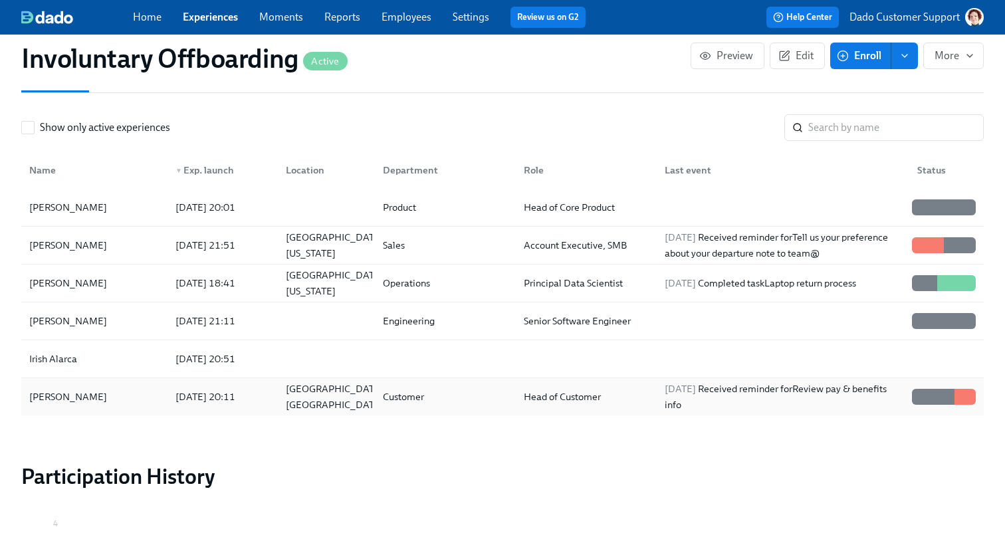
click at [48, 383] on div "Elizabeth Simmer" at bounding box center [94, 396] width 141 height 27
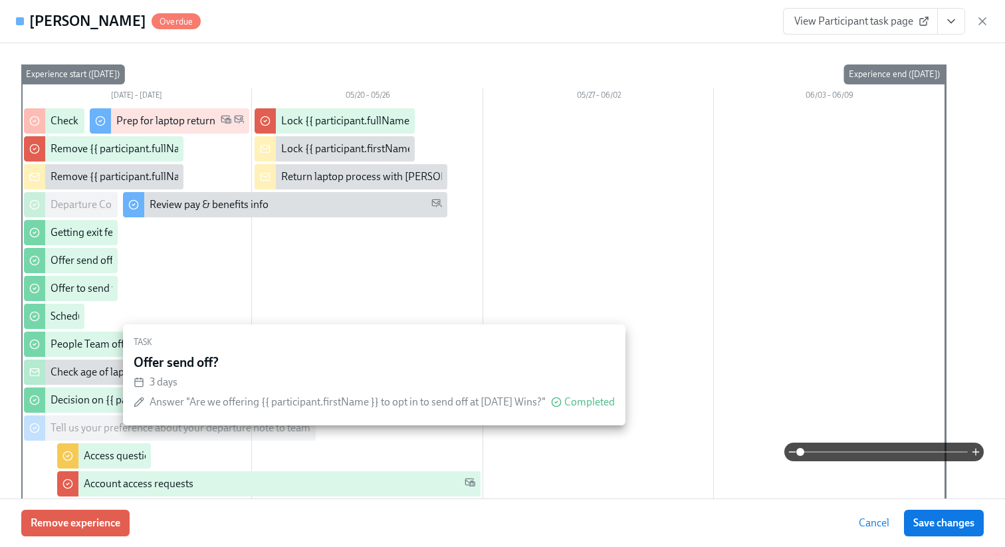
scroll to position [113, 0]
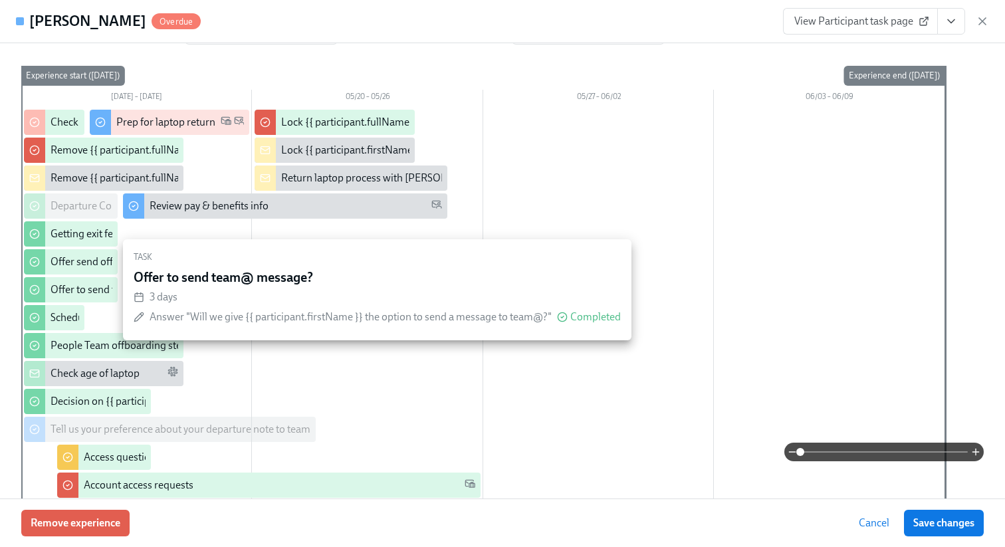
click at [68, 286] on div "Offer to send team@ message?" at bounding box center [121, 289] width 142 height 15
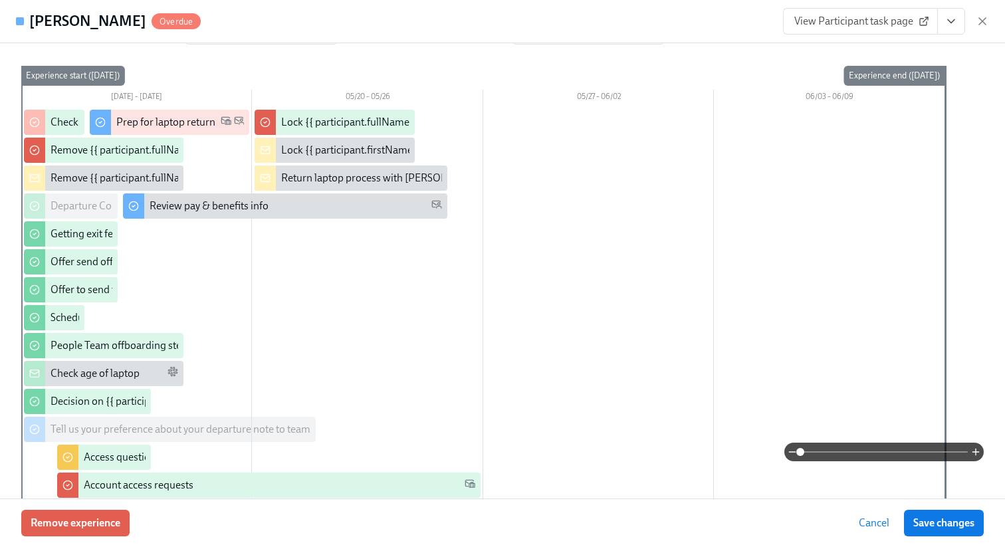
click at [882, 16] on span "View Participant task page" at bounding box center [860, 21] width 132 height 13
click at [949, 26] on icon "View task page" at bounding box center [950, 21] width 13 height 13
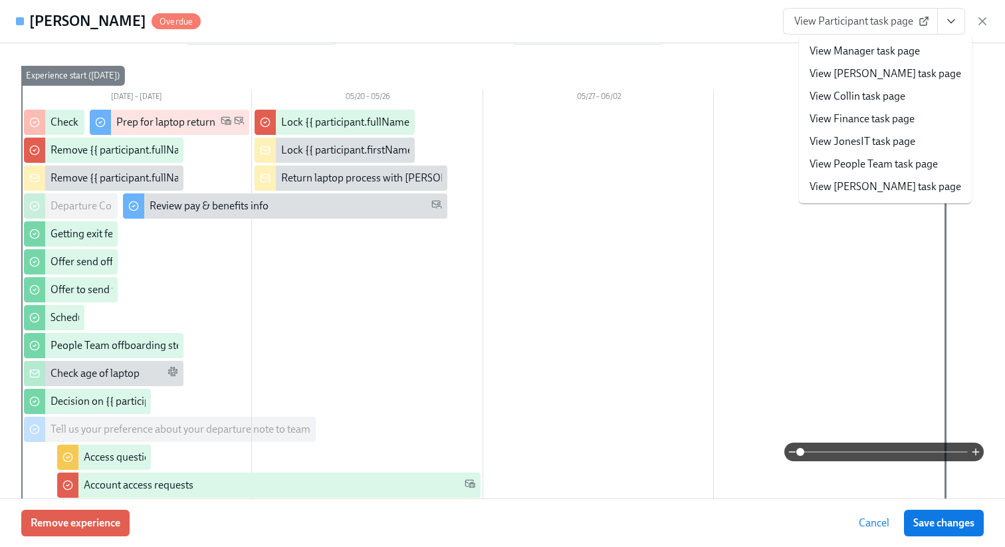
click at [846, 157] on link "View People Team task page" at bounding box center [873, 164] width 128 height 15
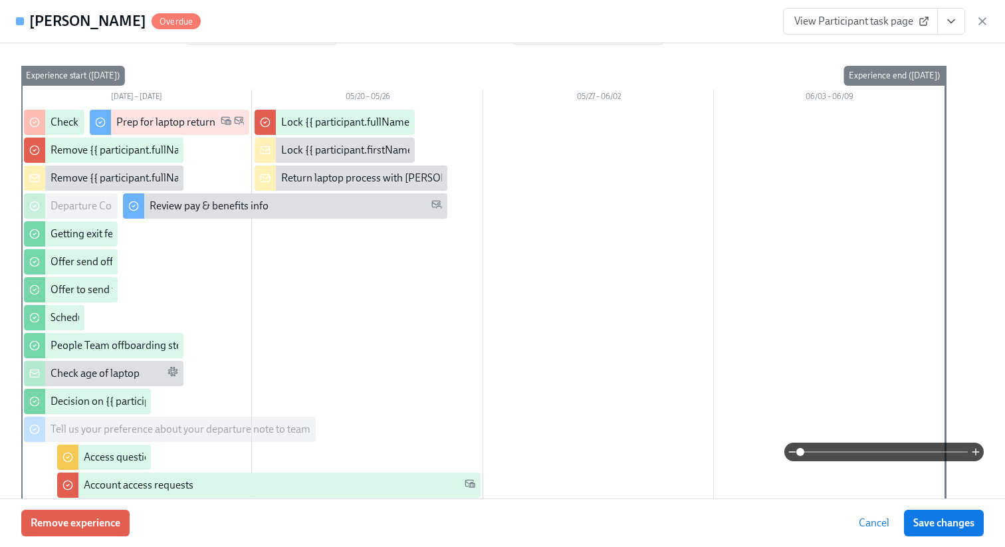
click at [985, 12] on div "View Participant task page" at bounding box center [886, 21] width 206 height 27
click at [983, 26] on icon "button" at bounding box center [981, 21] width 13 height 13
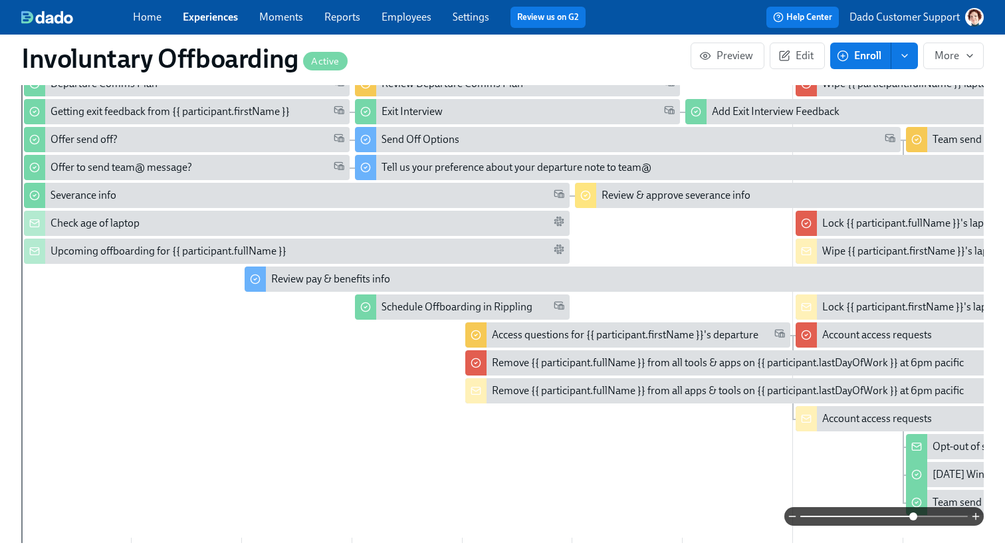
scroll to position [308, 0]
